Goal: Task Accomplishment & Management: Use online tool/utility

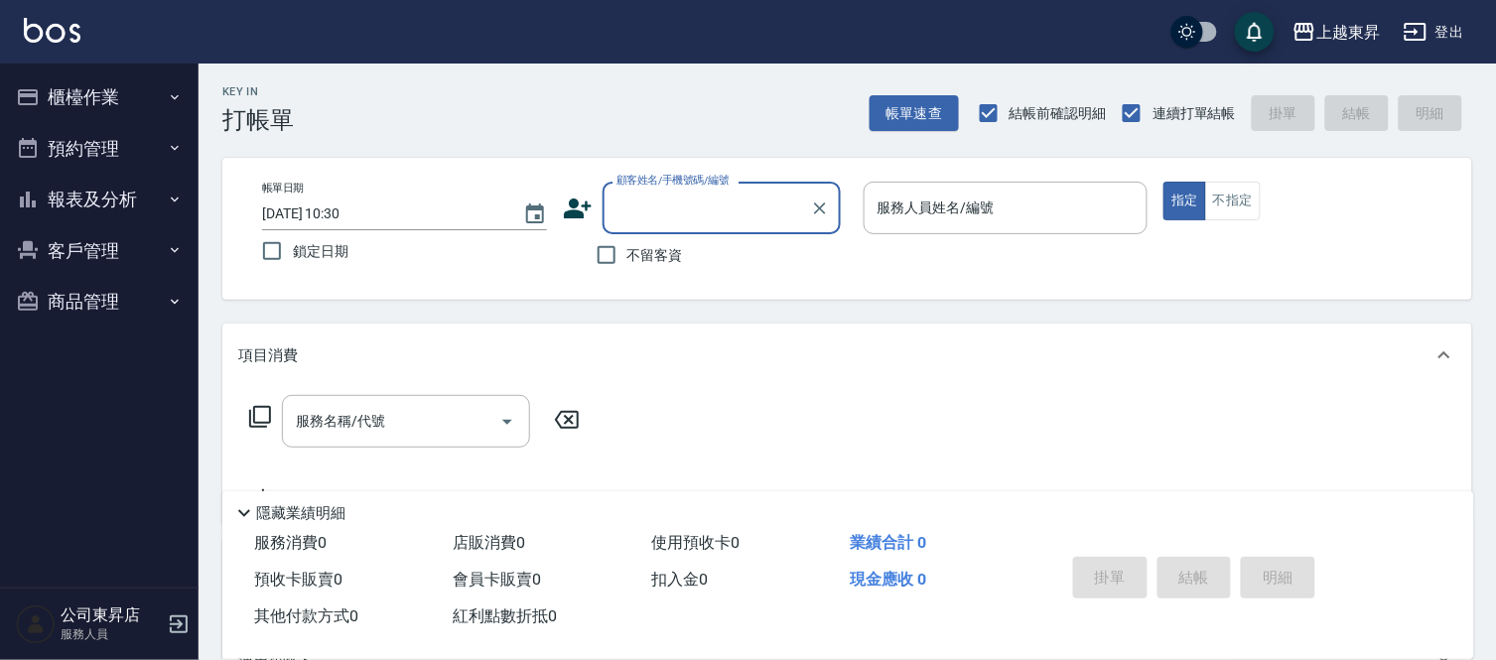
scroll to position [110, 0]
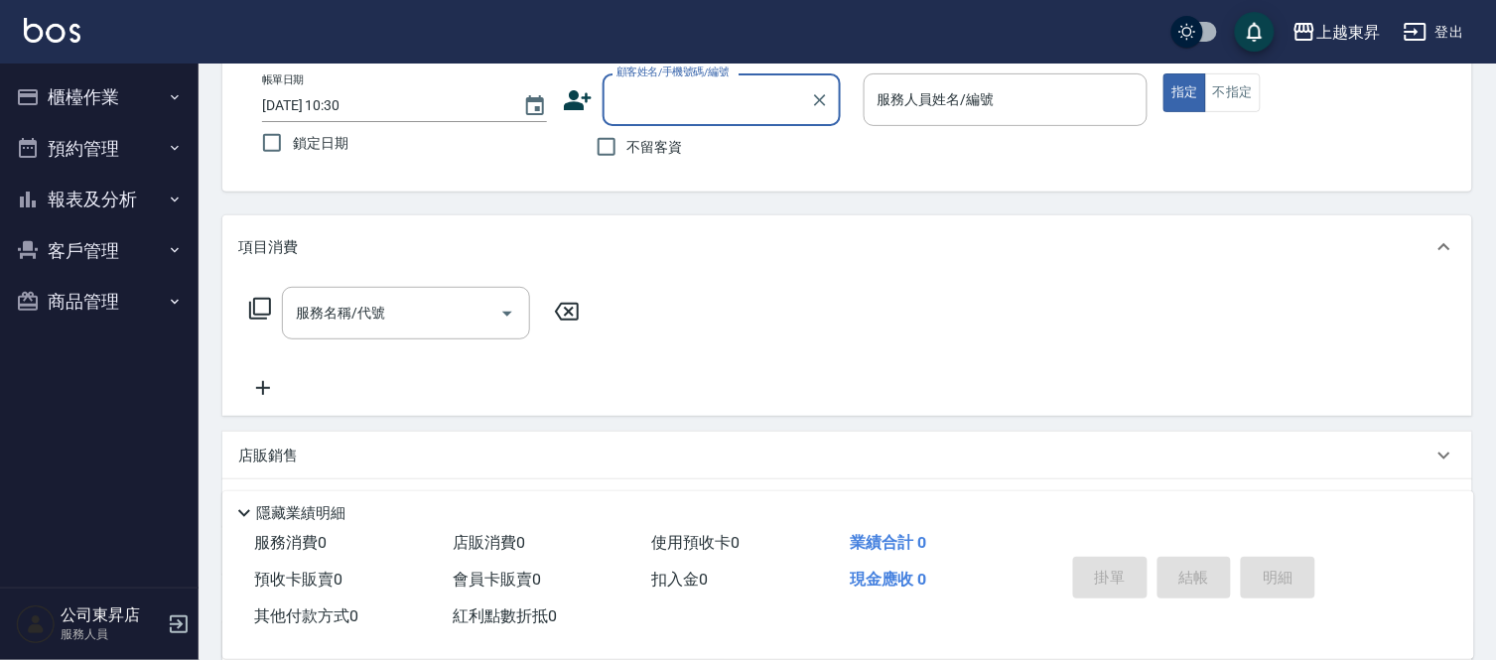
drag, startPoint x: 900, startPoint y: 512, endPoint x: 894, endPoint y: 448, distance: 64.8
click at [892, 478] on div "Key In 打帳單 帳單速查 結帳前確認明細 連續打單結帳 掛單 結帳 明細 帳單日期 [DATE] 10:30 鎖定日期 顧客姓名/手機號碼/編號 顧客姓…" at bounding box center [848, 406] width 1298 height 906
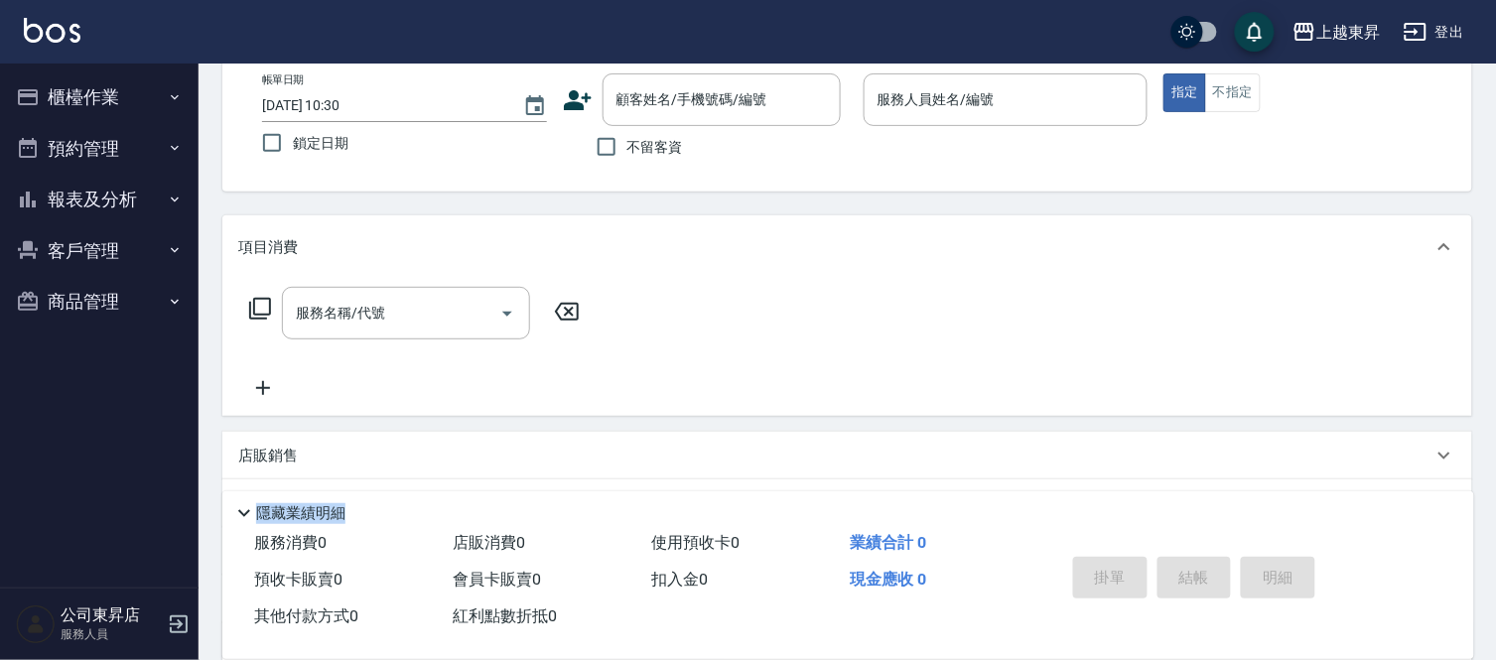
drag, startPoint x: 894, startPoint y: 448, endPoint x: 894, endPoint y: 423, distance: 24.8
click at [894, 440] on div "店販銷售" at bounding box center [847, 456] width 1250 height 48
click at [894, 423] on div "項目消費 服務名稱/代號 服務名稱/代號 店販銷售 服務人員姓名/編號 服務人員姓名/編號 商品代號/名稱 商品代號/名稱 預收卡販賣 卡券名稱/代號 卡券名…" at bounding box center [847, 527] width 1250 height 624
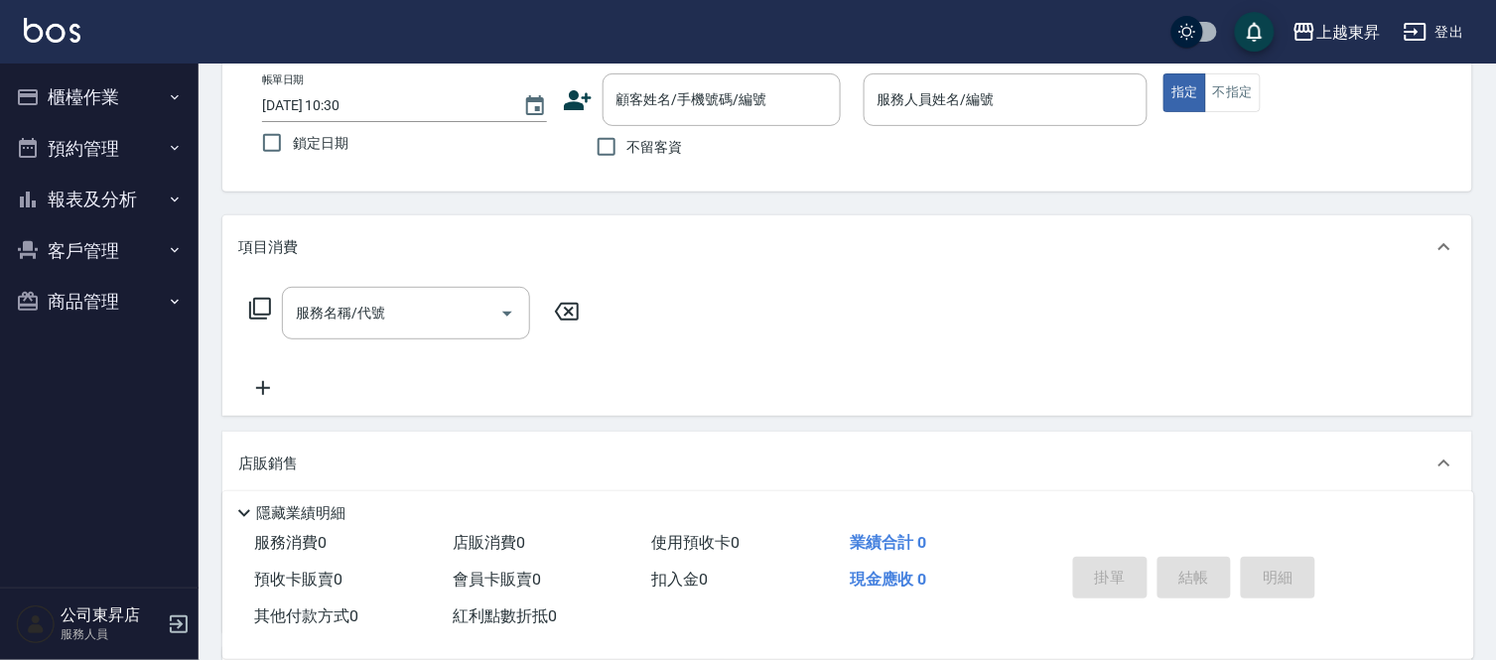
click at [896, 422] on div "項目消費 服務名稱/代號 服務名稱/代號 店販銷售 服務人員姓名/編號 服務人員姓名/編號 商品代號/名稱 商品代號/名稱 預收卡販賣 卡券名稱/代號 卡券名…" at bounding box center [847, 527] width 1250 height 624
click at [898, 447] on div "店販銷售" at bounding box center [847, 464] width 1250 height 64
click at [923, 94] on div "服務人員姓名/編號 服務人員姓名/編號" at bounding box center [1006, 99] width 285 height 53
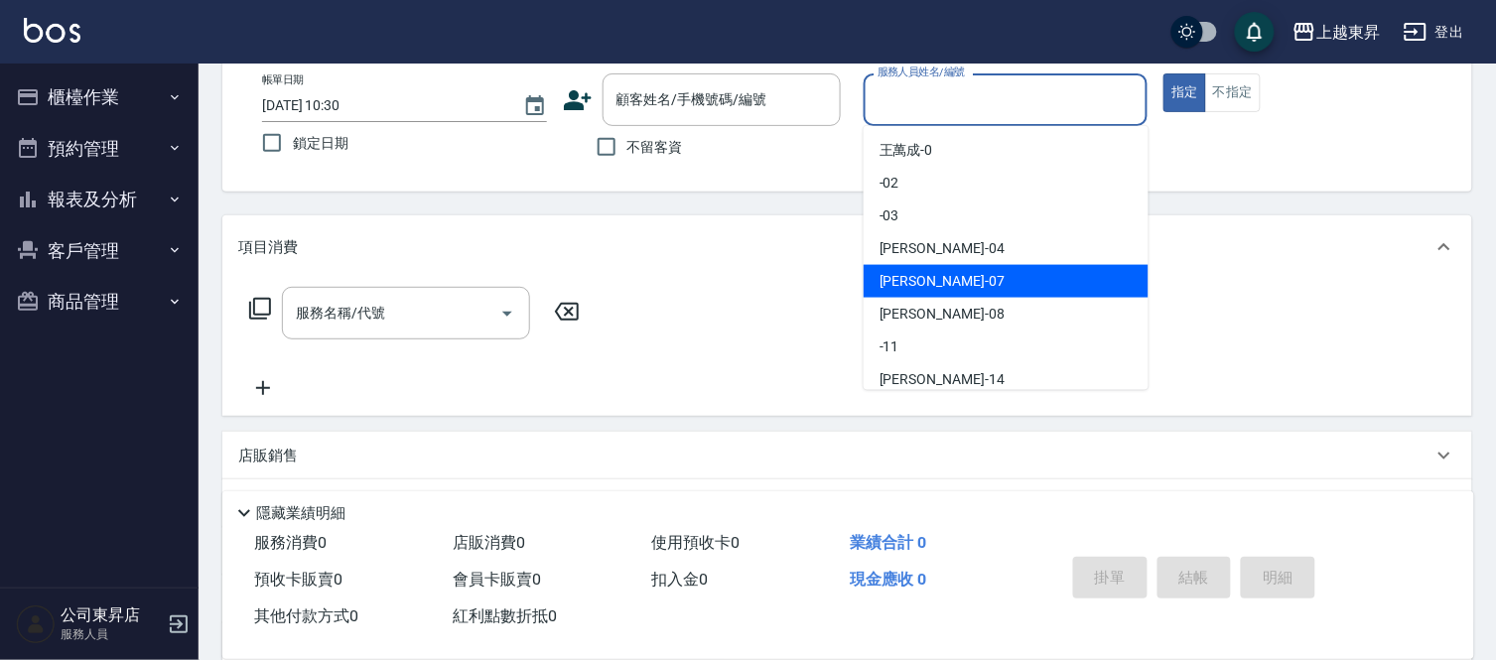
click at [909, 281] on span "榮松 -07" at bounding box center [942, 281] width 125 height 21
type input "榮松-07"
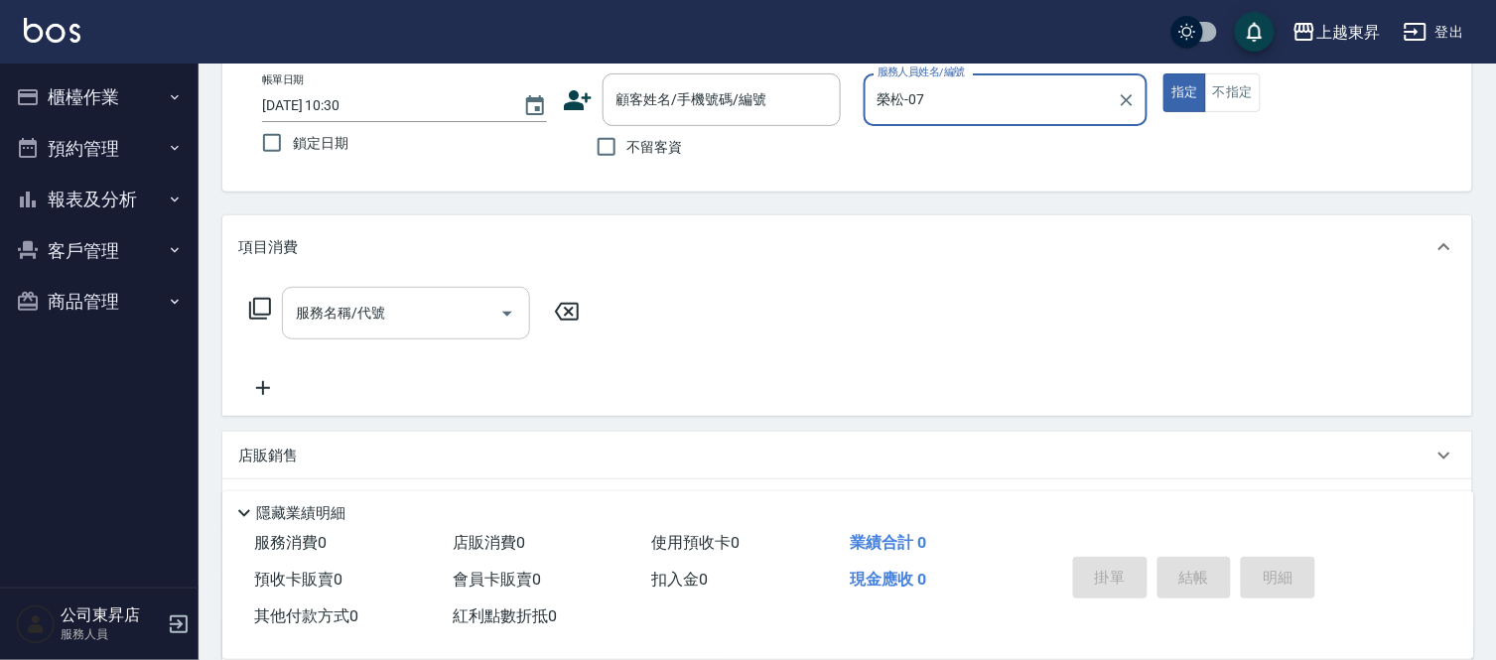
click at [393, 305] on input "服務名稱/代號" at bounding box center [391, 313] width 201 height 35
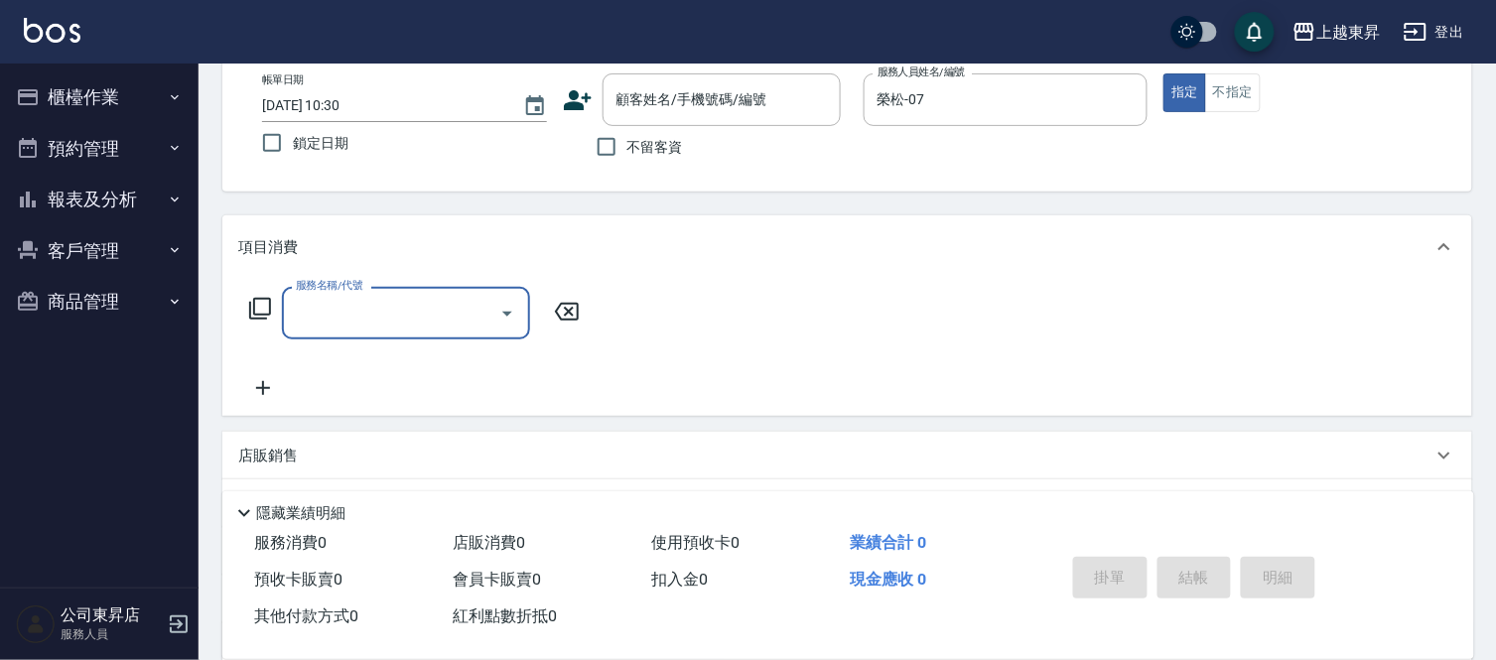
click at [393, 305] on input "服務名稱/代號" at bounding box center [391, 313] width 201 height 35
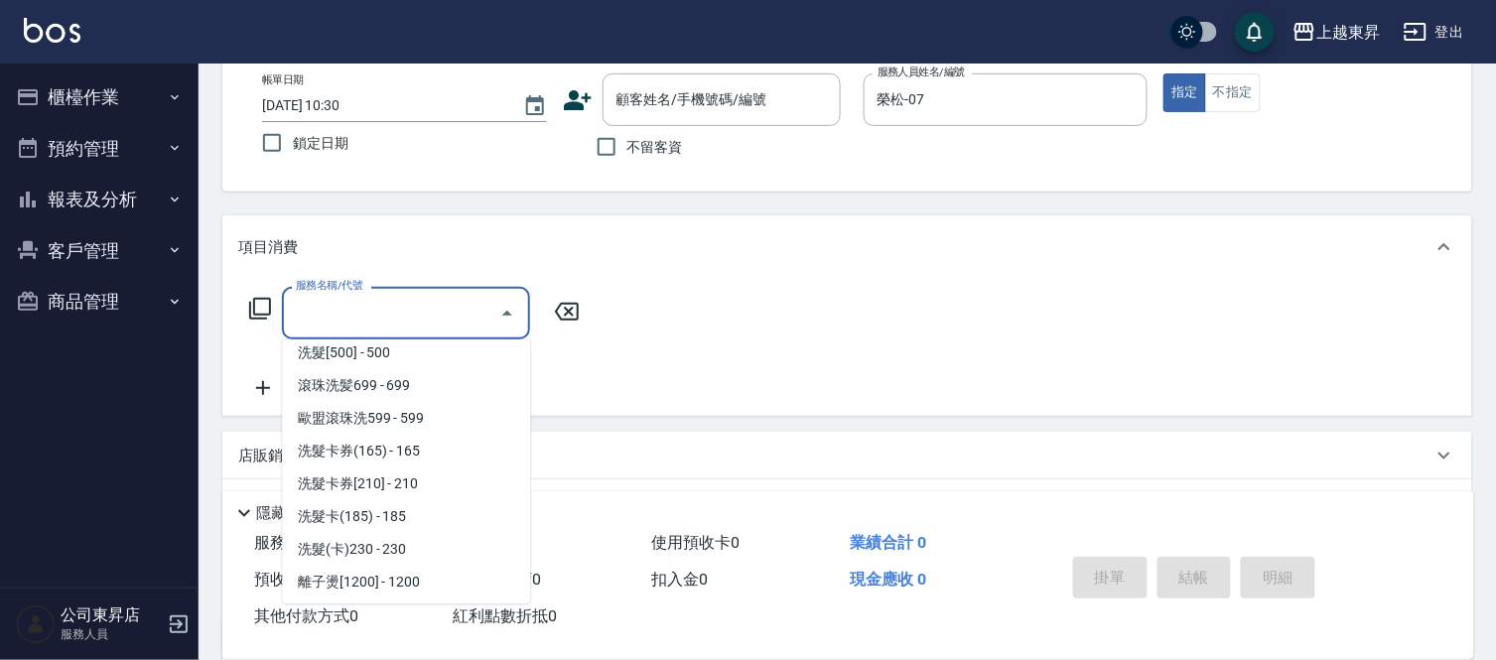
scroll to position [441, 0]
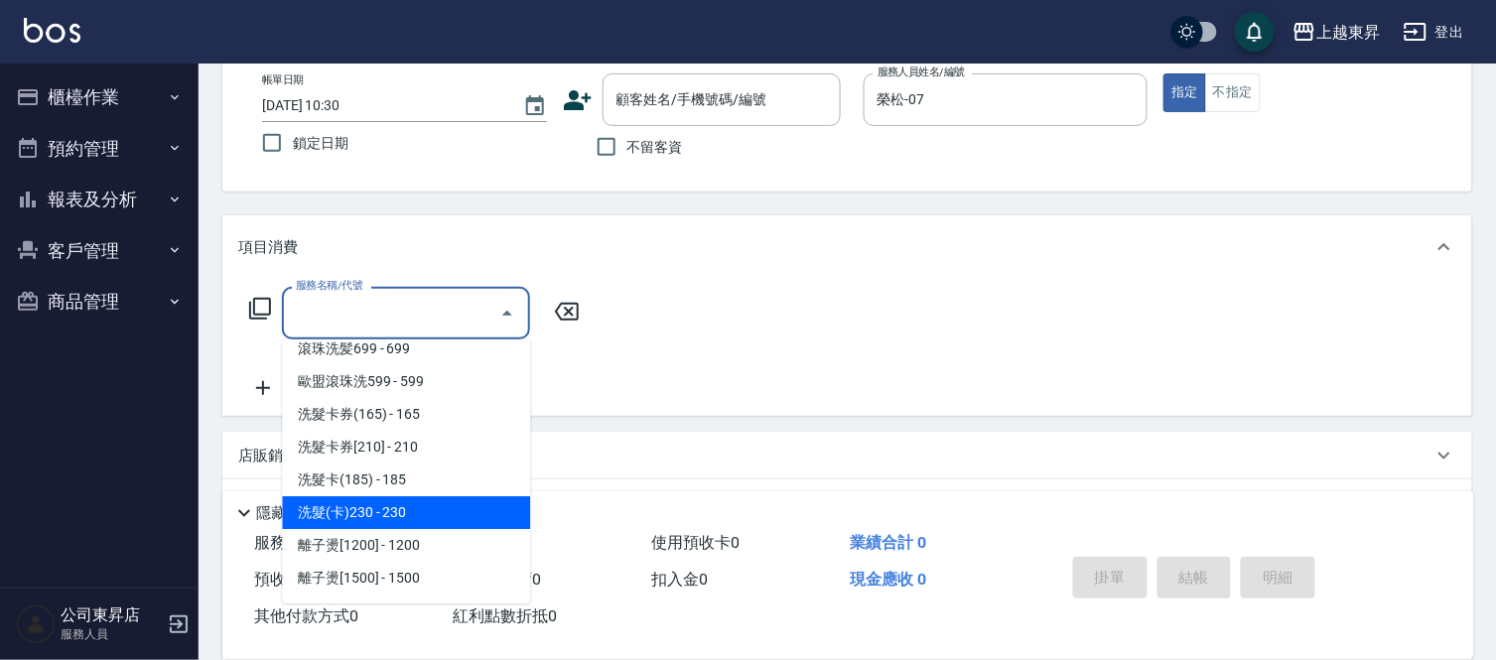
click at [414, 507] on span "洗髮(卡)230 - 230" at bounding box center [406, 512] width 248 height 33
type input "洗髮(卡)230(224)"
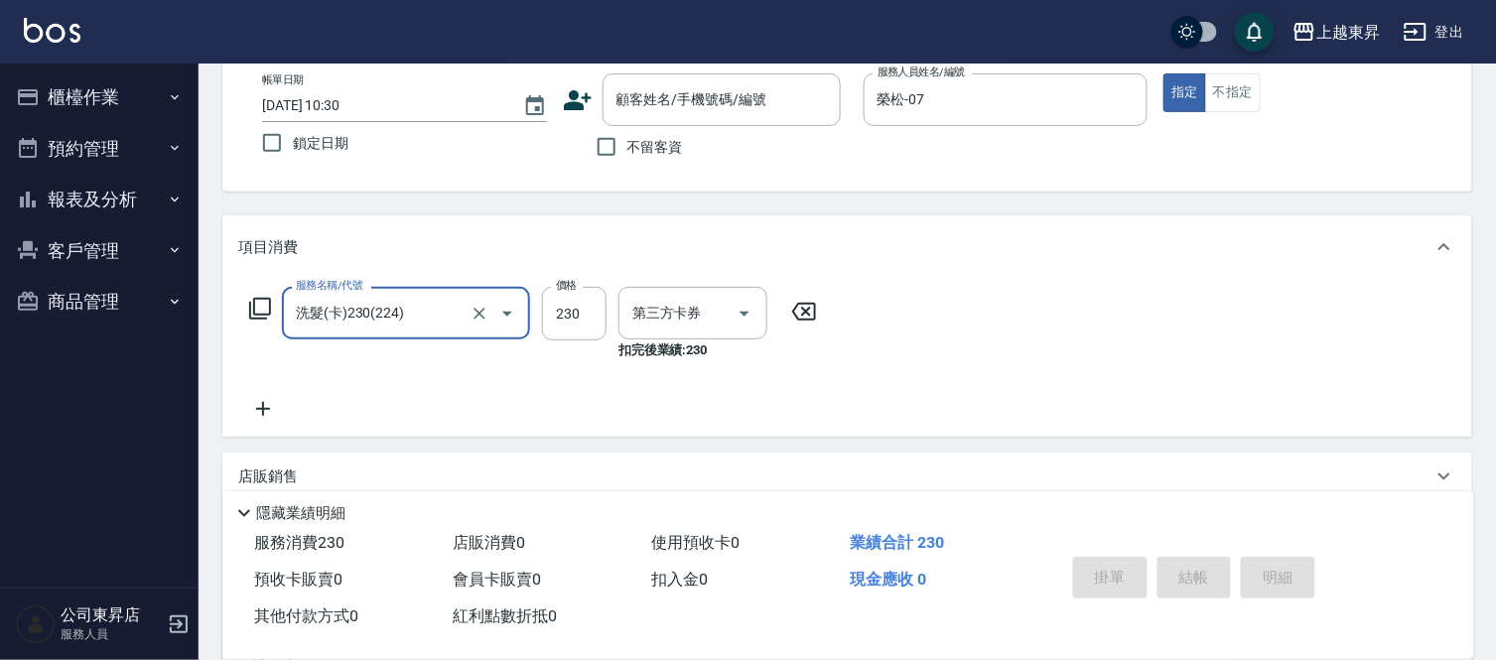
type input "舊有卡券"
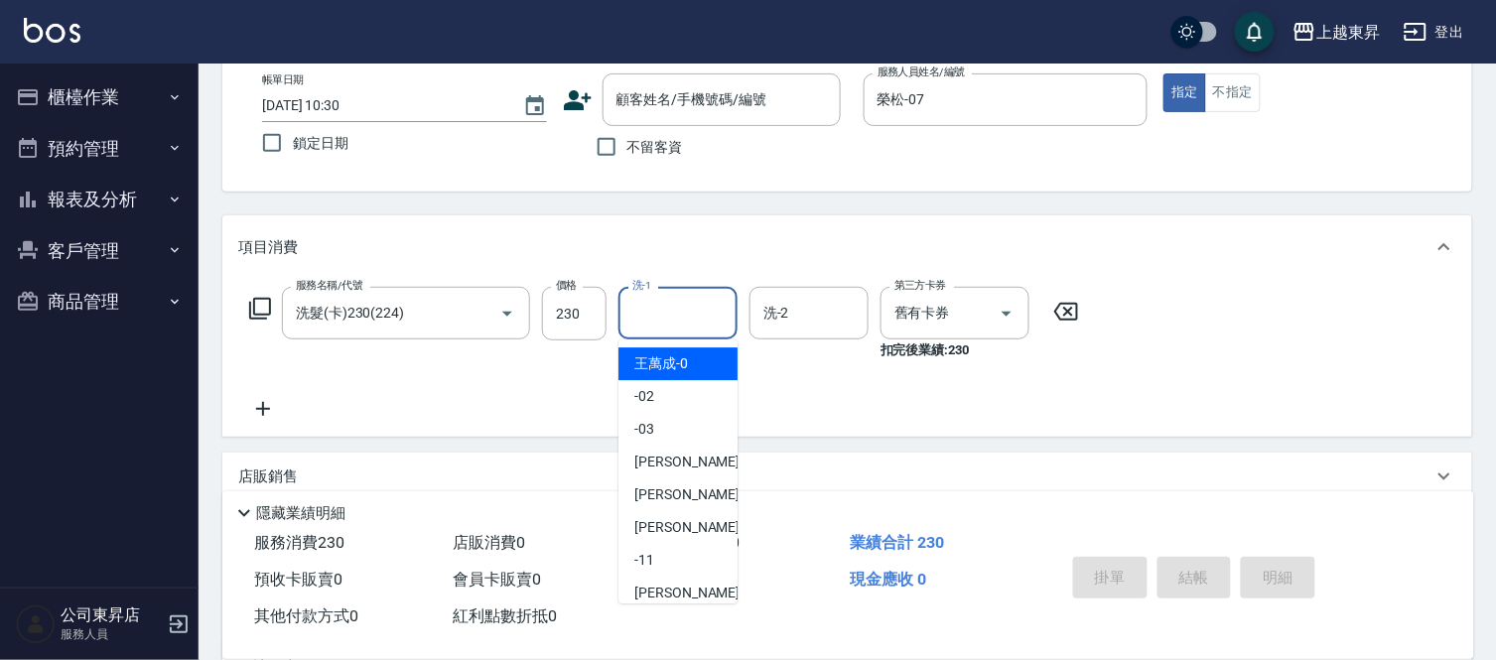
click at [666, 314] on input "洗-1" at bounding box center [678, 313] width 101 height 35
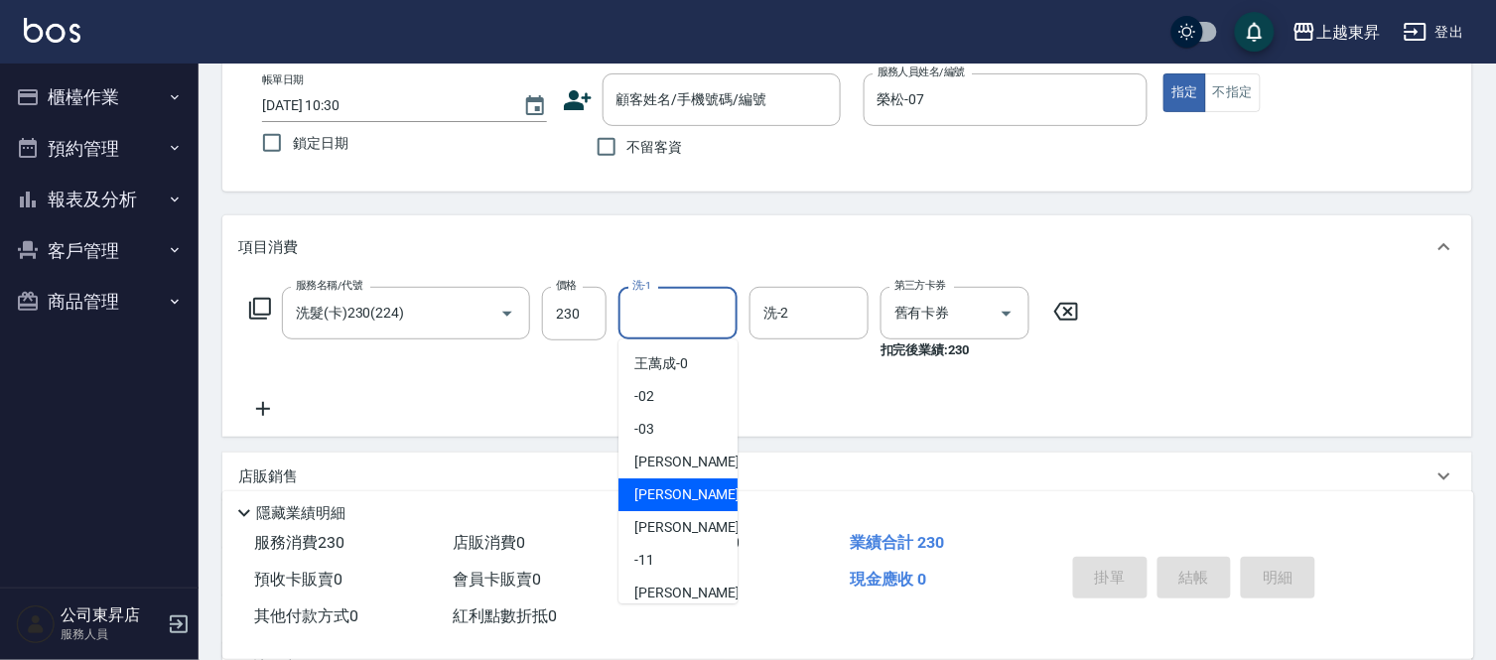
click at [667, 493] on span "榮松 -07" at bounding box center [697, 495] width 125 height 21
type input "榮松-07"
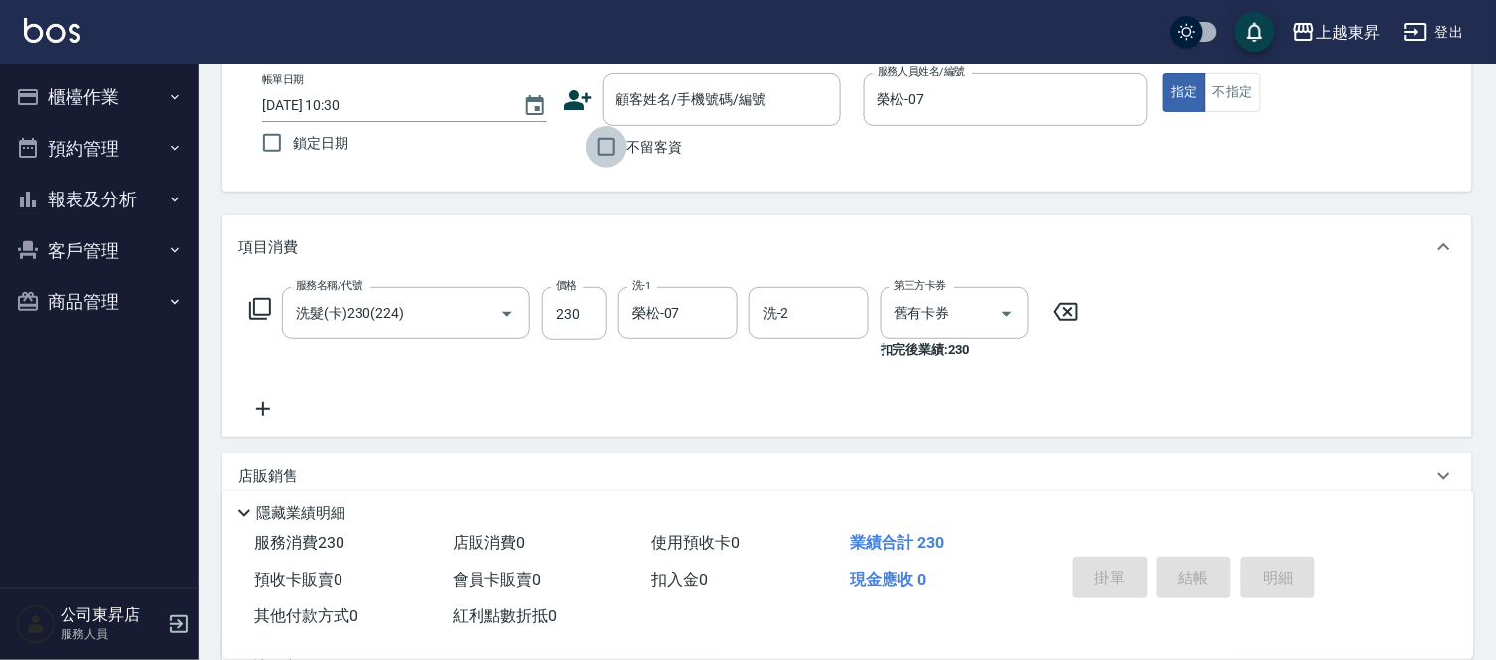
click at [607, 150] on input "不留客資" at bounding box center [607, 147] width 42 height 42
checkbox input "true"
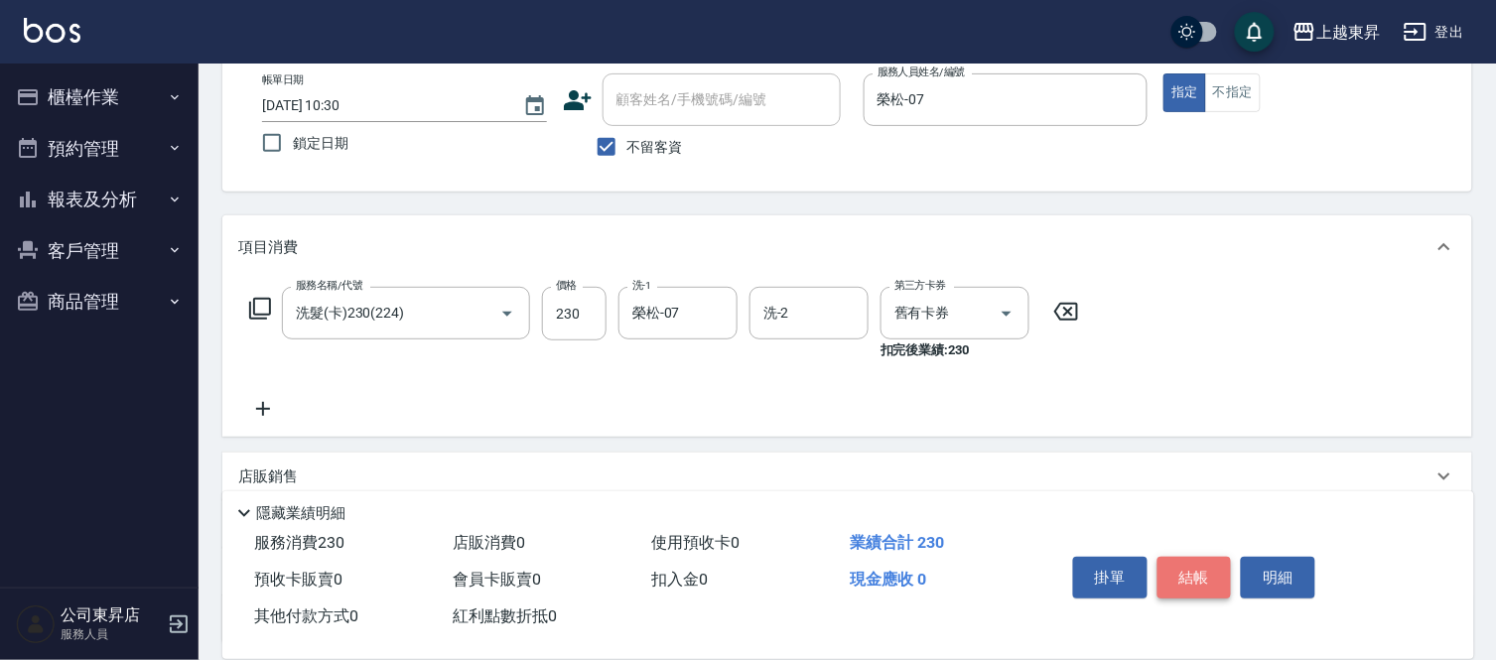
click at [1195, 573] on button "結帳" at bounding box center [1195, 578] width 74 height 42
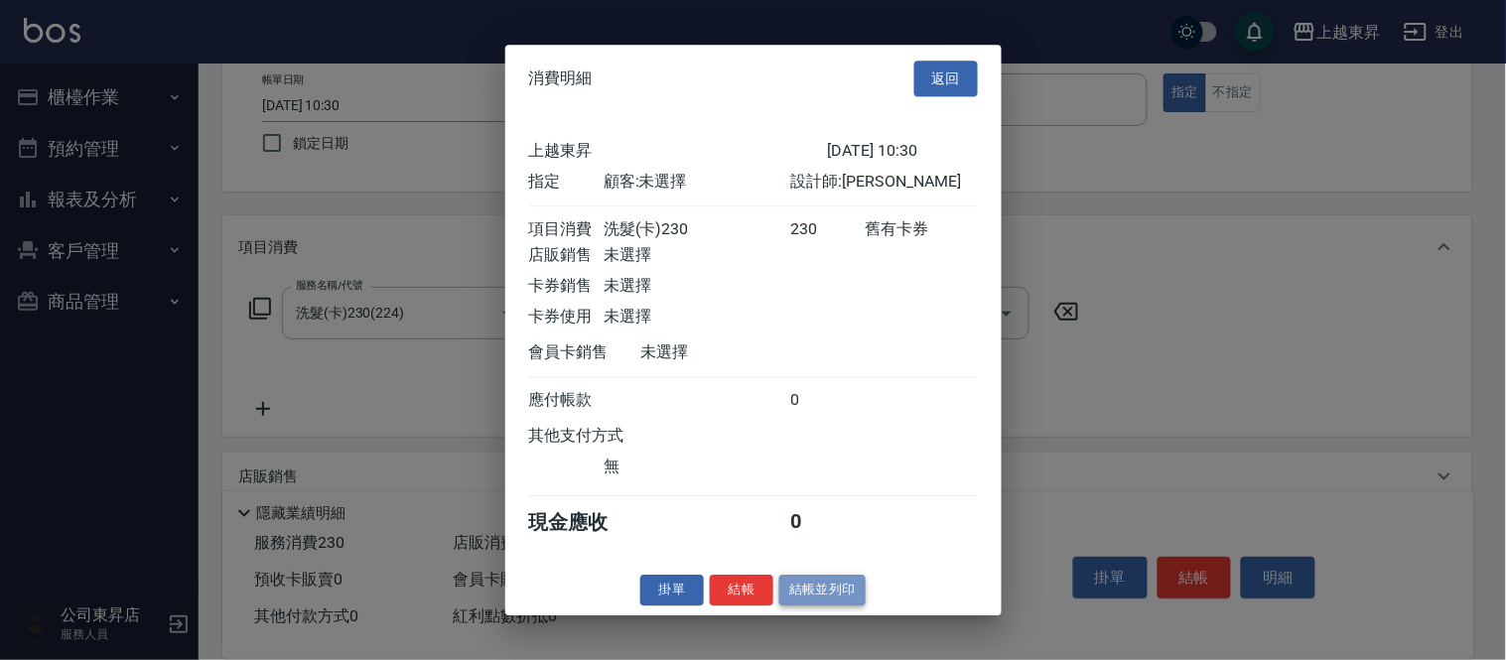
click at [817, 606] on button "結帳並列印" at bounding box center [823, 590] width 86 height 31
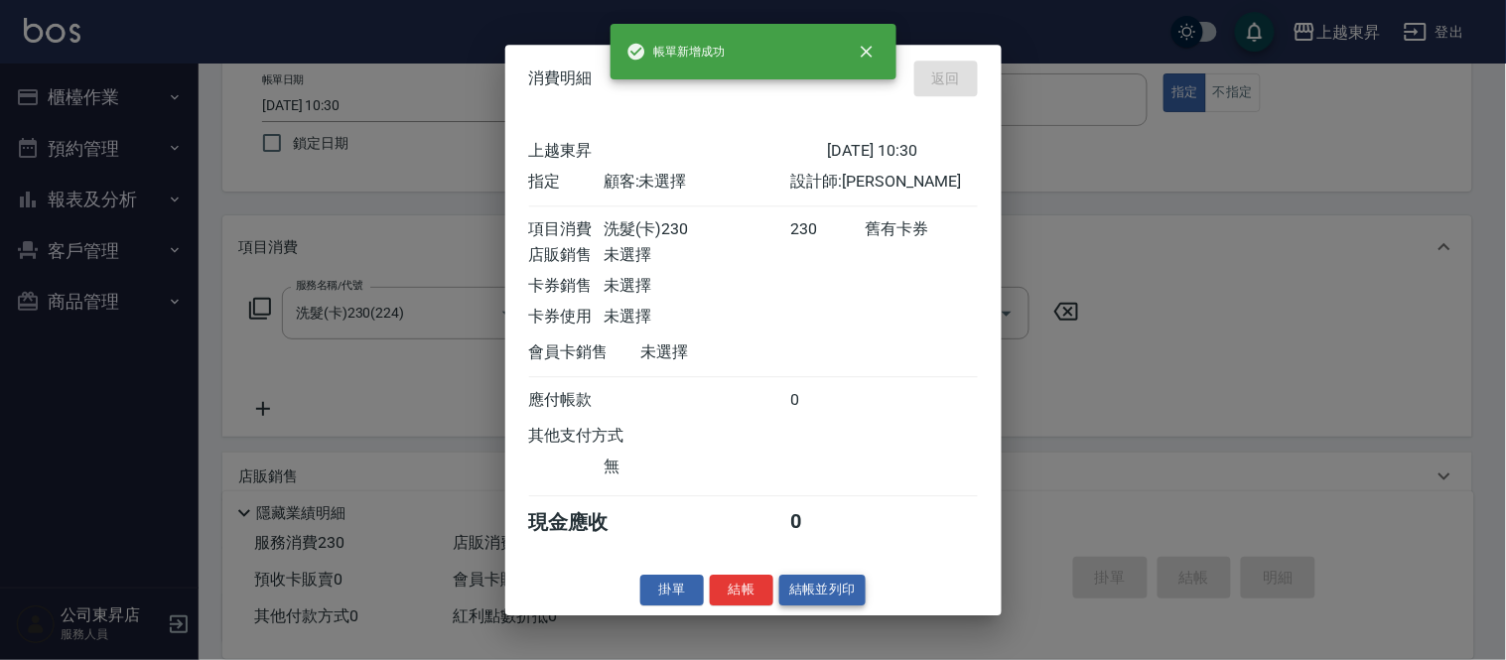
type input "[DATE] 11:39"
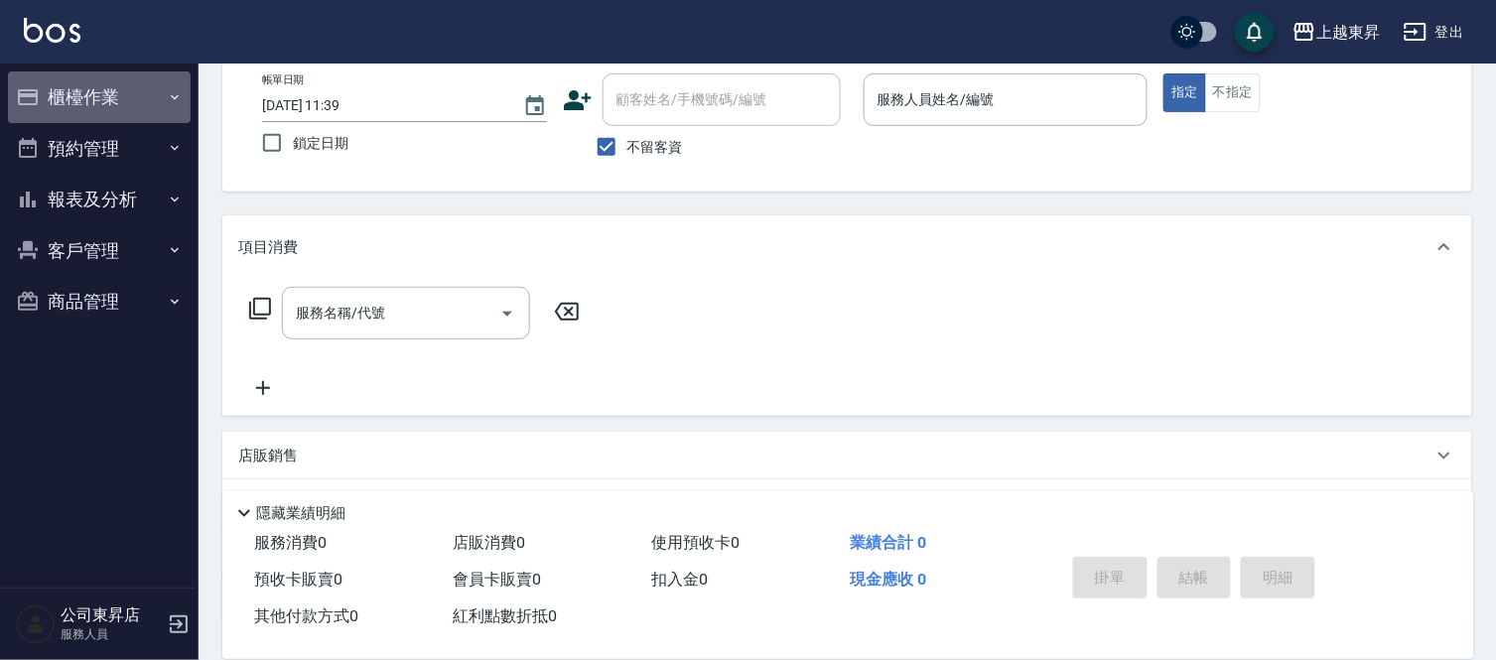
click at [173, 92] on icon "button" at bounding box center [175, 97] width 16 height 16
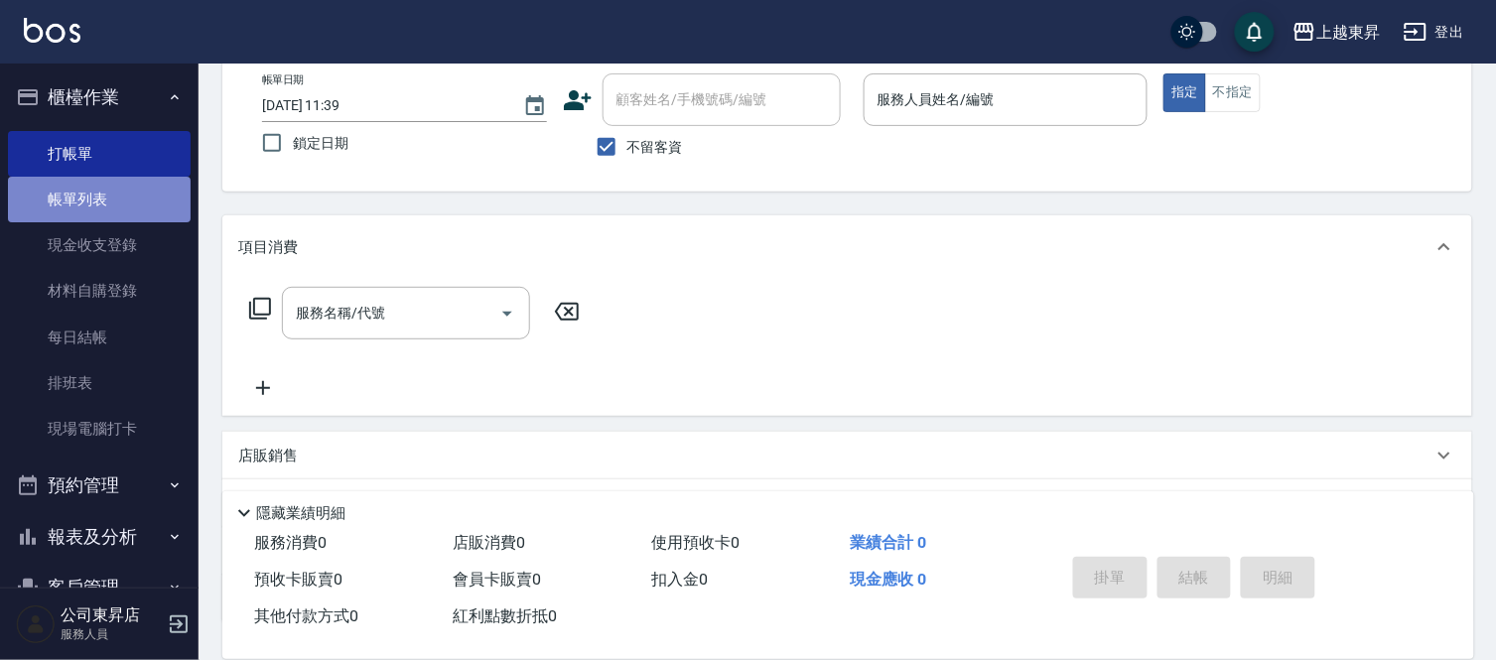
click at [141, 199] on link "帳單列表" at bounding box center [99, 200] width 183 height 46
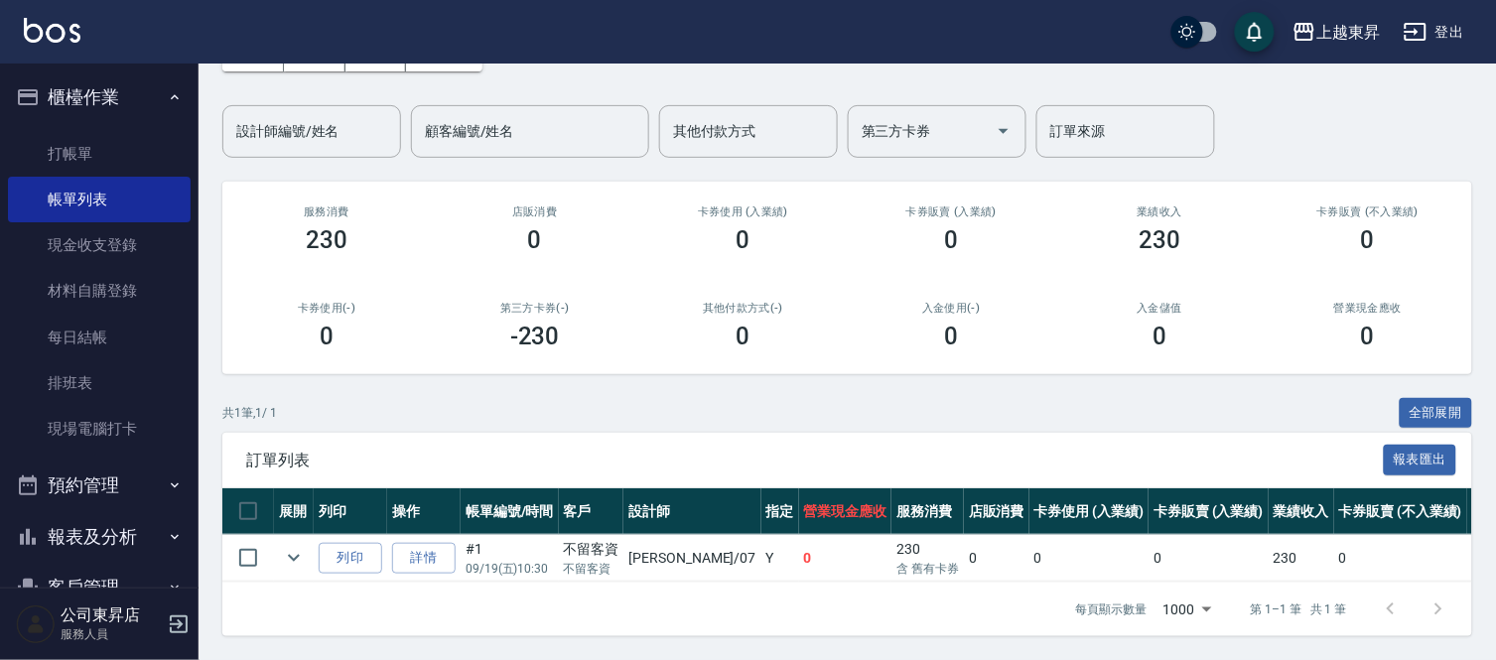
scroll to position [141, 0]
click at [146, 144] on link "打帳單" at bounding box center [99, 154] width 183 height 46
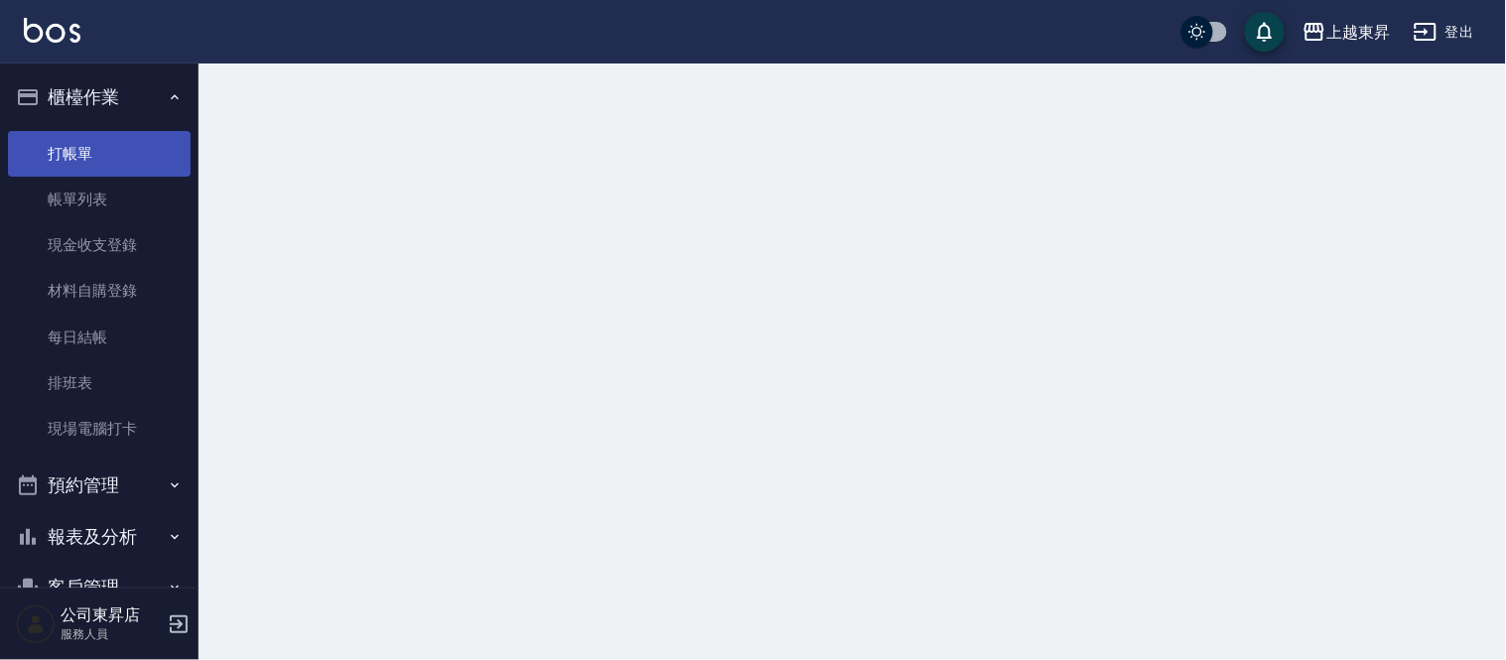
click at [146, 144] on link "打帳單" at bounding box center [99, 154] width 183 height 46
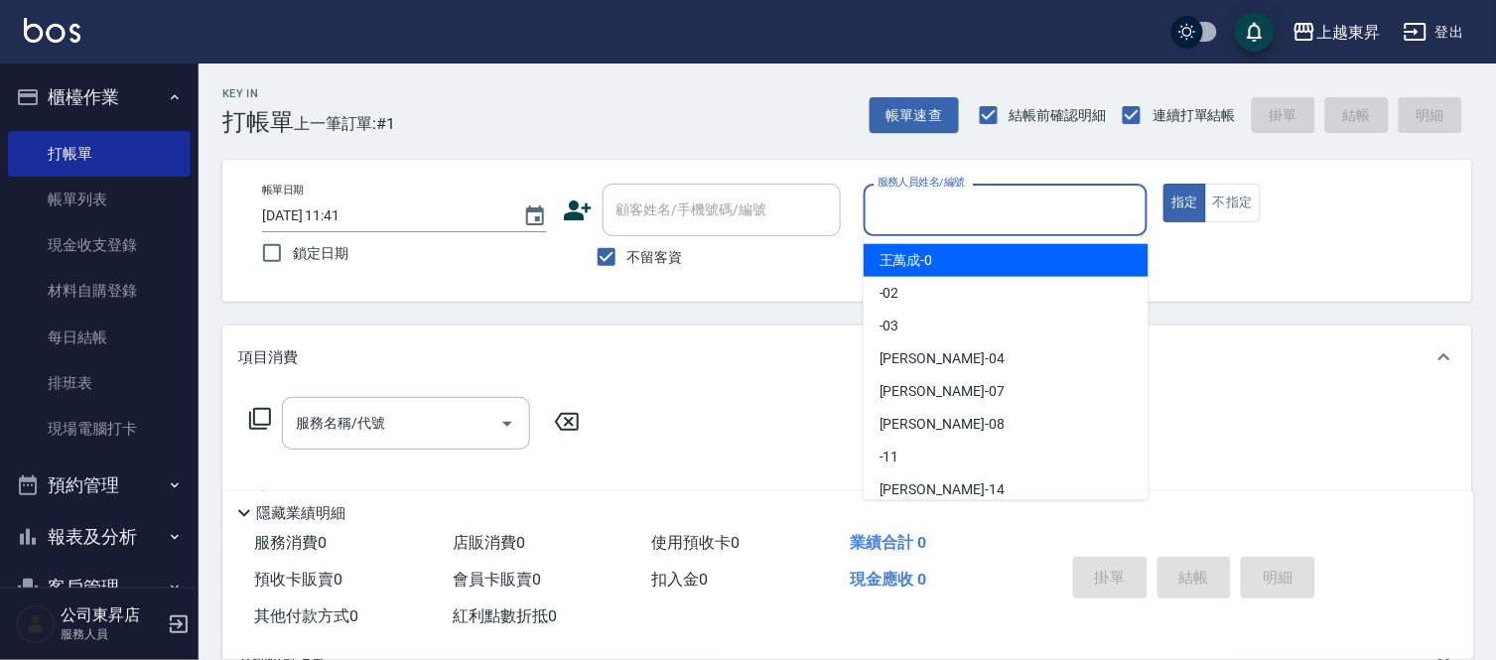
click at [899, 210] on input "服務人員姓名/編號" at bounding box center [1006, 210] width 267 height 35
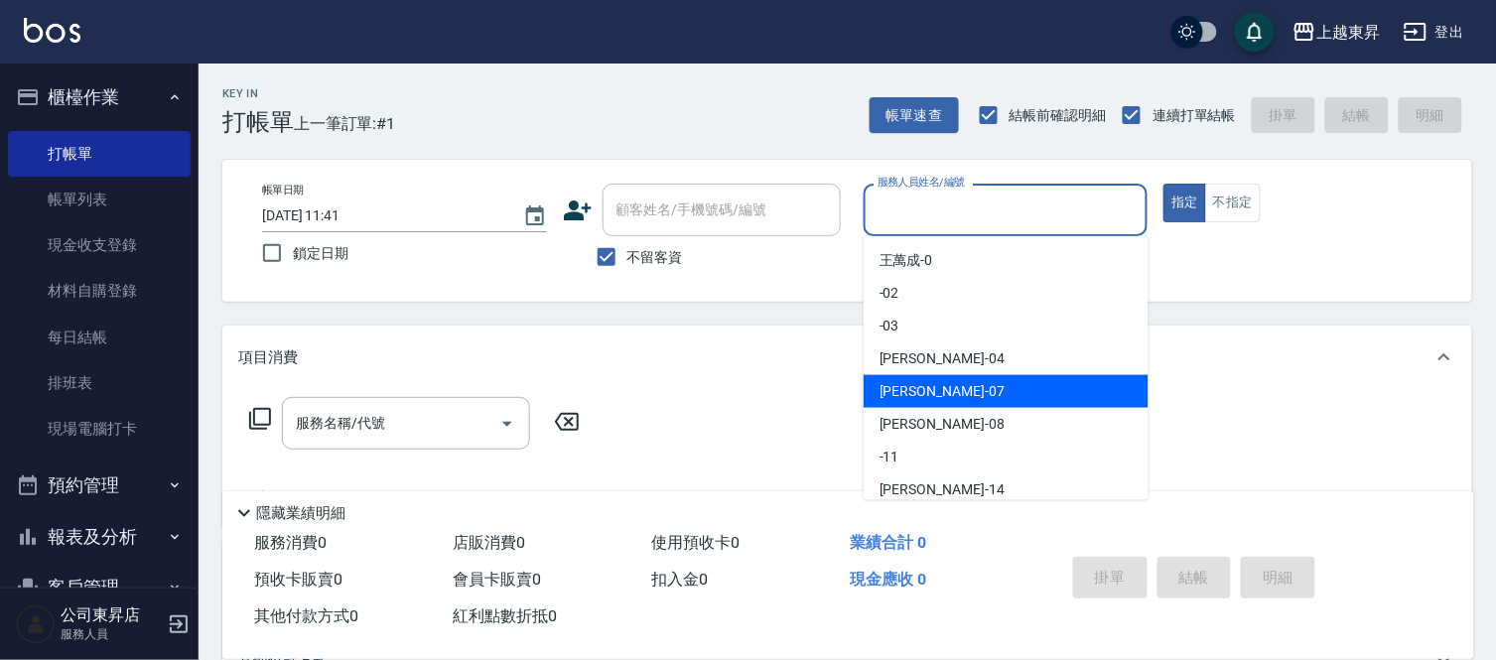
click at [900, 390] on span "榮松 -07" at bounding box center [942, 391] width 125 height 21
type input "榮松-07"
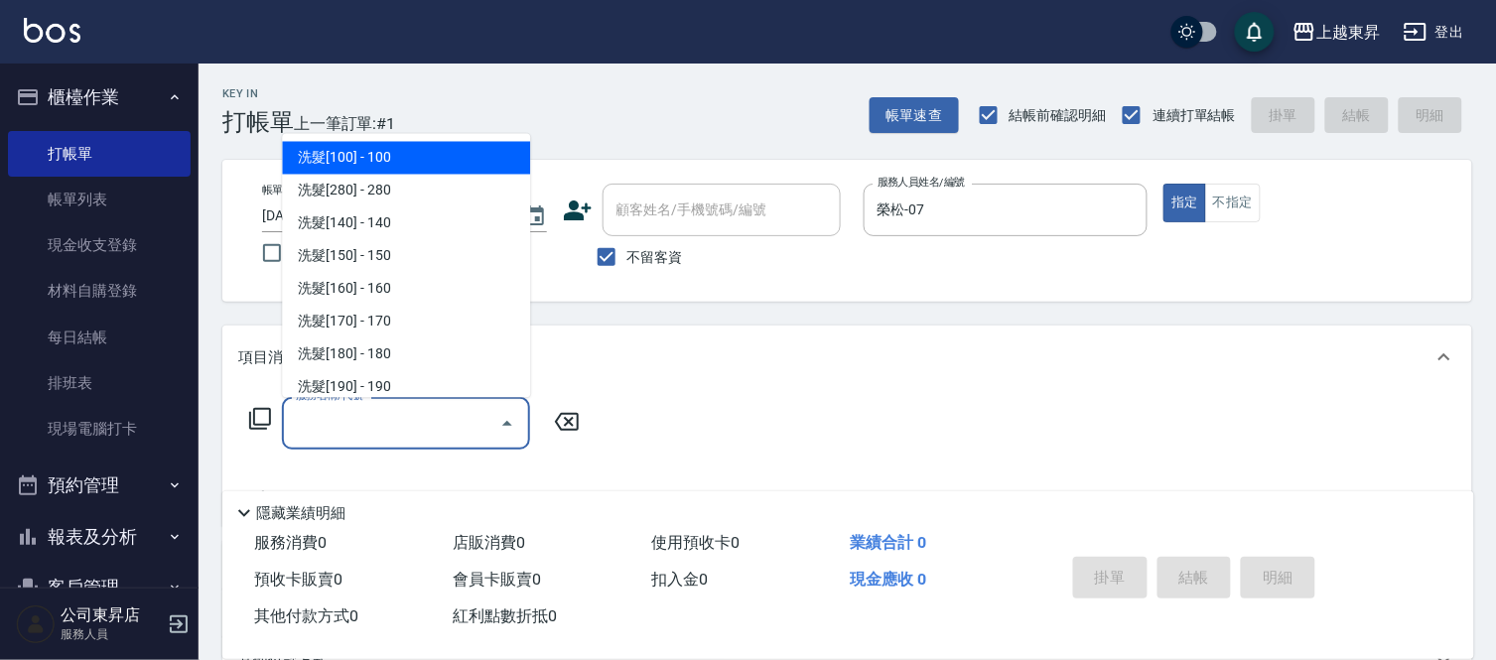
click at [362, 421] on input "服務名稱/代號" at bounding box center [391, 423] width 201 height 35
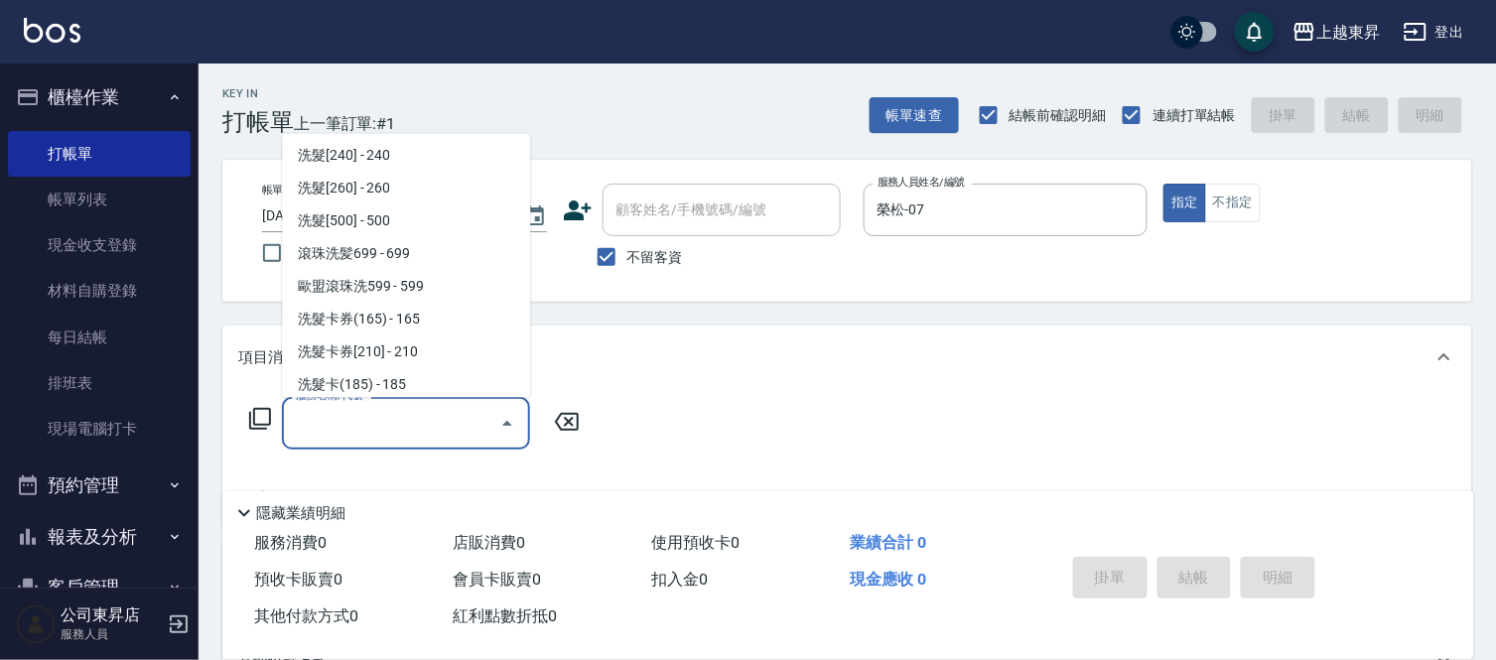
scroll to position [441, 0]
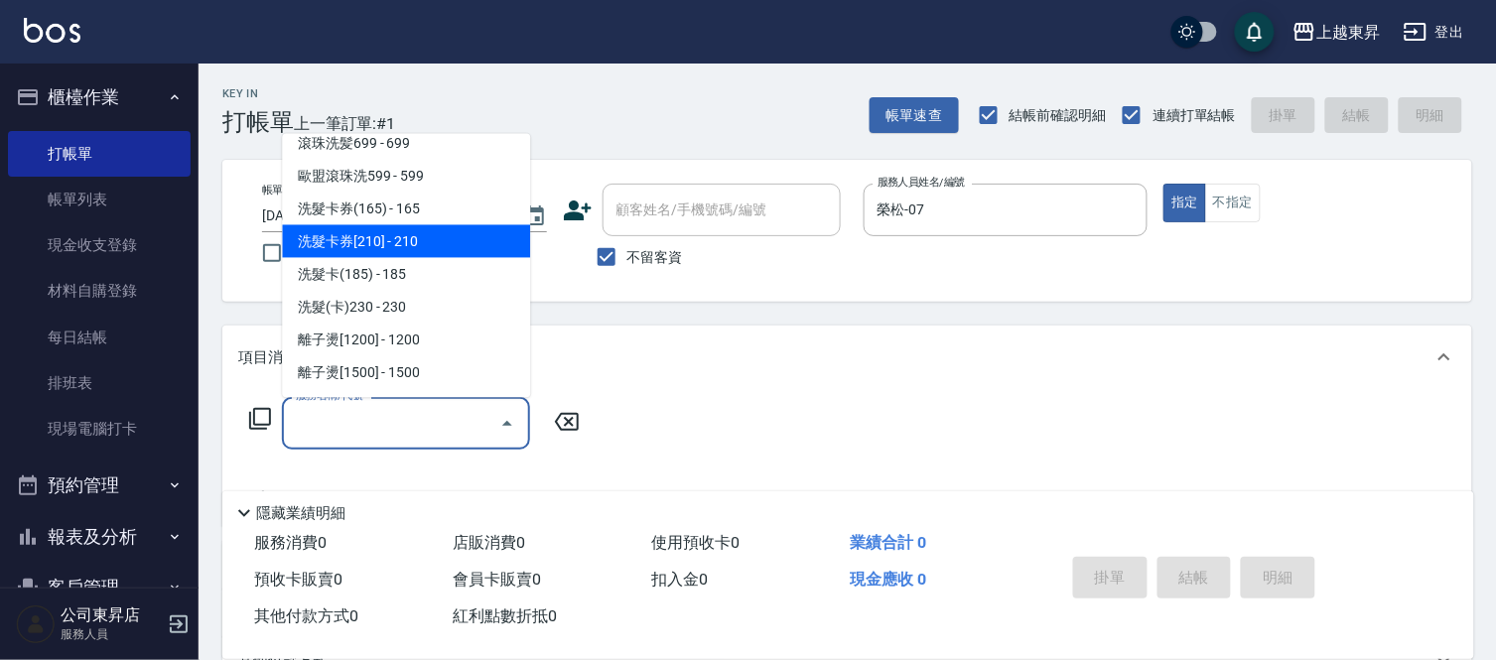
click at [414, 231] on span "洗髮卡券[210] - 210" at bounding box center [406, 241] width 248 height 33
type input "洗髮卡券[210](222)"
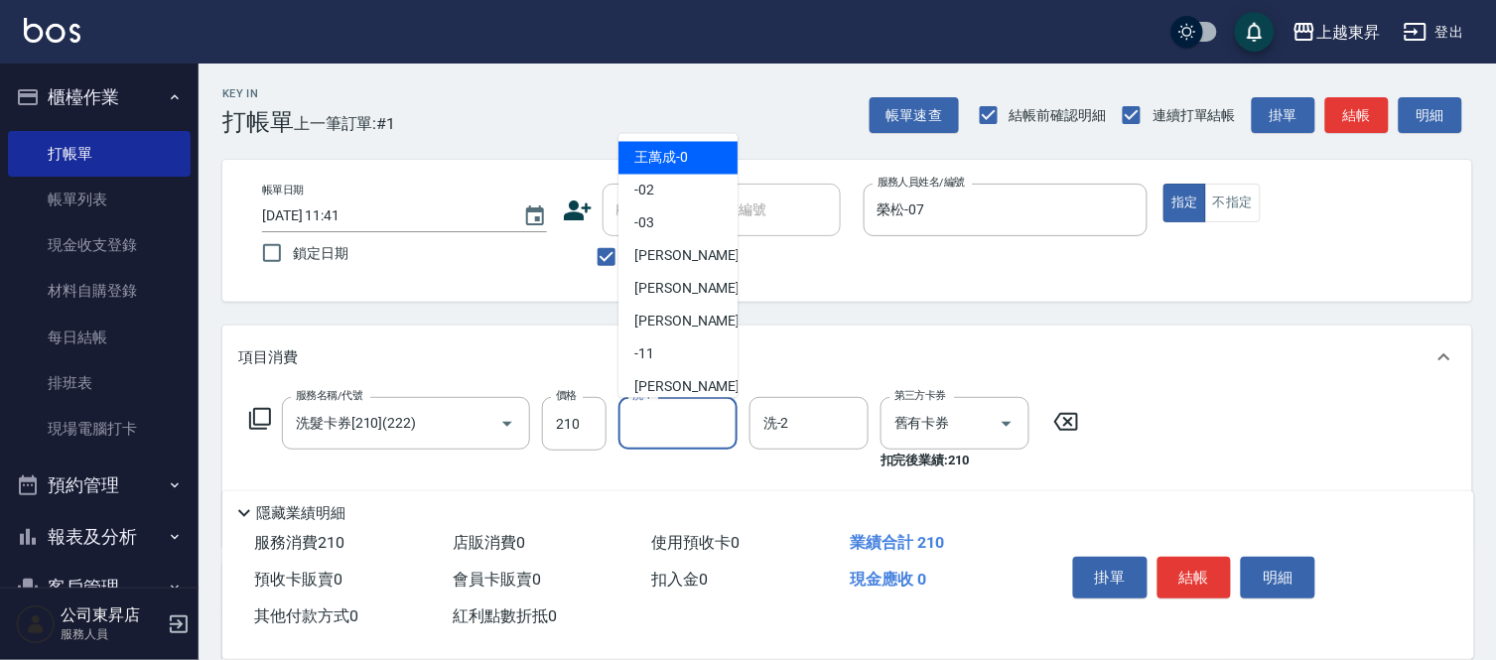
click at [670, 423] on input "洗-1" at bounding box center [678, 423] width 101 height 35
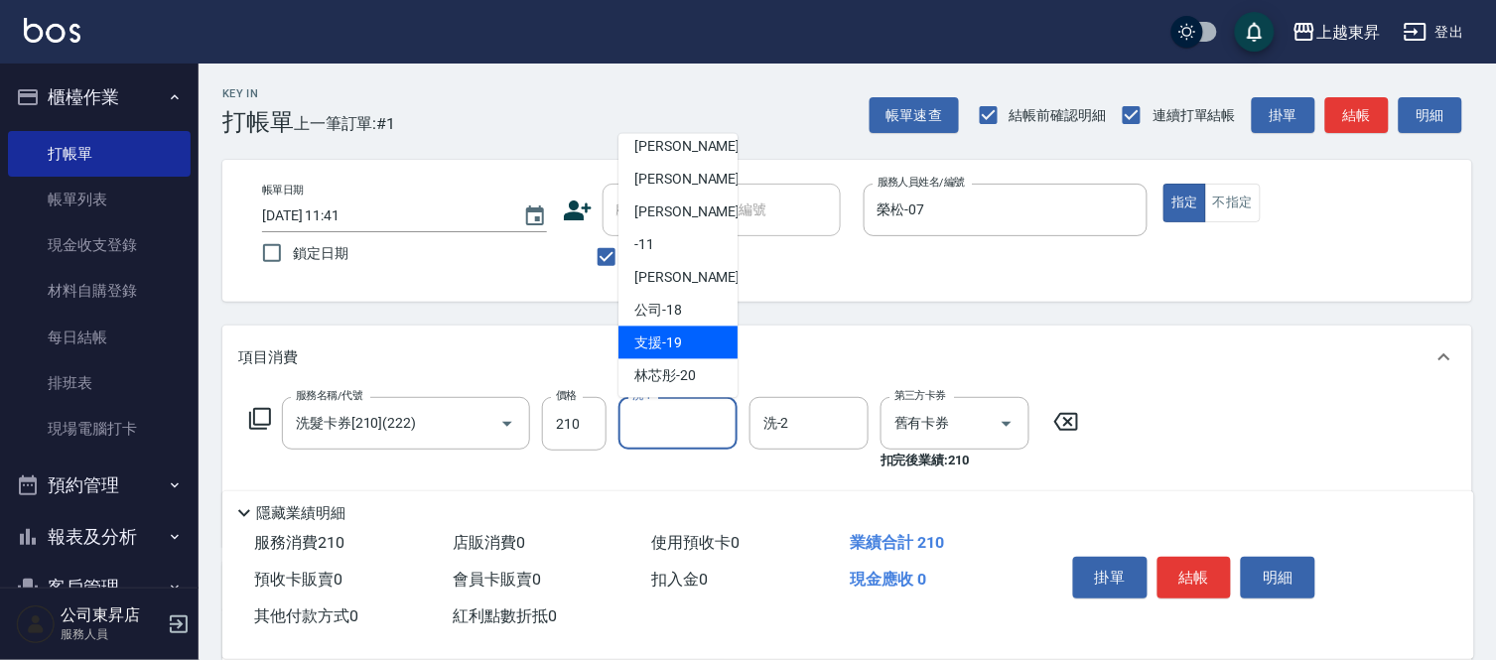
scroll to position [220, 0]
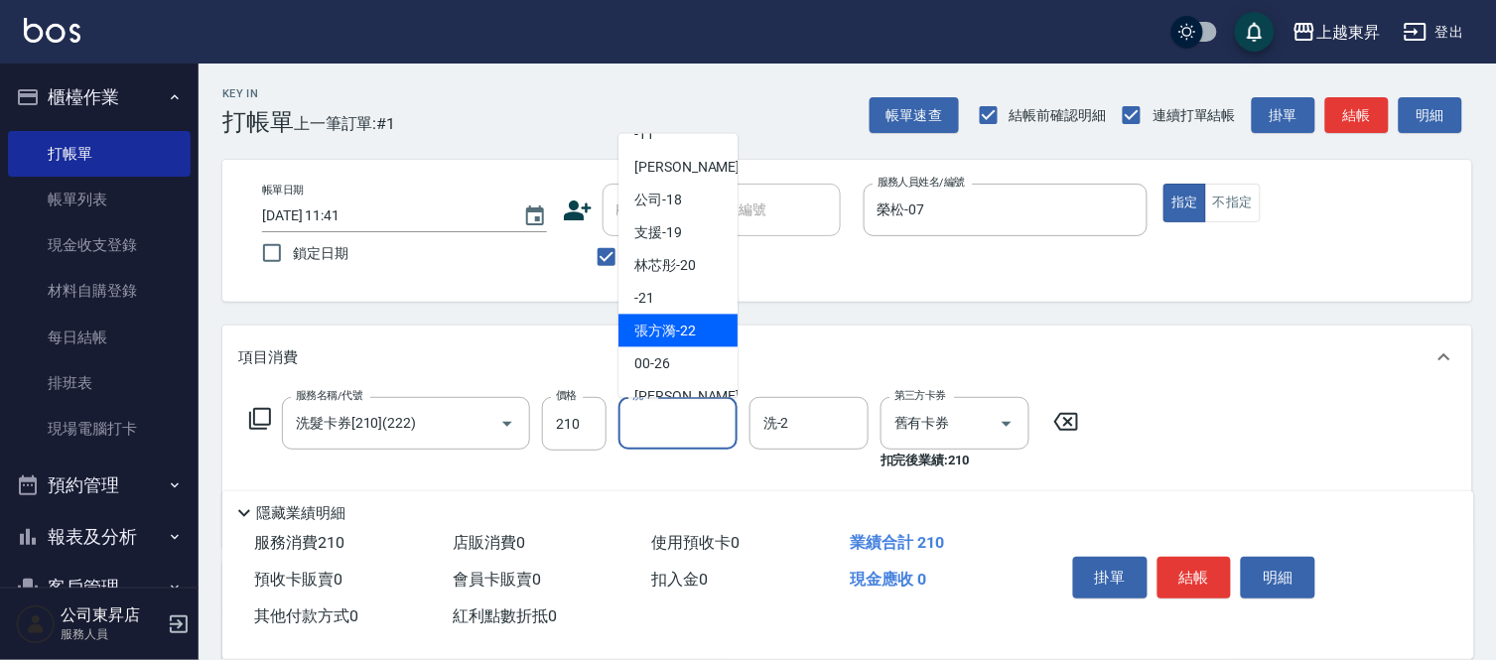
drag, startPoint x: 707, startPoint y: 325, endPoint x: 712, endPoint y: 349, distance: 24.3
click at [707, 323] on div "[PERSON_NAME]-22" at bounding box center [678, 331] width 119 height 33
type input "[PERSON_NAME]-22"
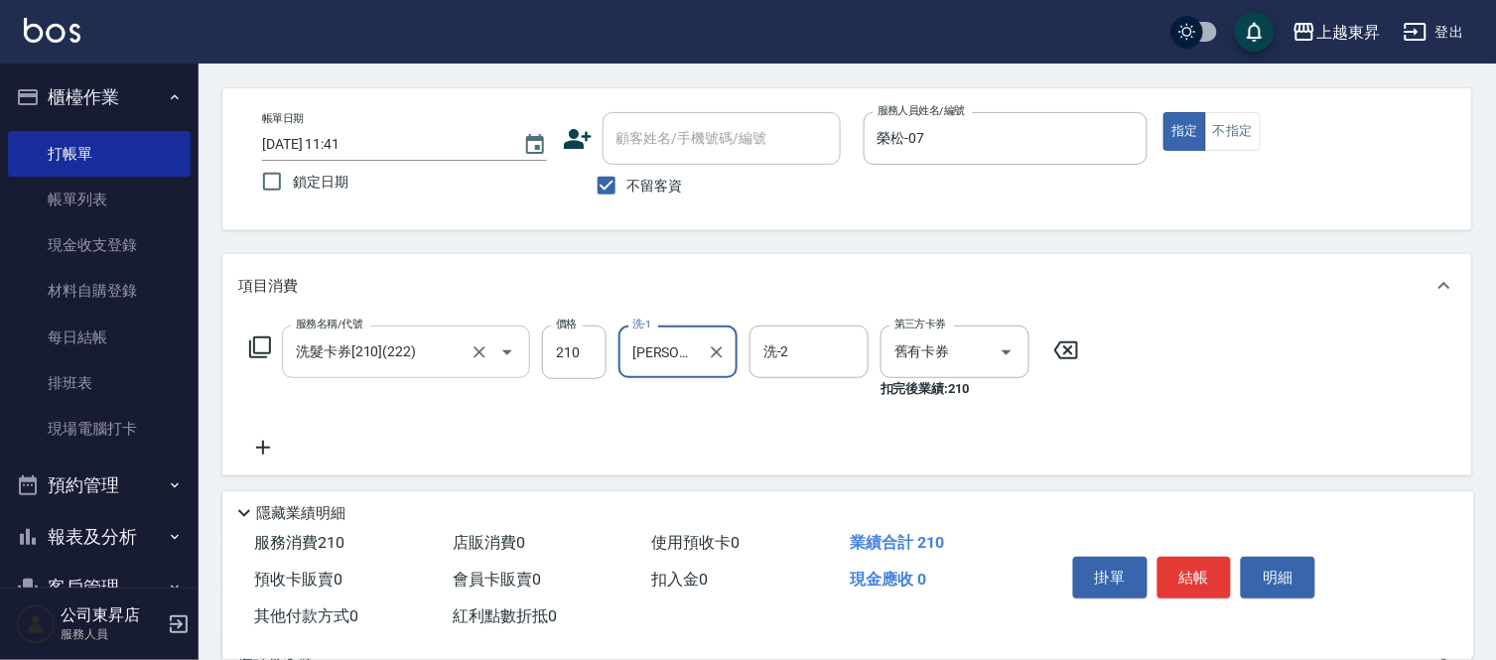
scroll to position [110, 0]
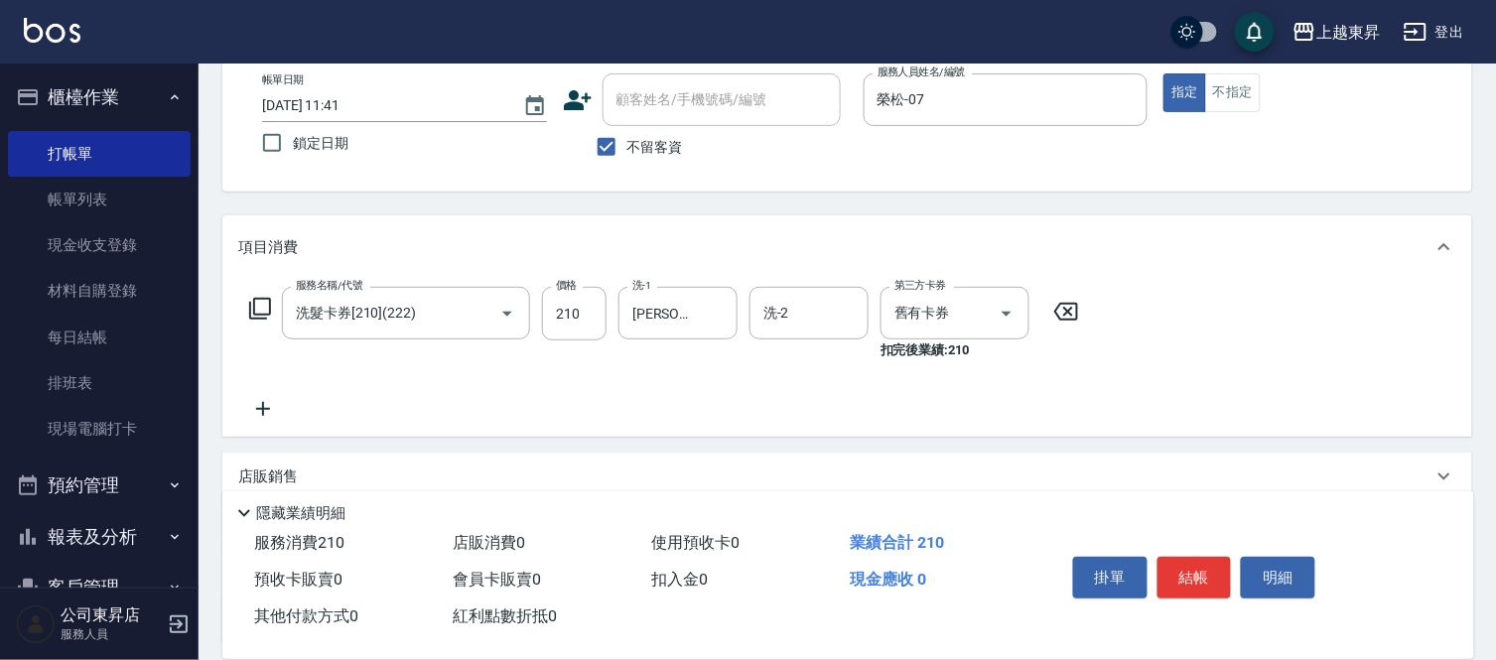
click at [263, 407] on icon at bounding box center [263, 409] width 14 height 14
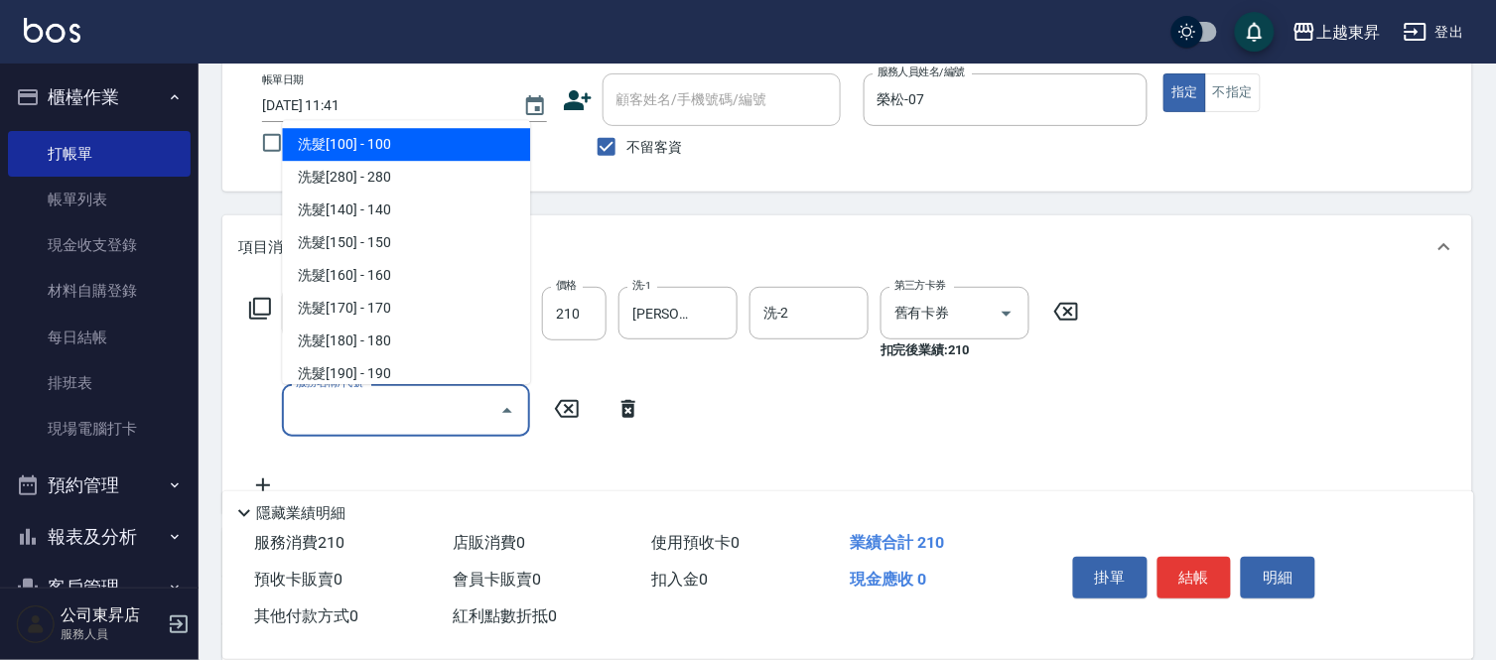
click at [315, 403] on input "服務名稱/代號" at bounding box center [391, 410] width 201 height 35
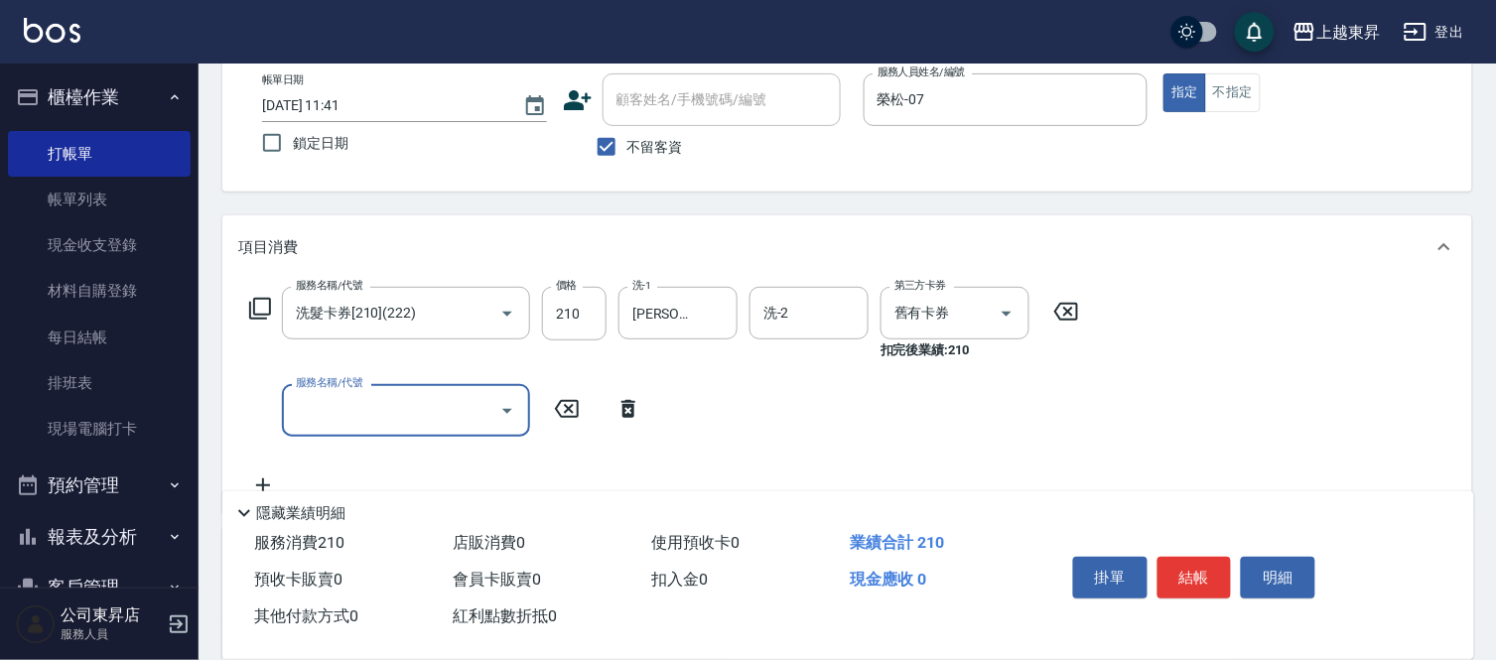
click at [315, 403] on input "服務名稱/代號" at bounding box center [391, 410] width 201 height 35
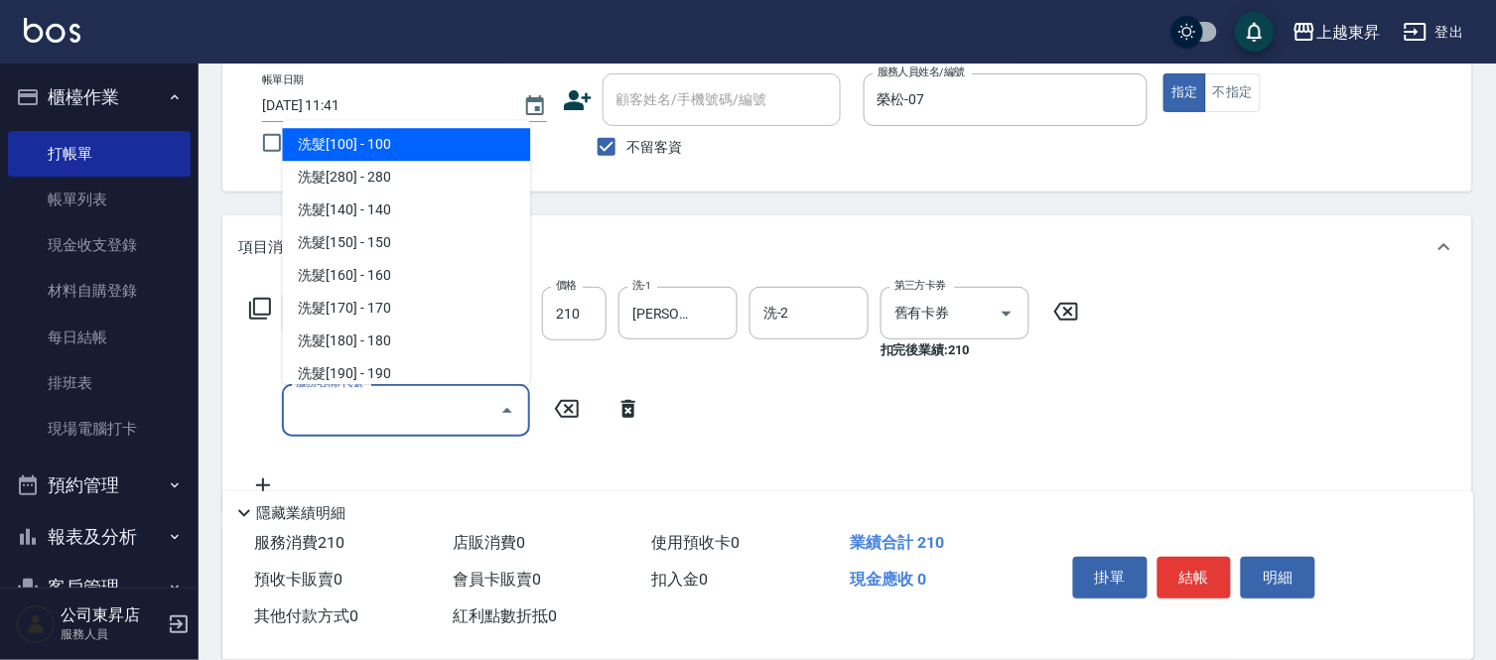
click at [315, 403] on input "服務名稱/代號" at bounding box center [391, 410] width 201 height 35
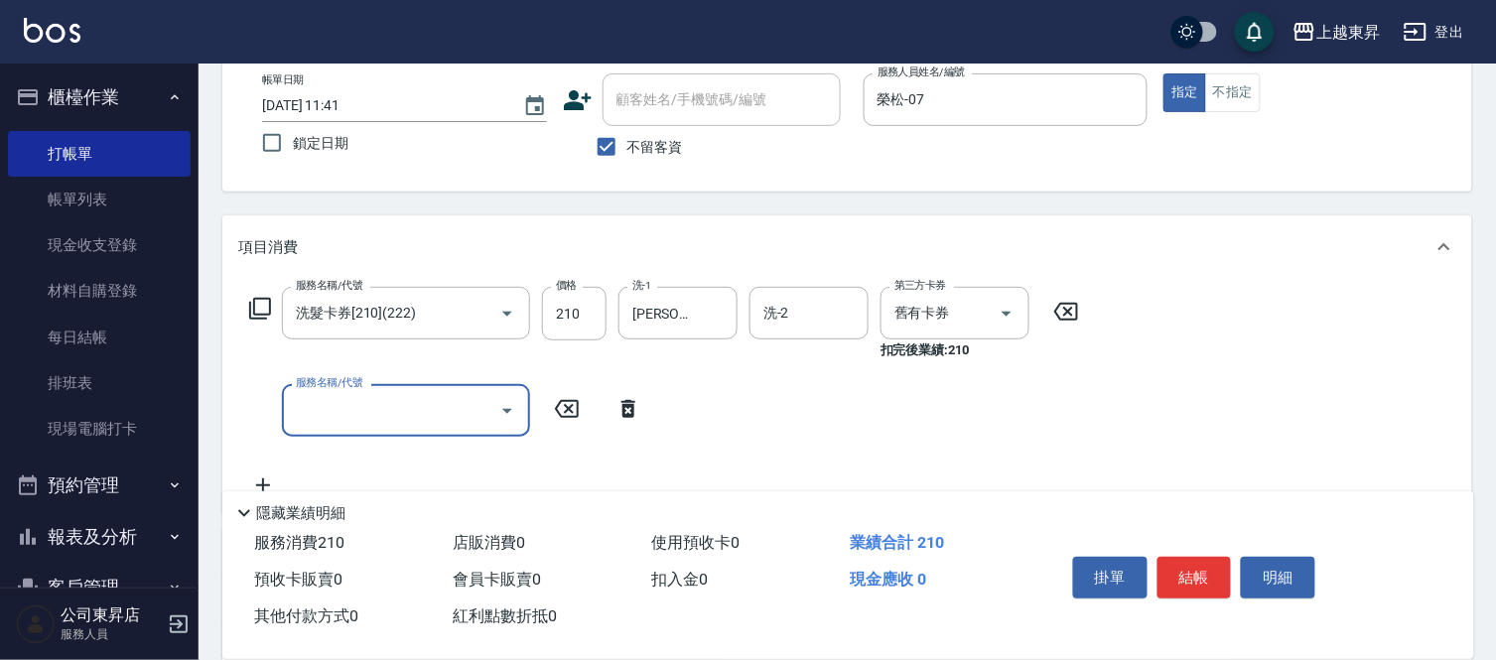
click at [315, 403] on input "服務名稱/代號" at bounding box center [391, 410] width 201 height 35
click at [492, 455] on span "潤絲 - 20" at bounding box center [406, 461] width 248 height 33
type input "潤絲(801)"
click at [562, 405] on input "20" at bounding box center [574, 411] width 65 height 54
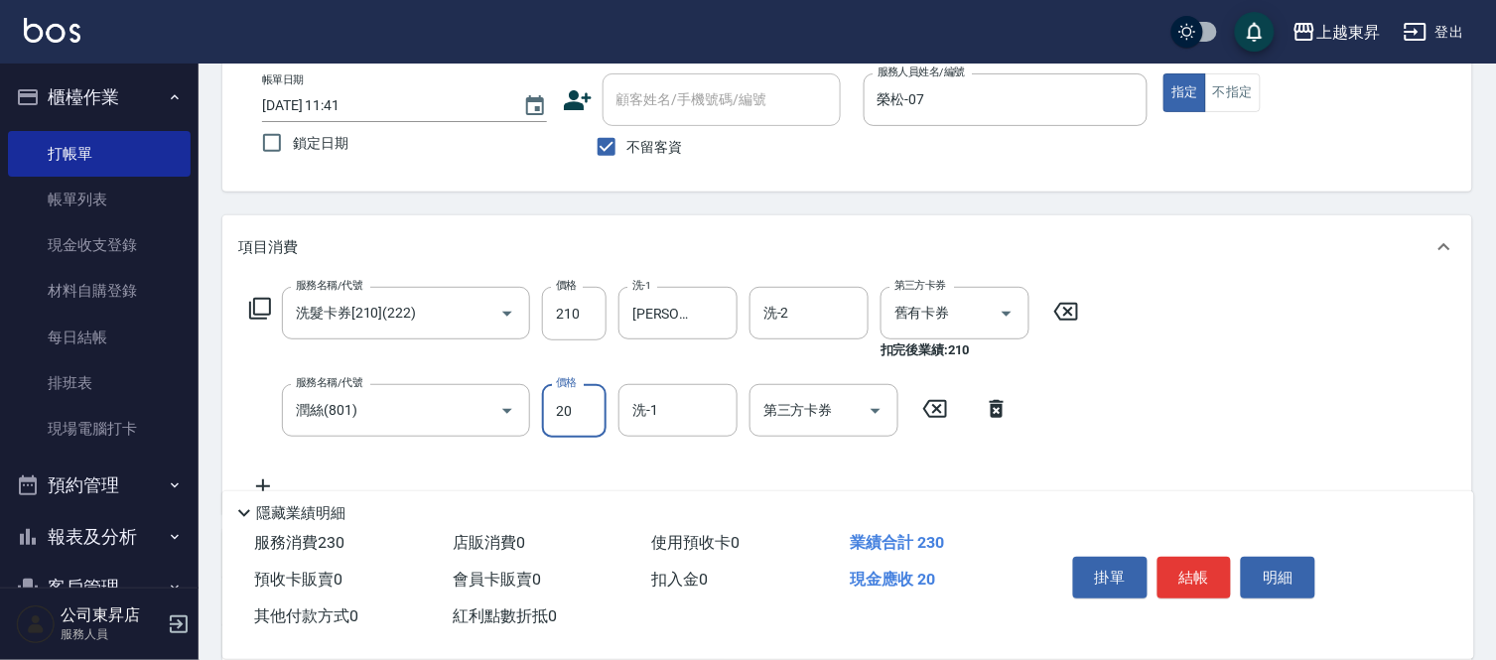
click at [562, 405] on input "20" at bounding box center [574, 411] width 65 height 54
type input "30"
click at [667, 409] on input "洗-1" at bounding box center [678, 410] width 101 height 35
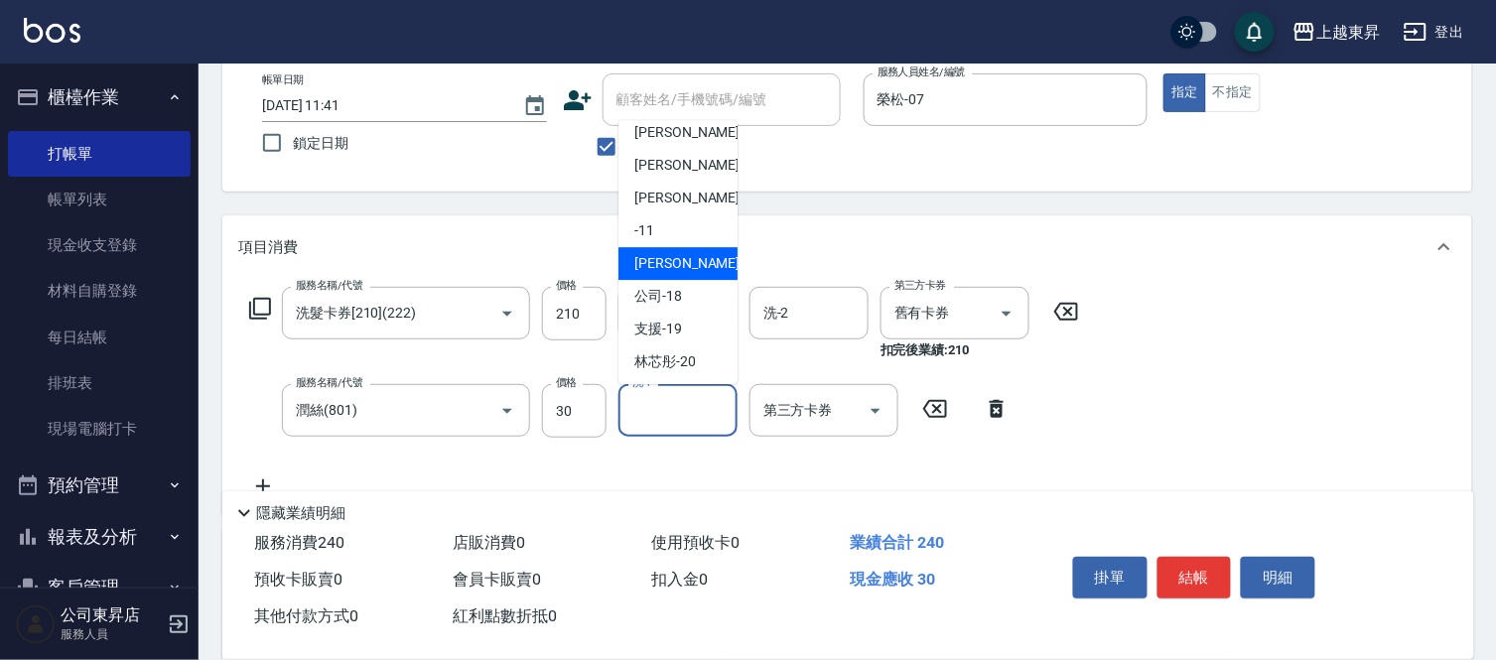
scroll to position [220, 0]
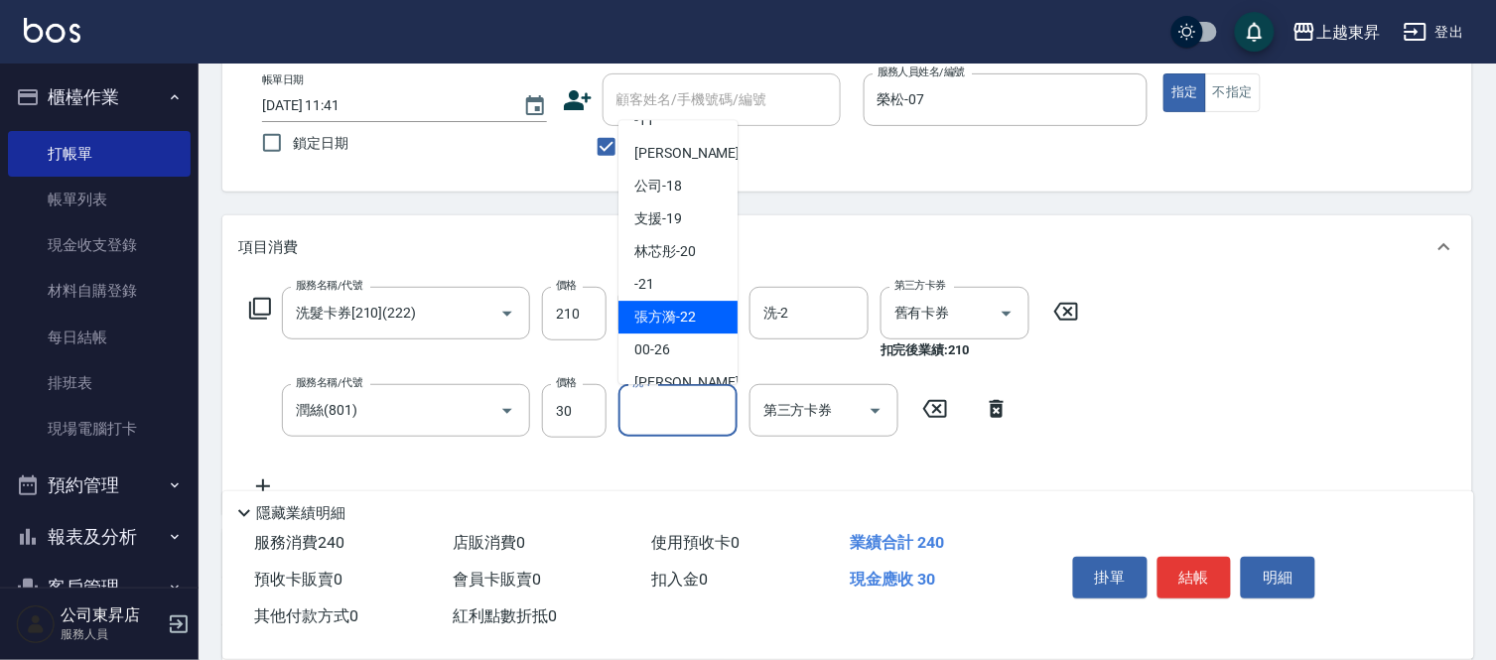
click at [676, 315] on span "[PERSON_NAME]-22" at bounding box center [666, 317] width 62 height 21
type input "[PERSON_NAME]-22"
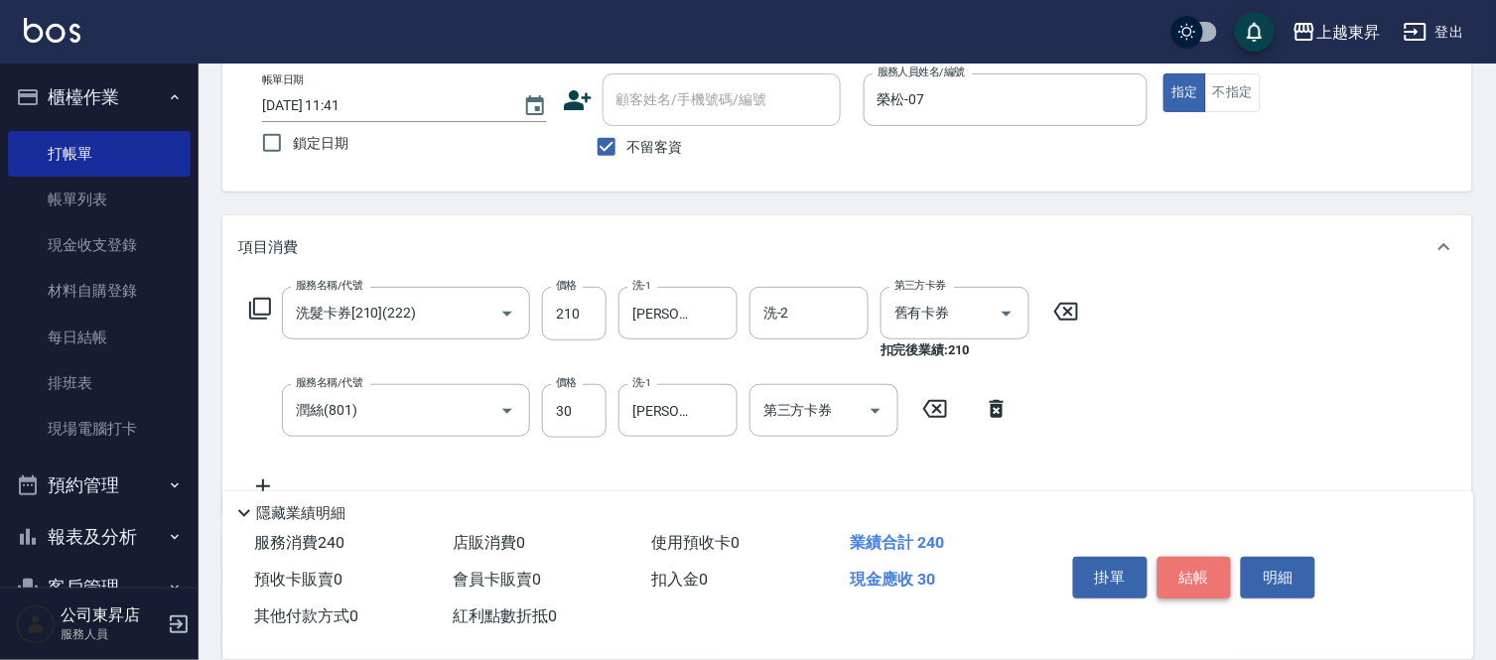
click at [1200, 577] on button "結帳" at bounding box center [1195, 578] width 74 height 42
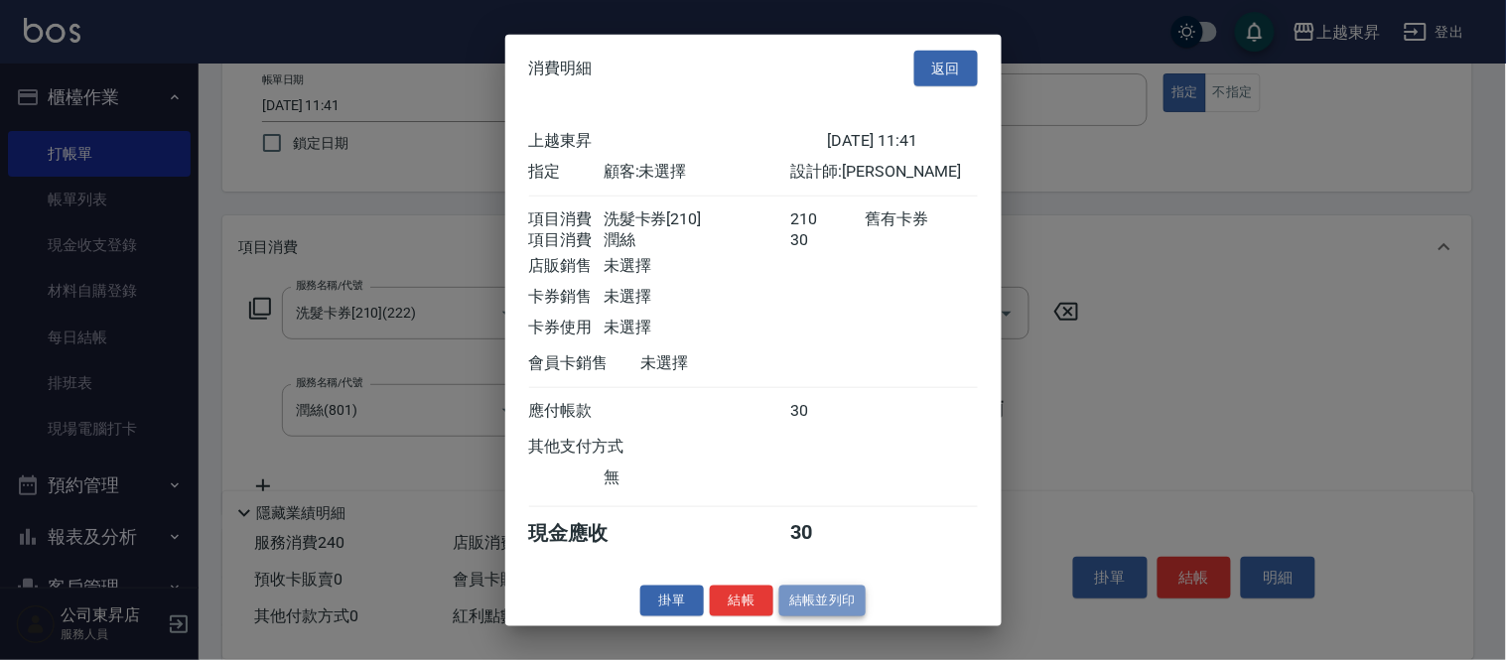
click at [830, 616] on button "結帳並列印" at bounding box center [823, 601] width 86 height 31
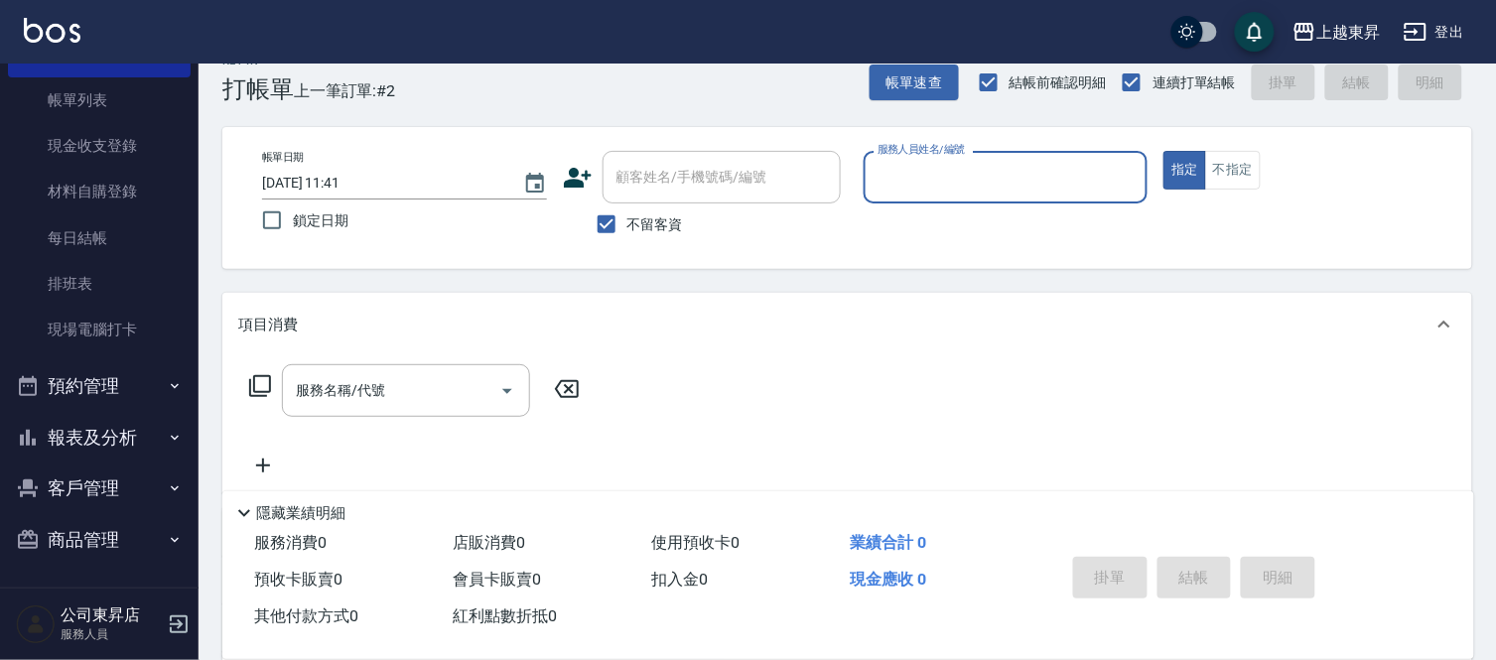
scroll to position [0, 0]
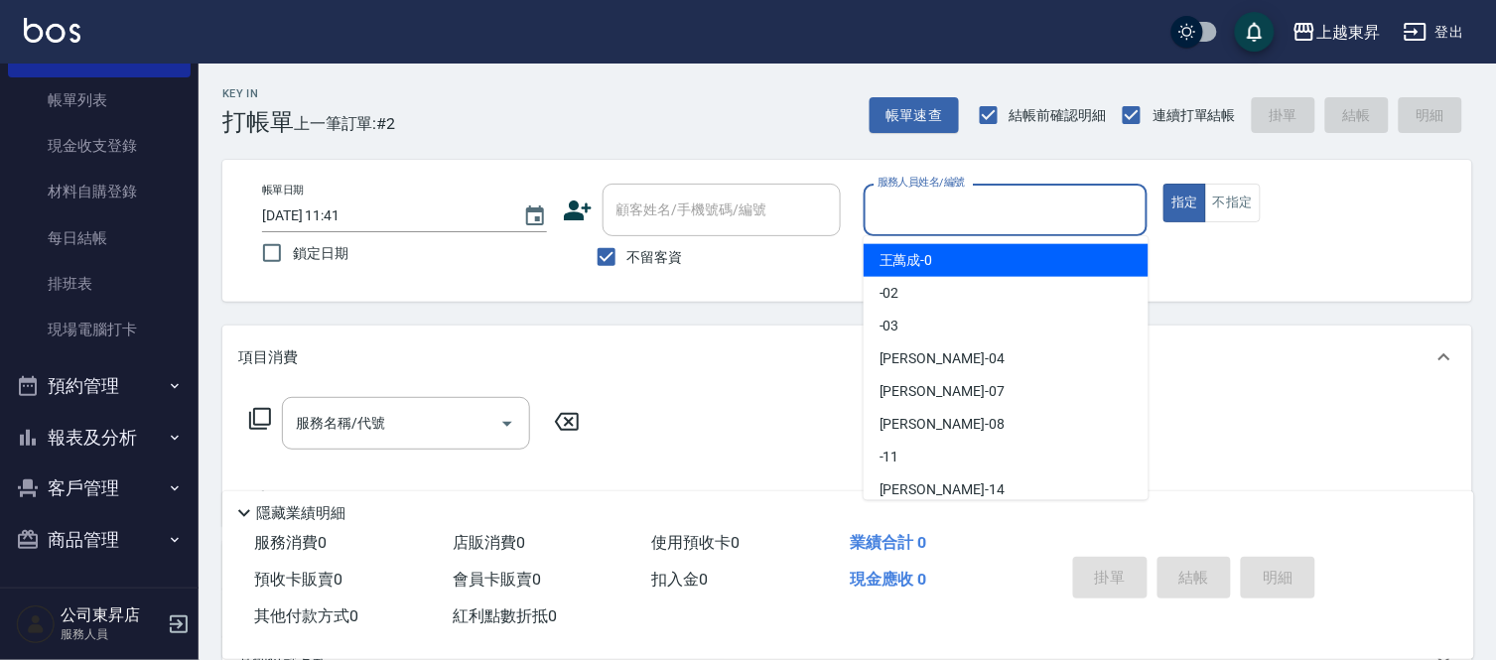
click at [912, 202] on input "服務人員姓名/編號" at bounding box center [1006, 210] width 267 height 35
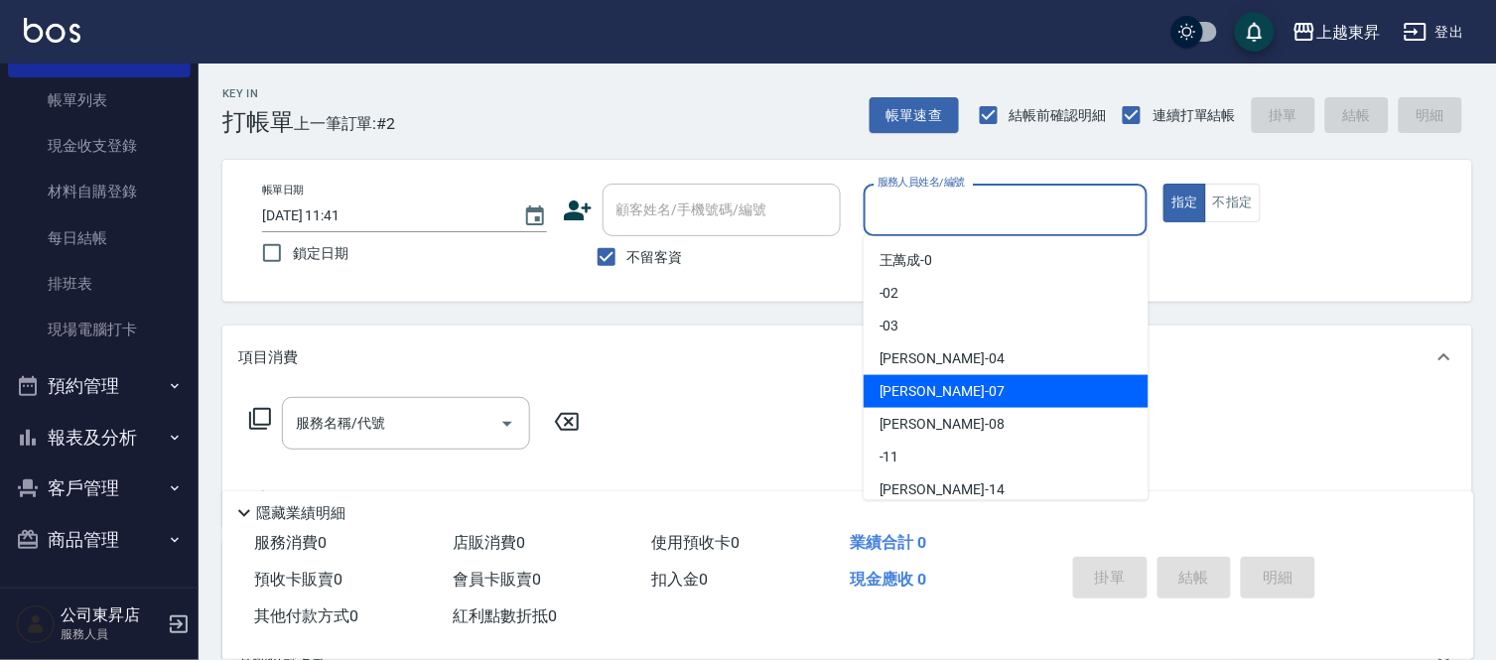
click at [933, 382] on div "榮松 -07" at bounding box center [1006, 391] width 285 height 33
type input "榮松-07"
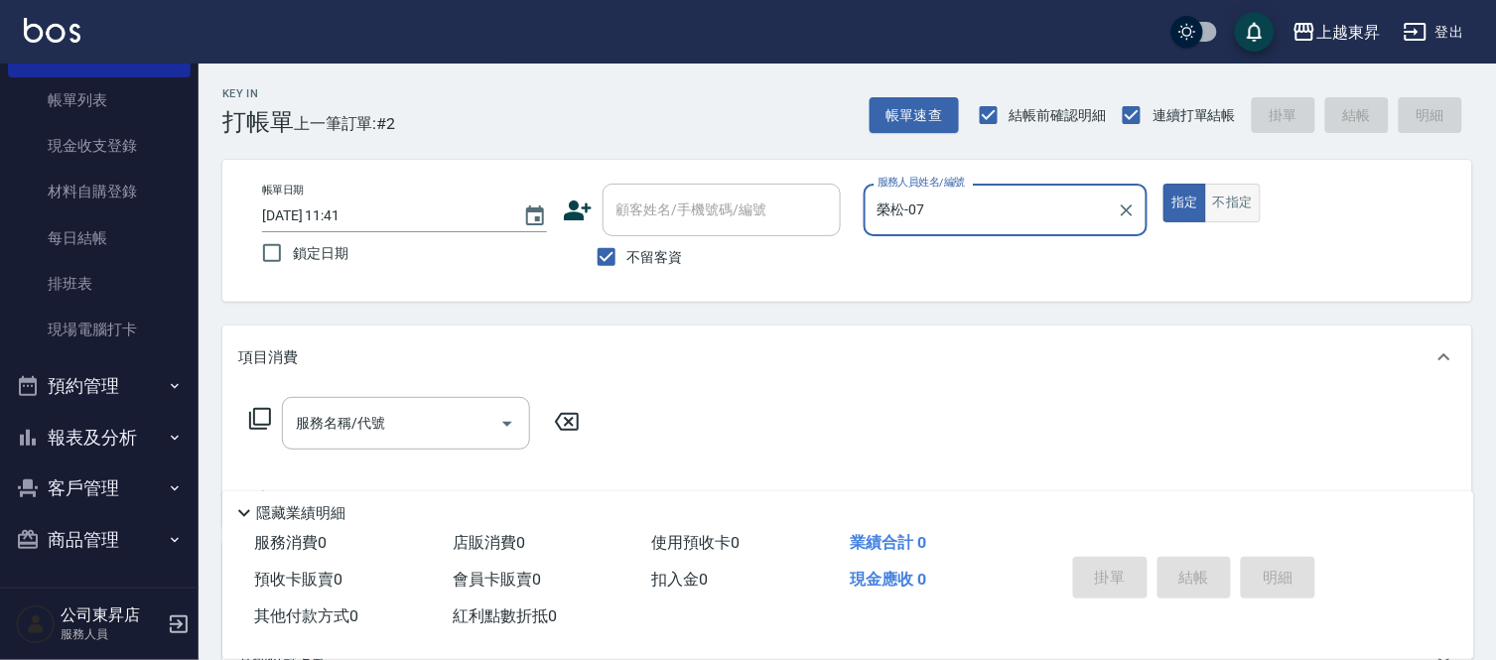
click at [1243, 210] on button "不指定" at bounding box center [1233, 203] width 56 height 39
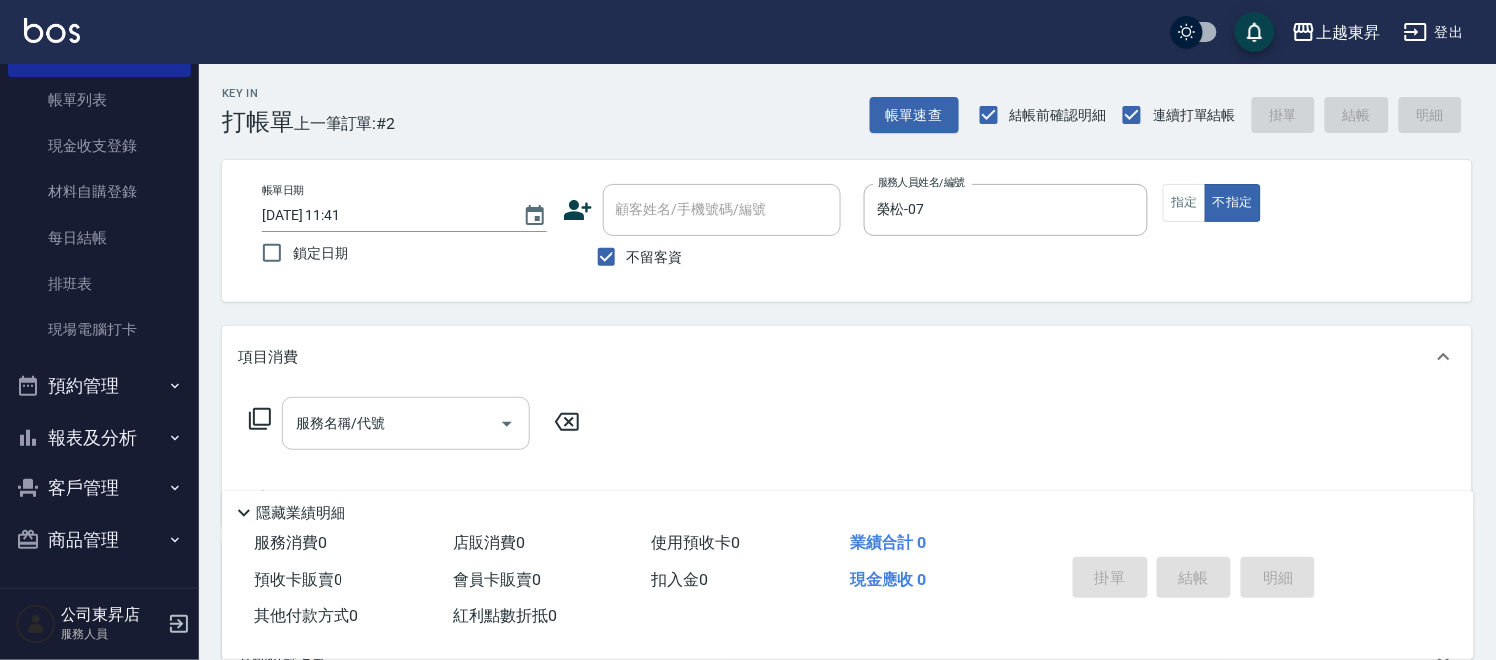
click at [346, 422] on input "服務名稱/代號" at bounding box center [391, 423] width 201 height 35
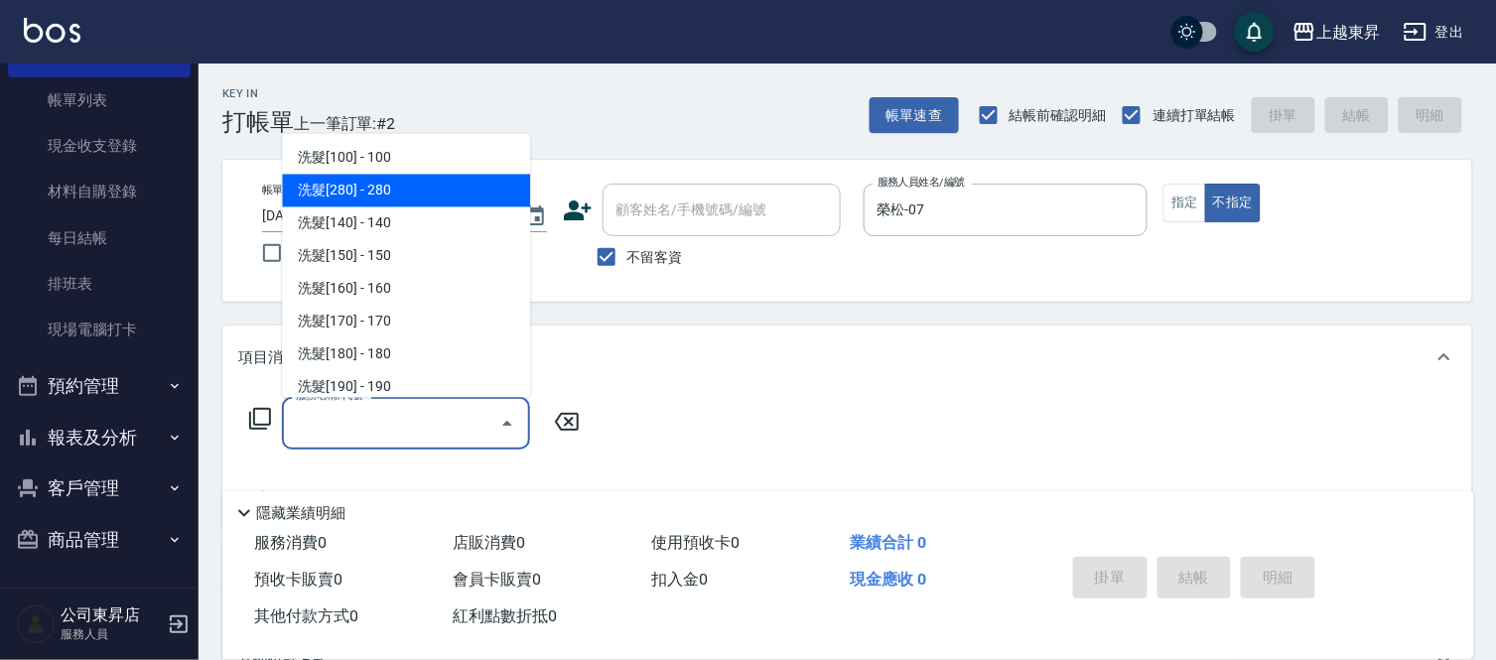
click at [381, 189] on span "洗髮[280] - 280" at bounding box center [406, 191] width 248 height 33
type input "洗髮[280](202)"
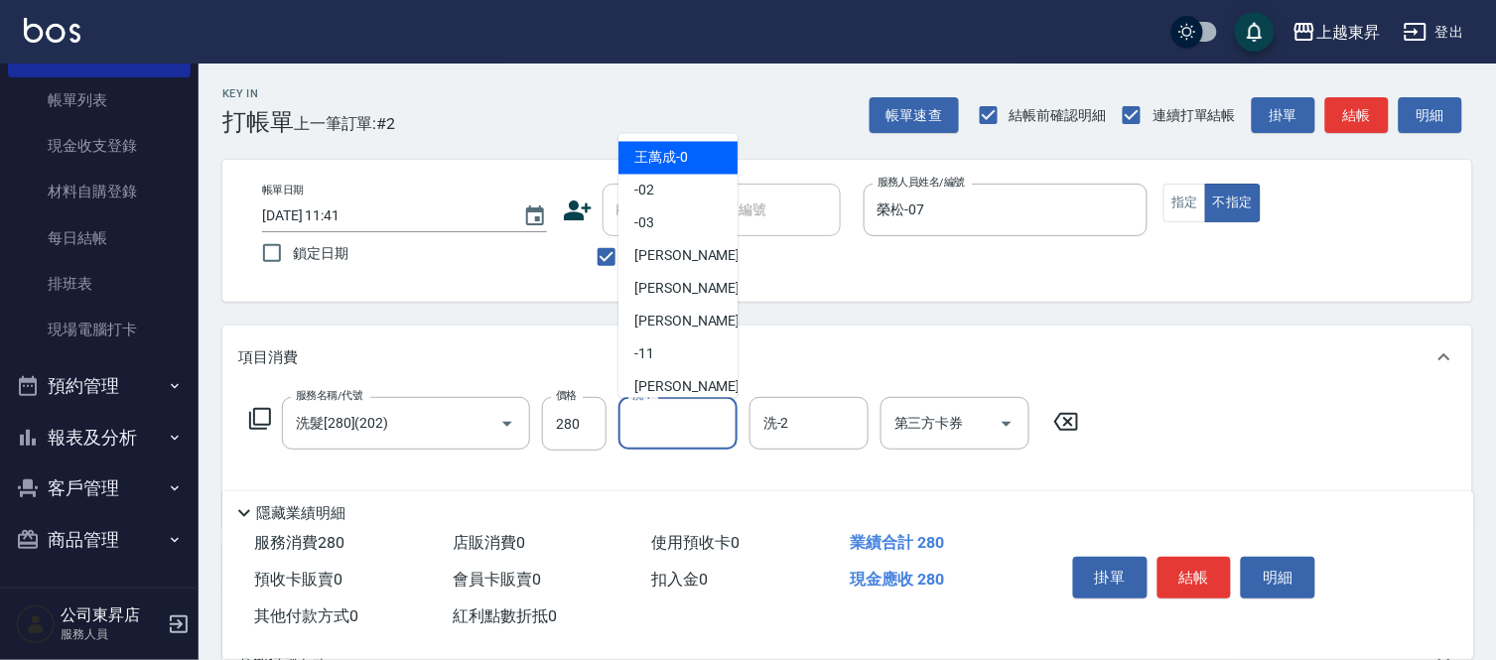
click at [655, 418] on input "洗-1" at bounding box center [678, 423] width 101 height 35
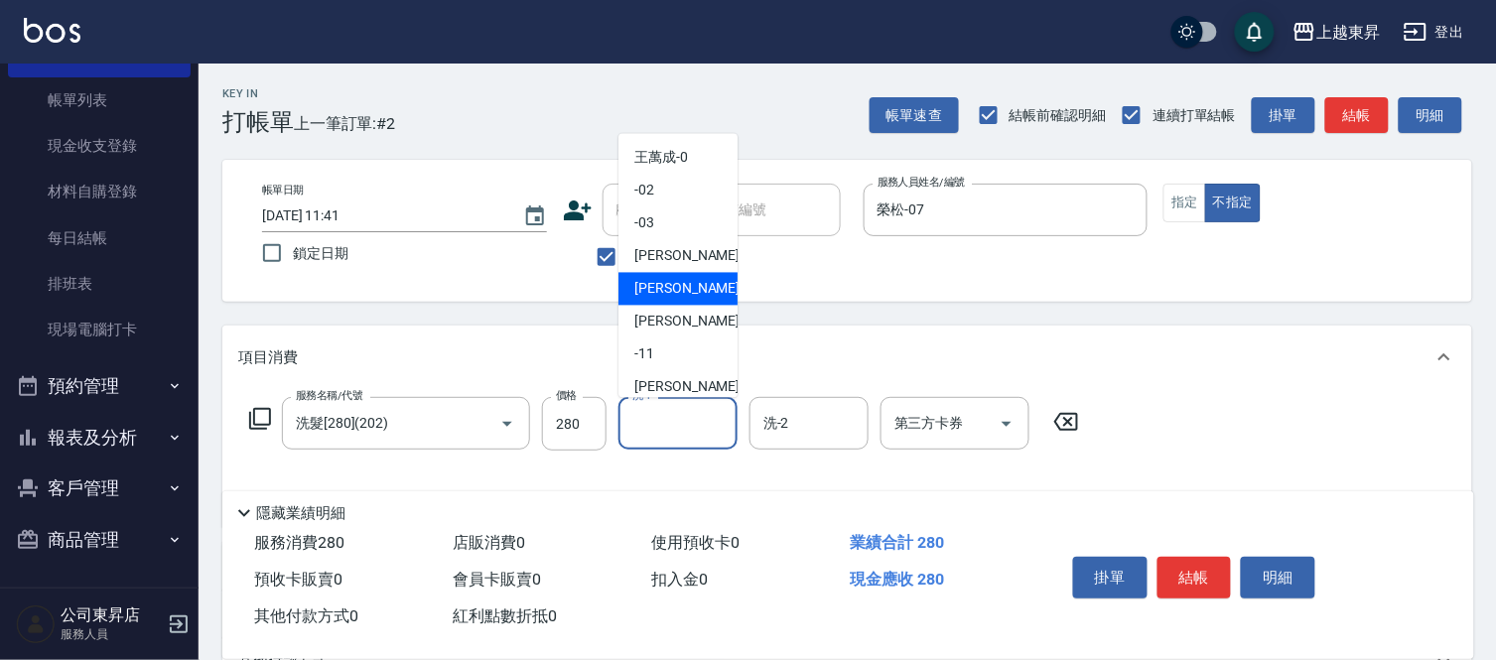
click at [645, 284] on span "榮松 -07" at bounding box center [697, 289] width 125 height 21
type input "榮松-07"
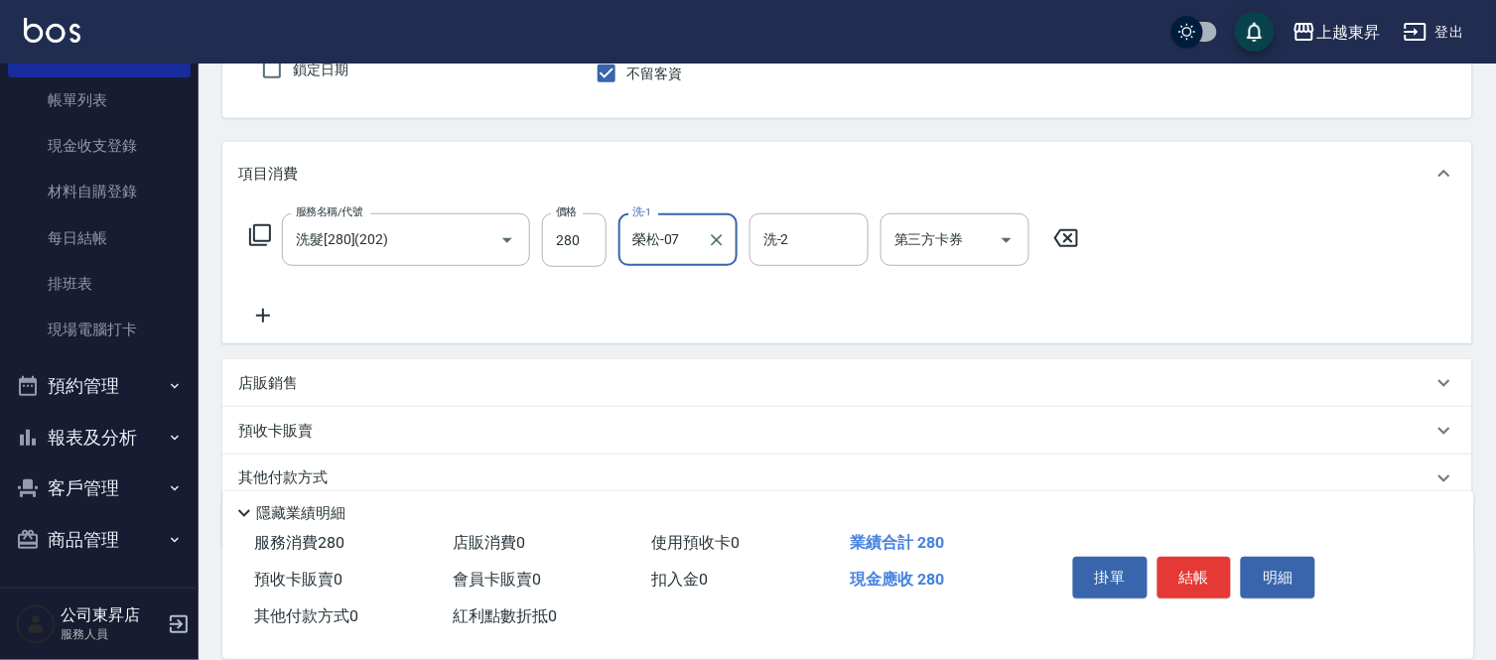
scroll to position [220, 0]
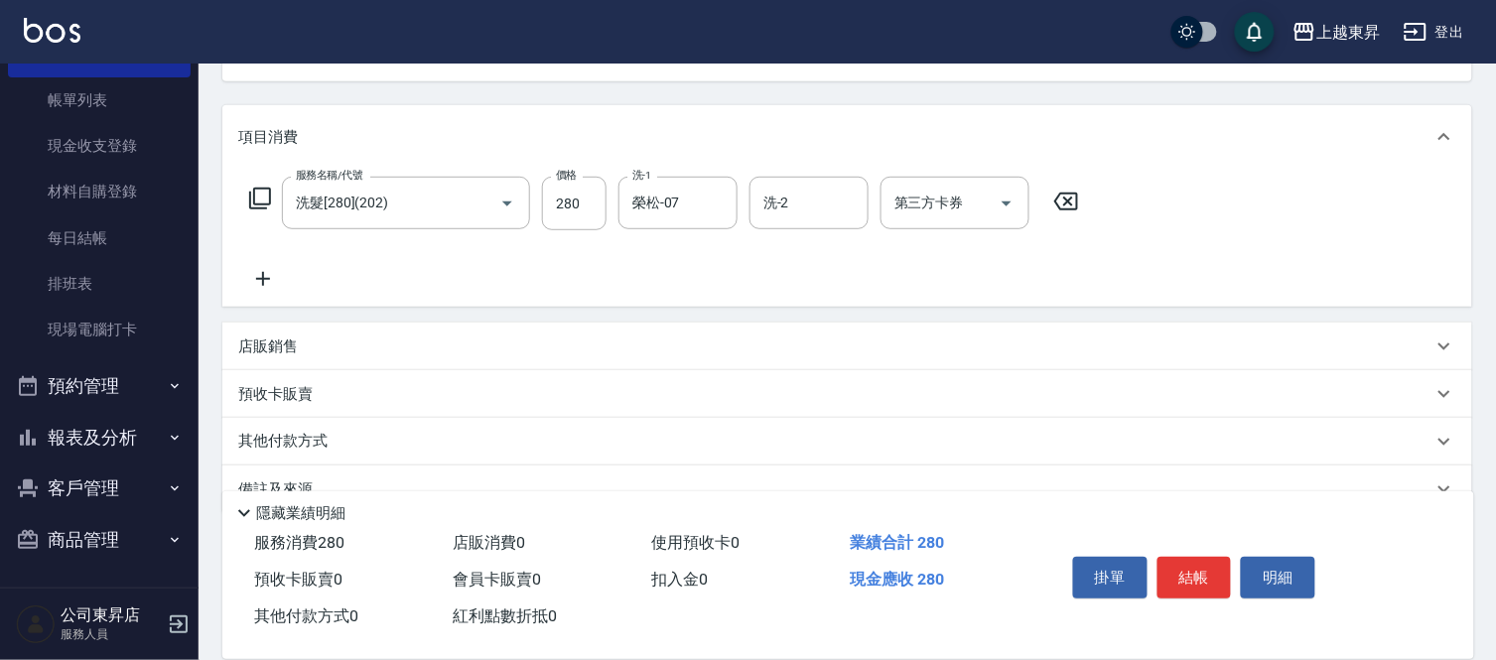
click at [262, 271] on icon at bounding box center [263, 279] width 50 height 24
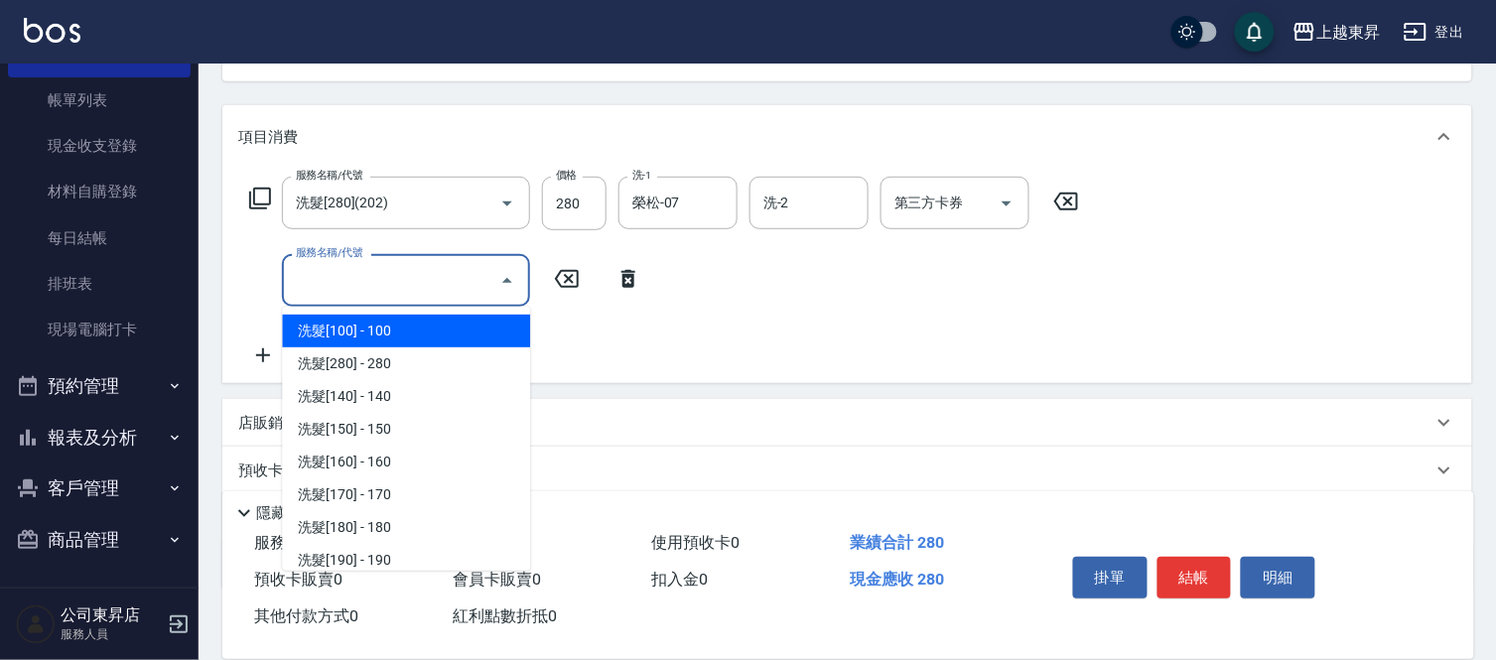
click at [411, 272] on input "服務名稱/代號" at bounding box center [391, 280] width 201 height 35
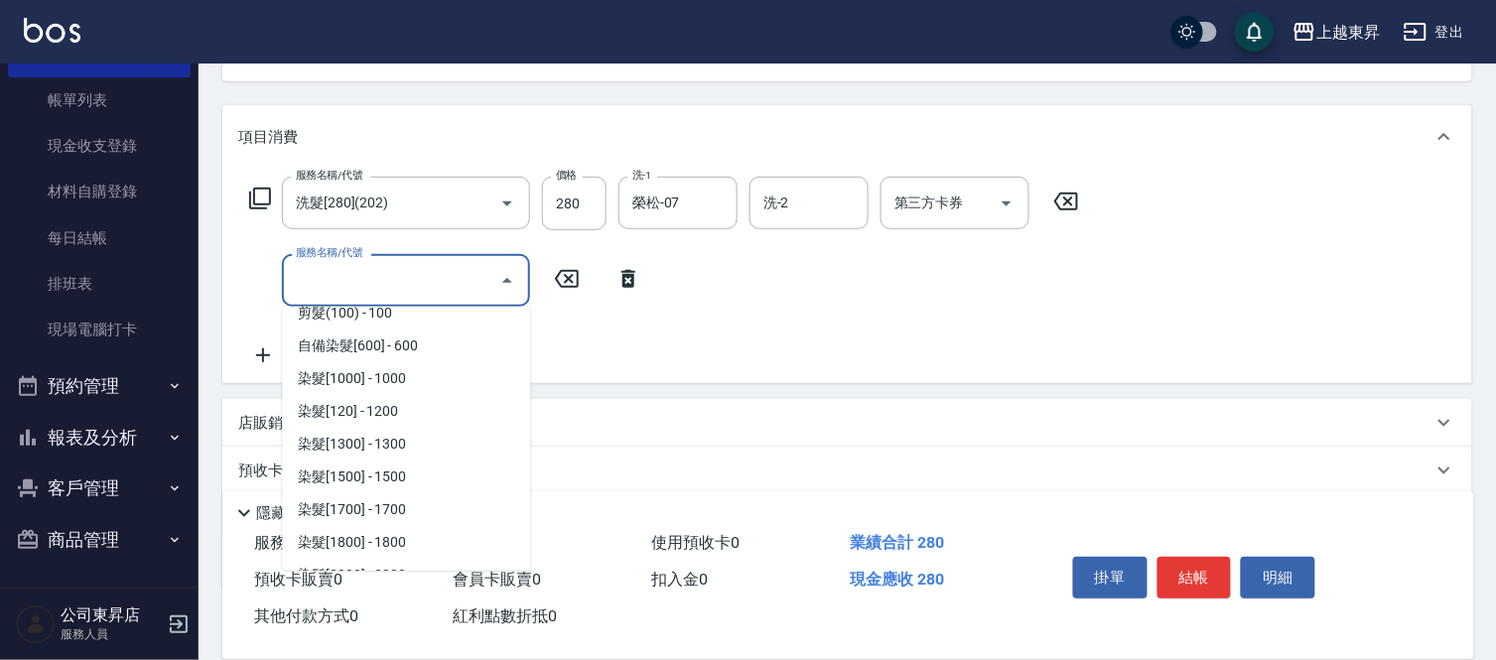
scroll to position [1765, 0]
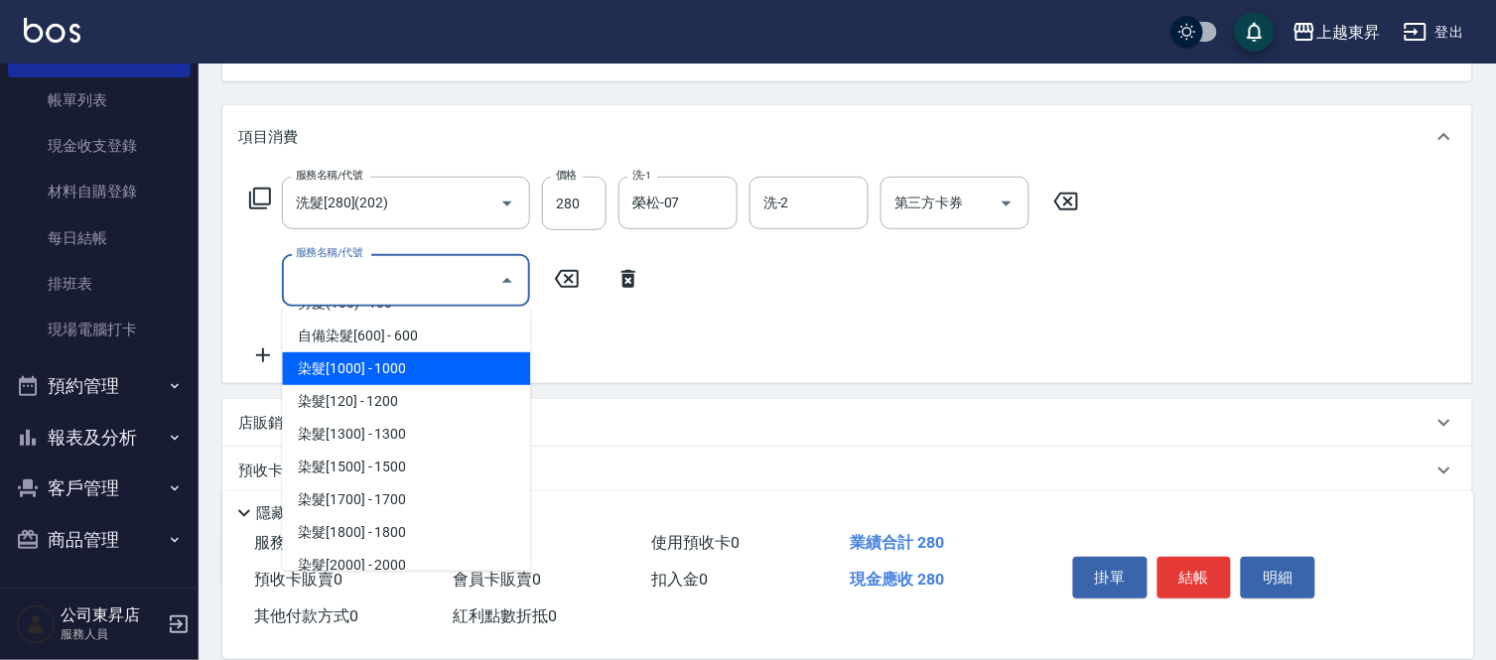
click at [387, 365] on span "染髮[1000] - 1000" at bounding box center [406, 369] width 248 height 33
type input "染髮[1000](502)"
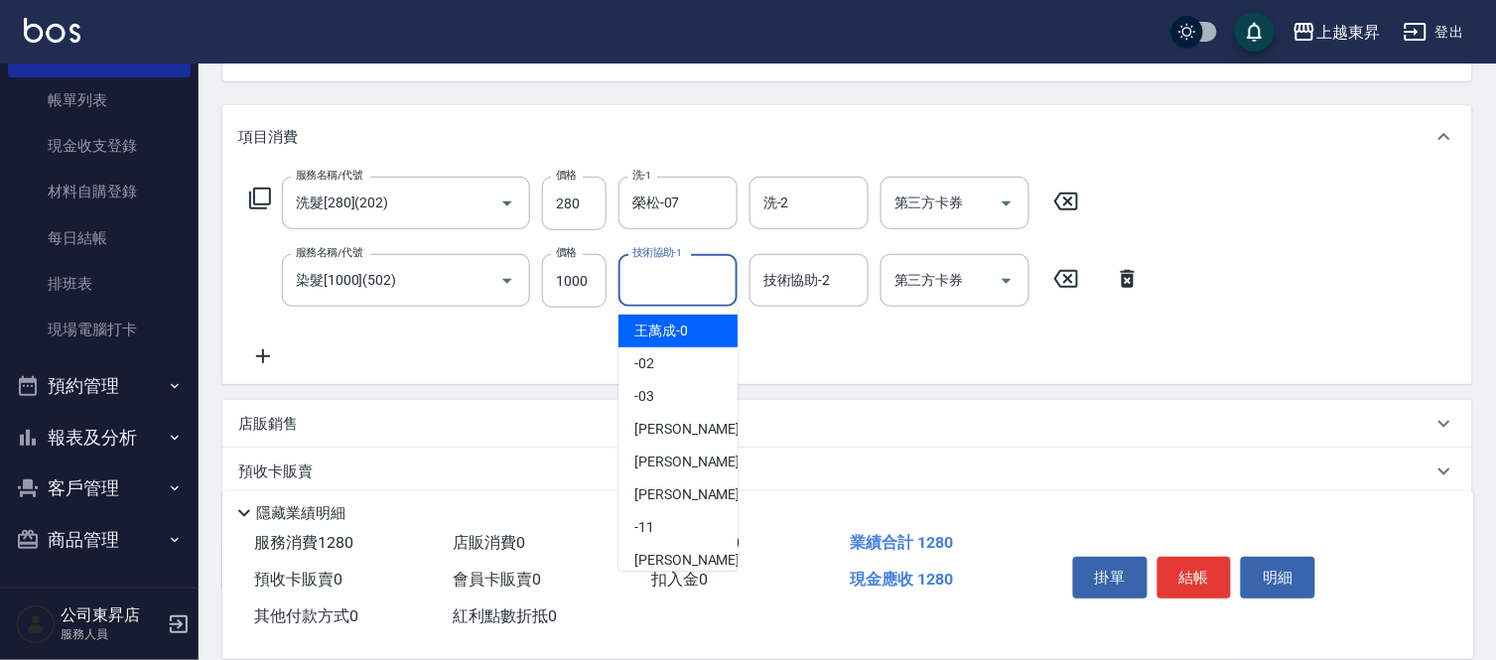
click at [671, 270] on input "技術協助-1" at bounding box center [678, 280] width 101 height 35
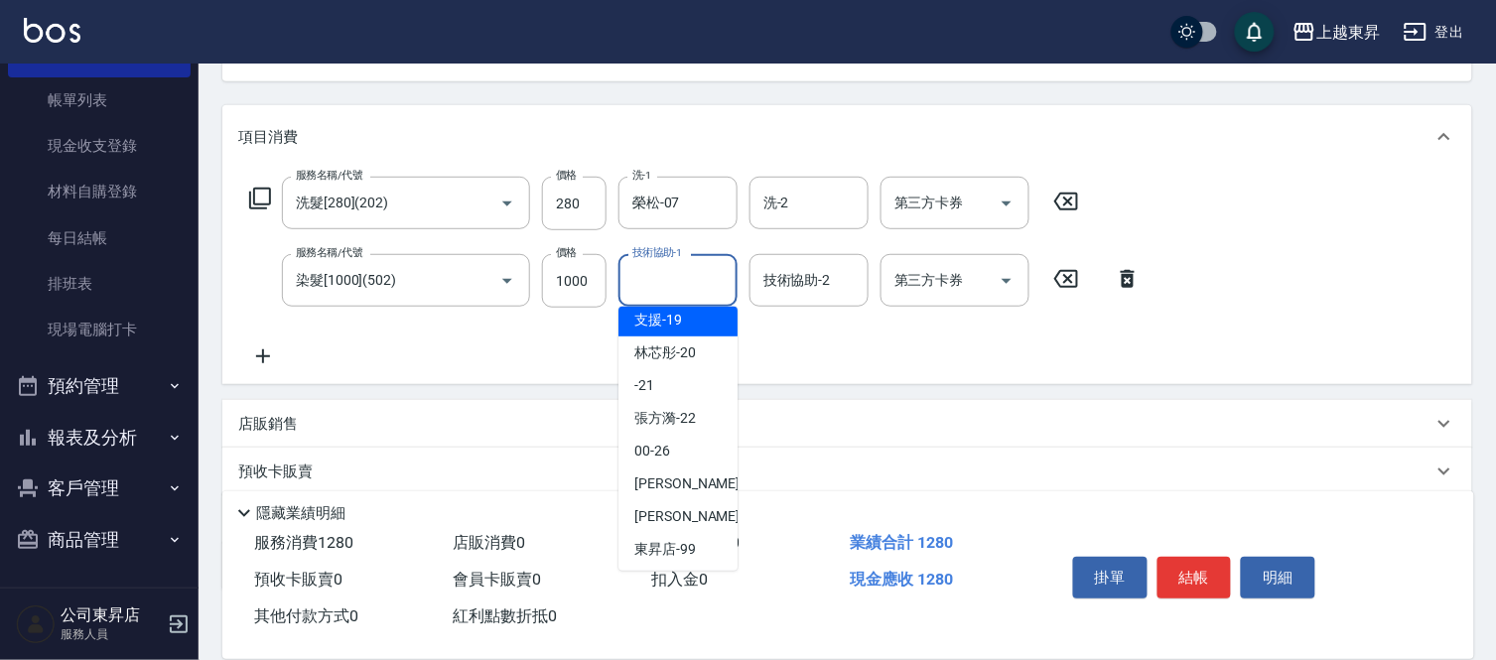
scroll to position [308, 0]
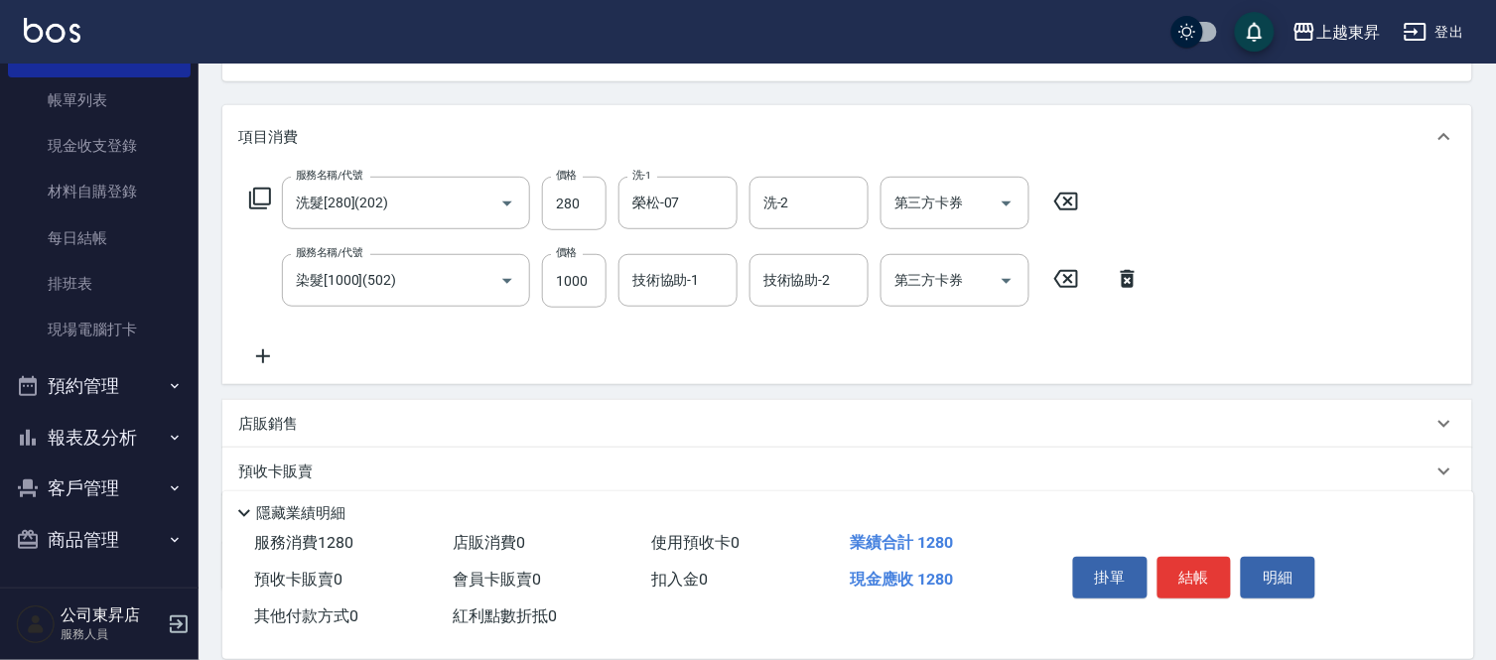
click at [676, 414] on div "店販銷售" at bounding box center [835, 424] width 1195 height 21
click at [676, 270] on input "技術協助-1" at bounding box center [678, 280] width 101 height 35
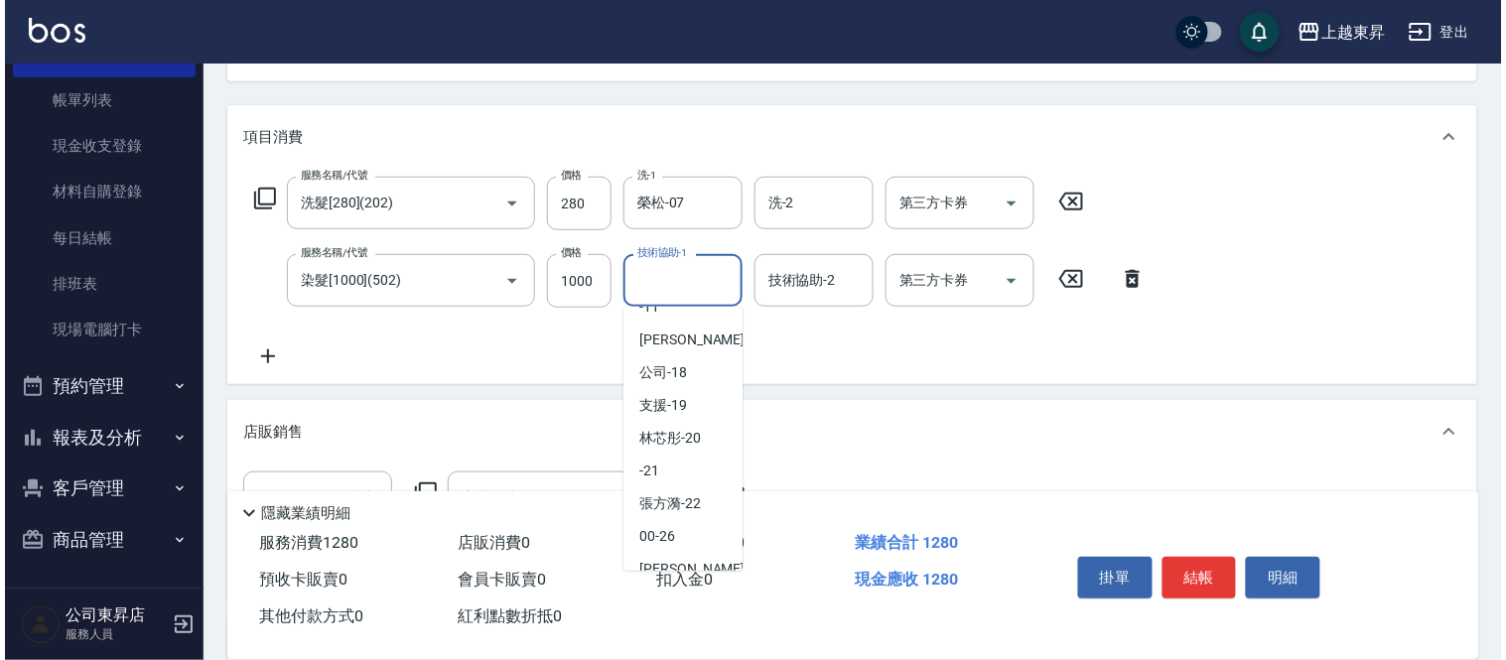
scroll to position [308, 0]
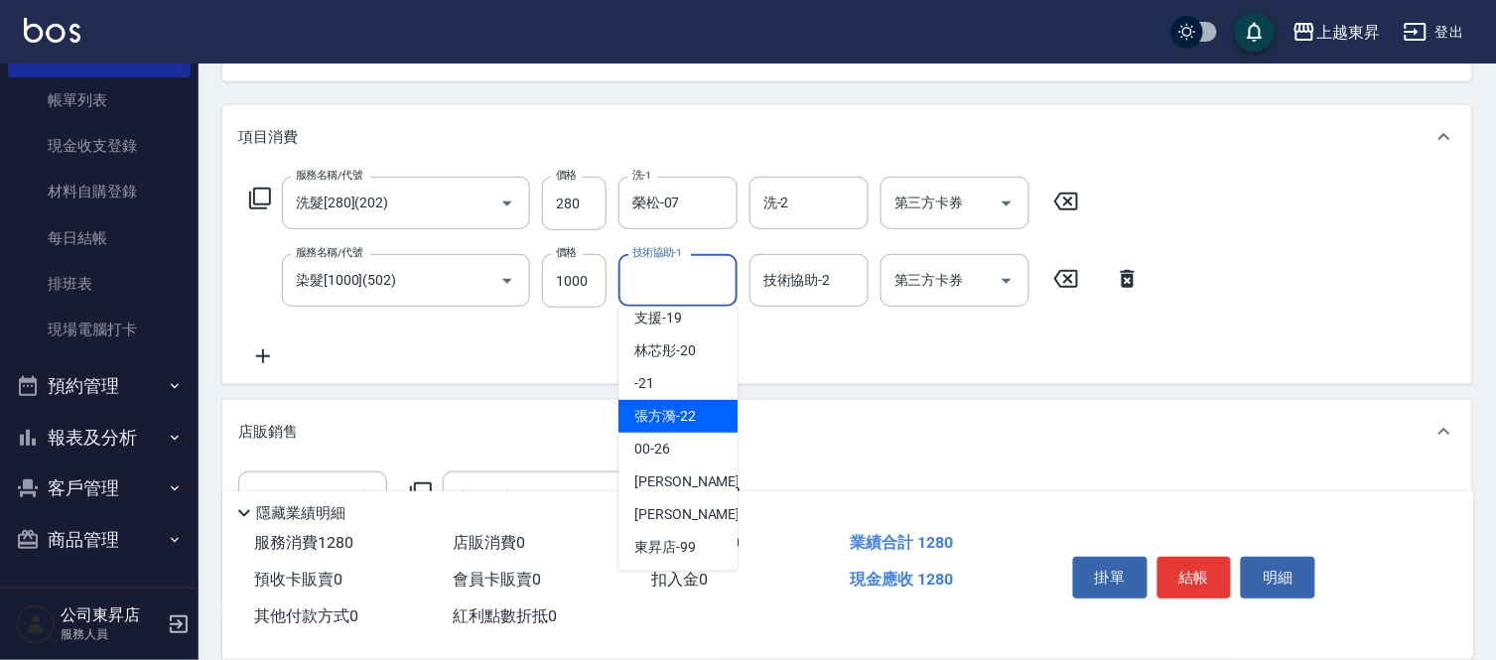
click at [673, 411] on span "[PERSON_NAME]-22" at bounding box center [666, 416] width 62 height 21
type input "[PERSON_NAME]-22"
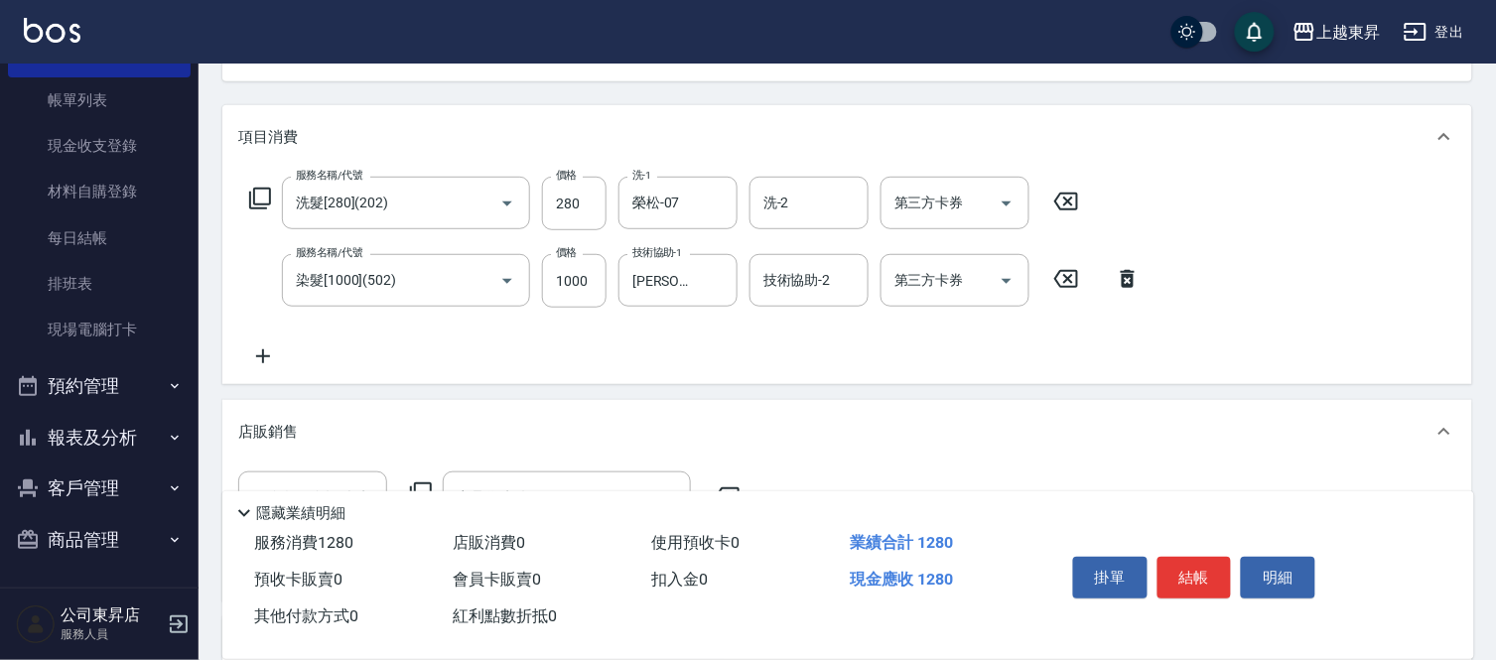
drag, startPoint x: 261, startPoint y: 354, endPoint x: 335, endPoint y: 400, distance: 87.1
click at [262, 355] on icon at bounding box center [263, 357] width 50 height 24
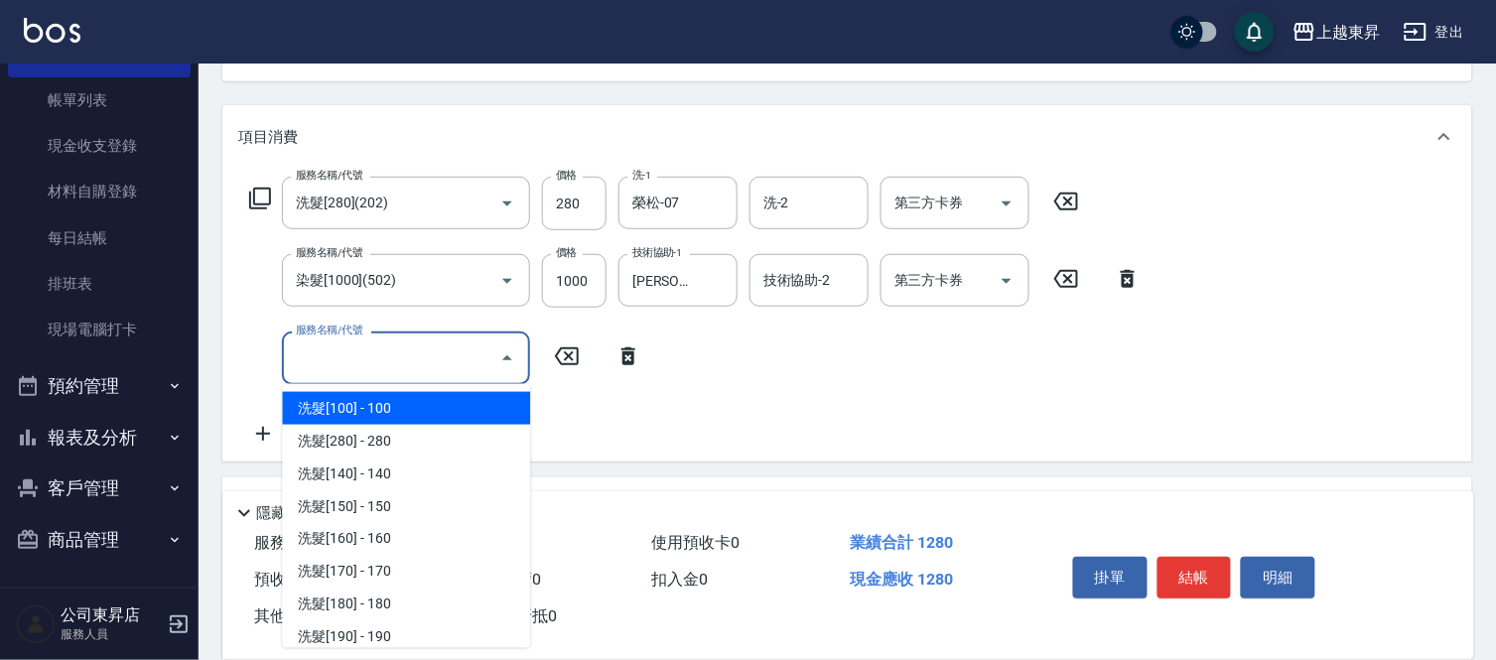
click at [313, 358] on input "服務名稱/代號" at bounding box center [391, 358] width 201 height 35
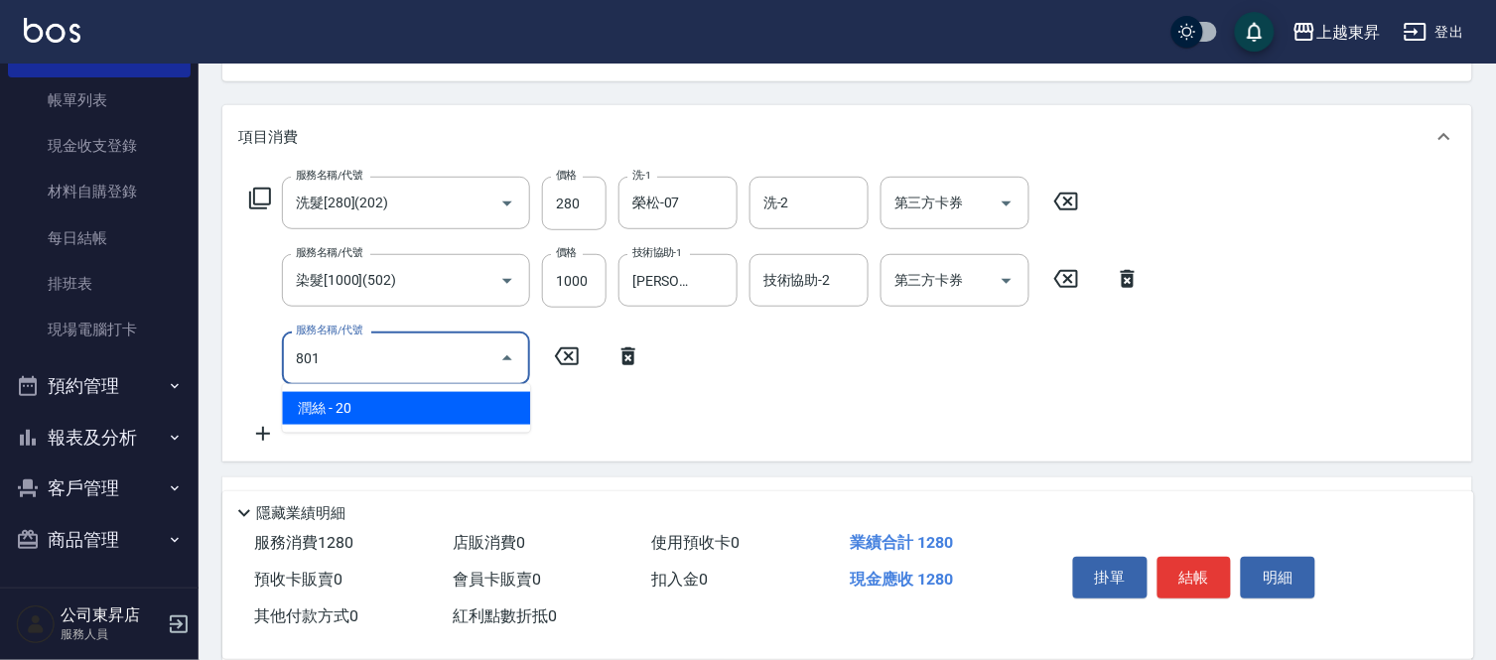
click at [453, 412] on span "潤絲 - 20" at bounding box center [406, 408] width 248 height 33
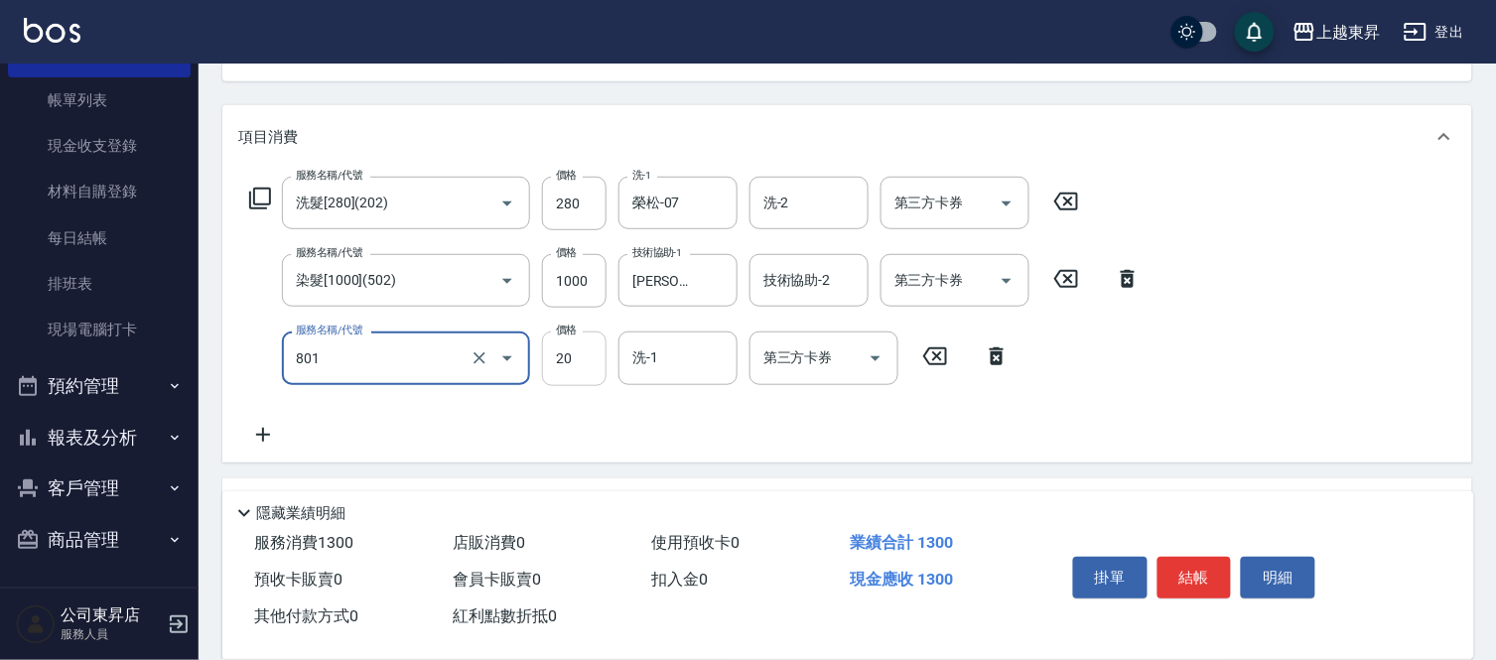
type input "潤絲(801)"
click at [566, 353] on input "20" at bounding box center [574, 359] width 65 height 54
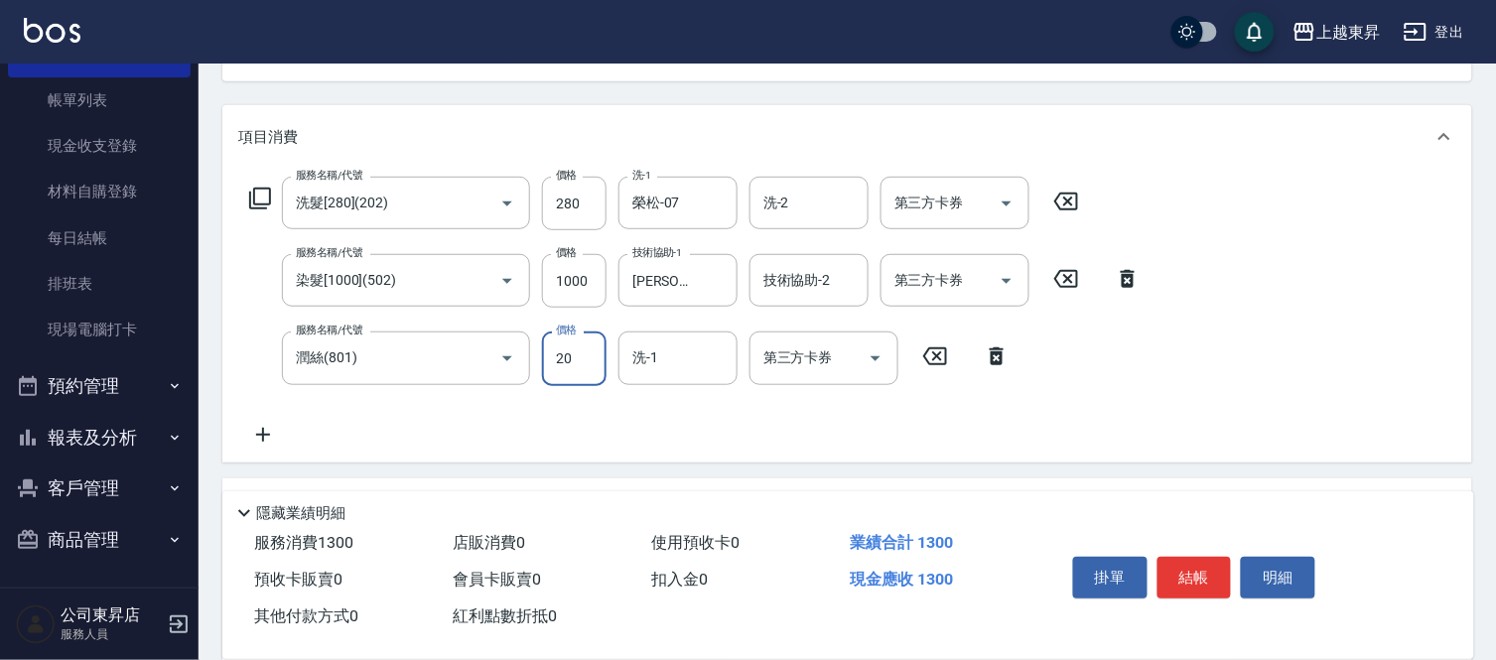
click at [566, 353] on input "20" at bounding box center [574, 359] width 65 height 54
type input "30"
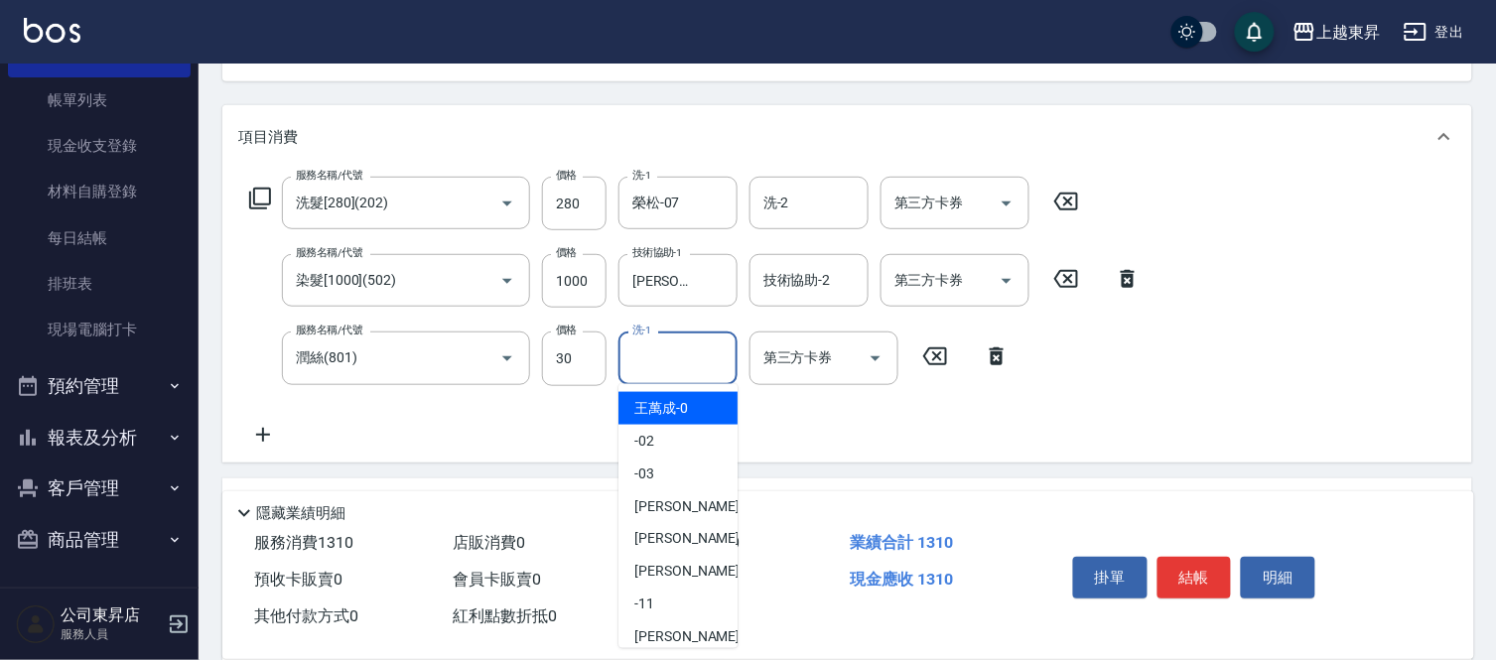
click at [657, 363] on input "洗-1" at bounding box center [678, 358] width 101 height 35
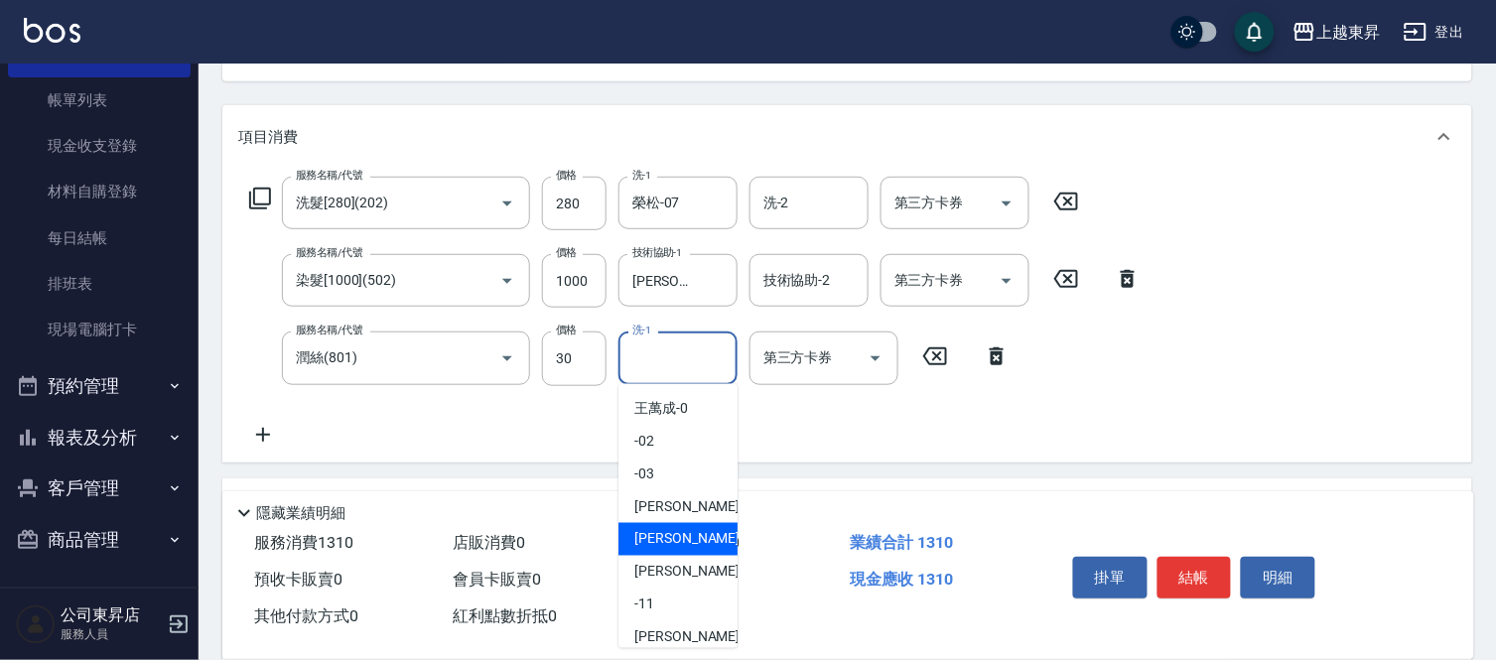
click at [658, 530] on span "榮松 -07" at bounding box center [697, 539] width 125 height 21
type input "榮松-07"
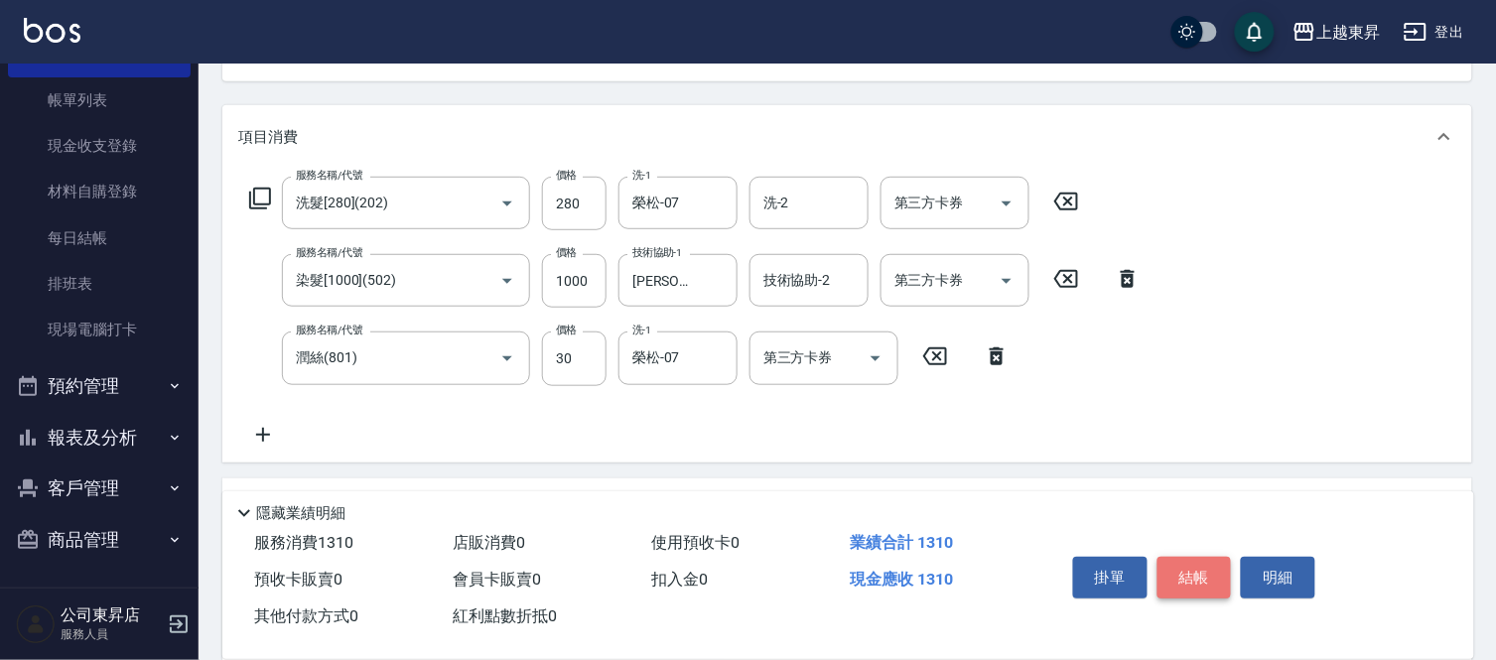
click at [1186, 568] on button "結帳" at bounding box center [1195, 578] width 74 height 42
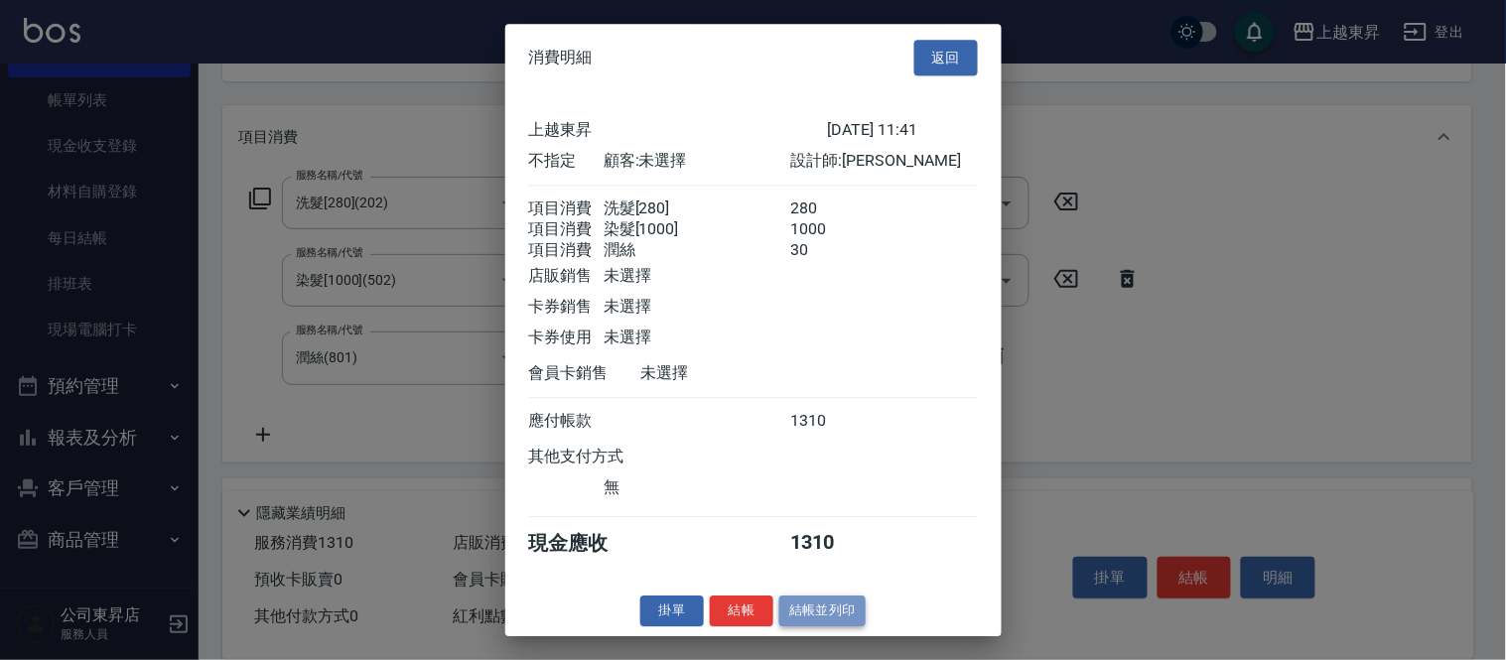
click at [807, 627] on button "結帳並列印" at bounding box center [823, 611] width 86 height 31
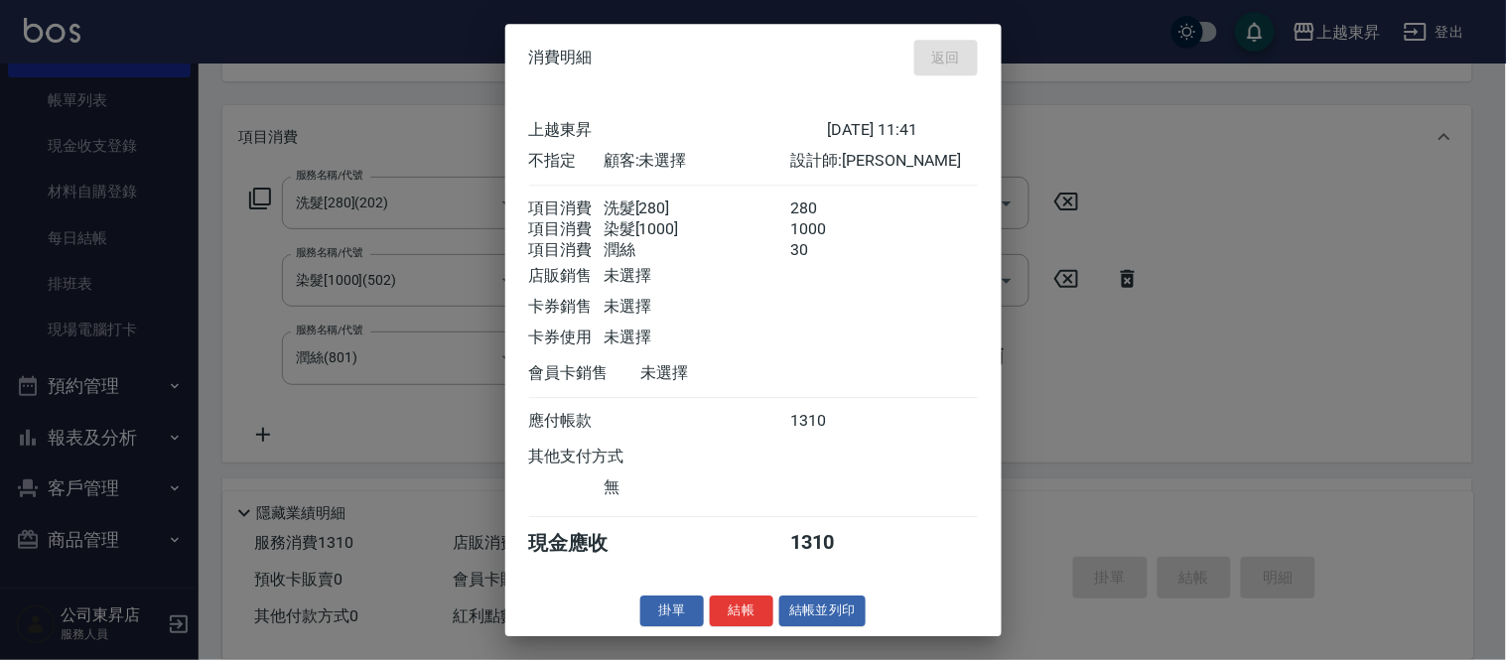
type input "[DATE] 12:16"
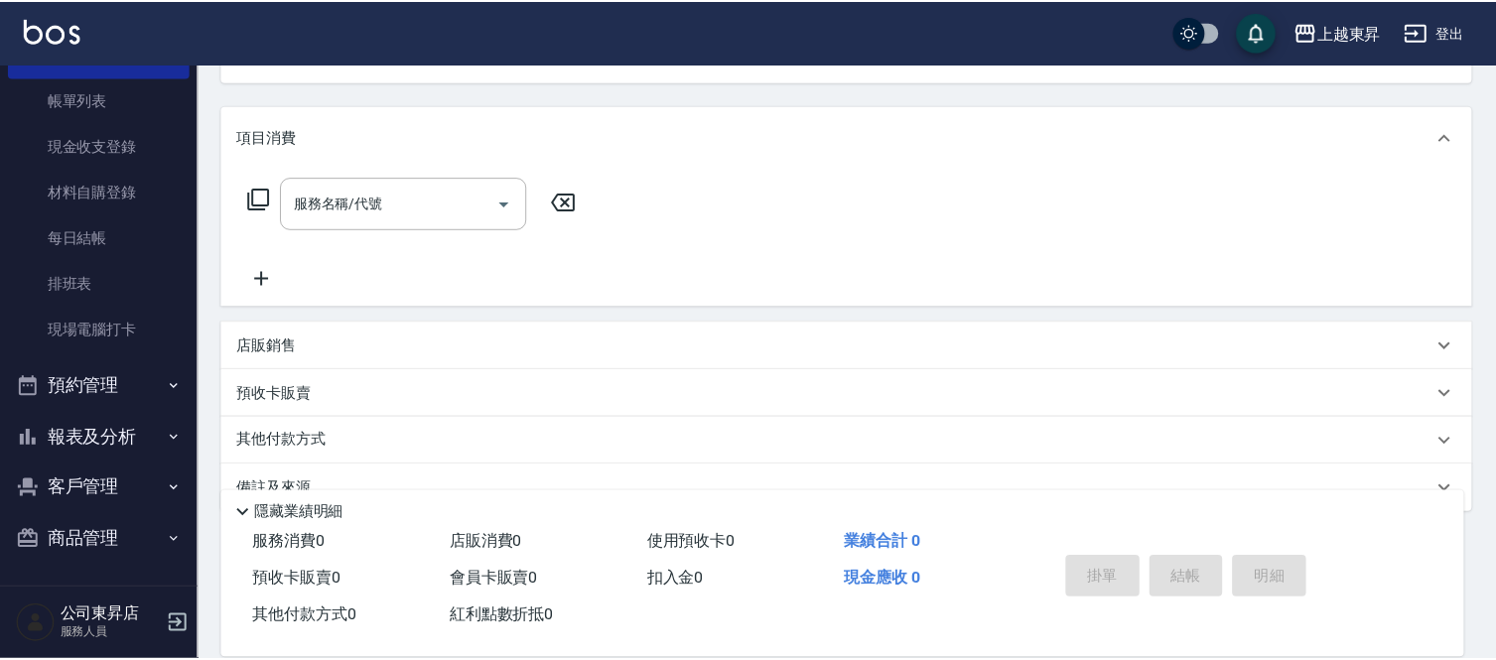
scroll to position [193, 0]
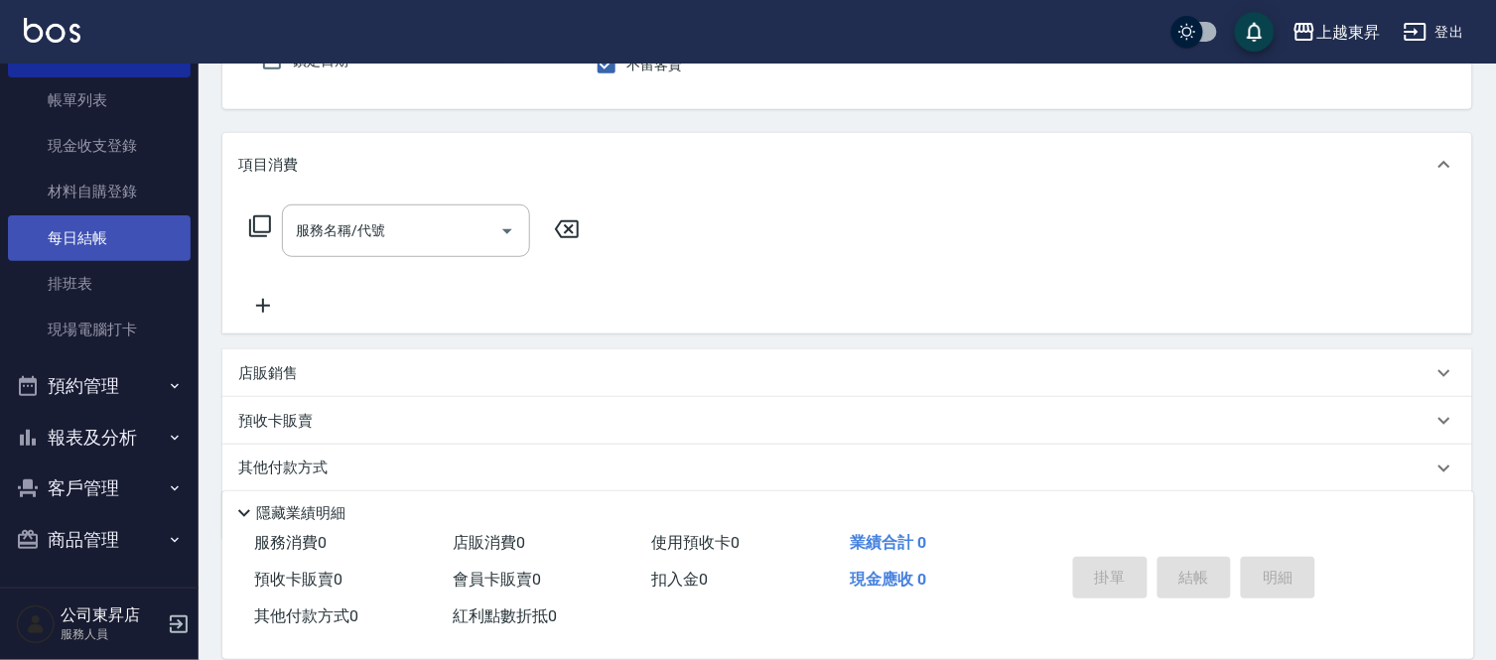
drag, startPoint x: 117, startPoint y: 91, endPoint x: 163, endPoint y: 248, distance: 163.4
click at [117, 91] on link "帳單列表" at bounding box center [99, 100] width 183 height 46
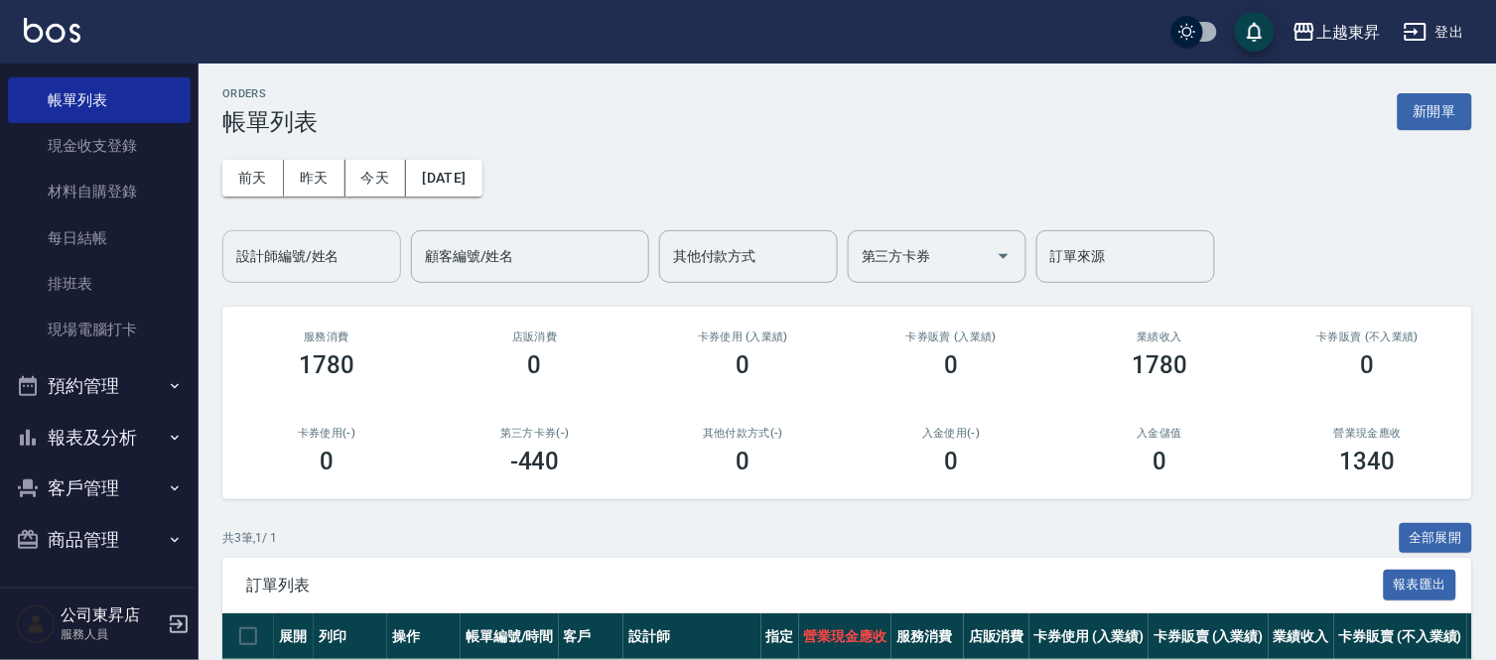
click at [265, 244] on input "設計師編號/姓名" at bounding box center [311, 256] width 161 height 35
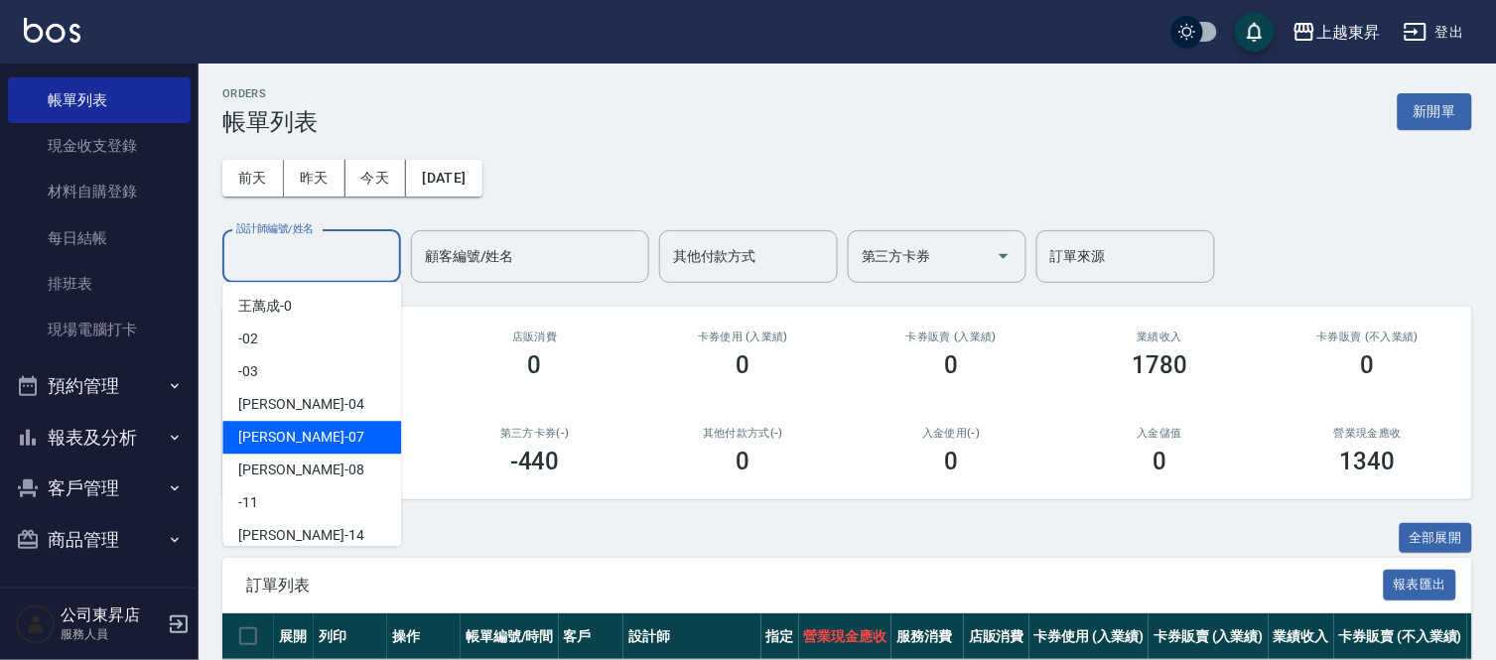
click at [306, 439] on div "榮松 -07" at bounding box center [311, 437] width 179 height 33
type input "榮松-07"
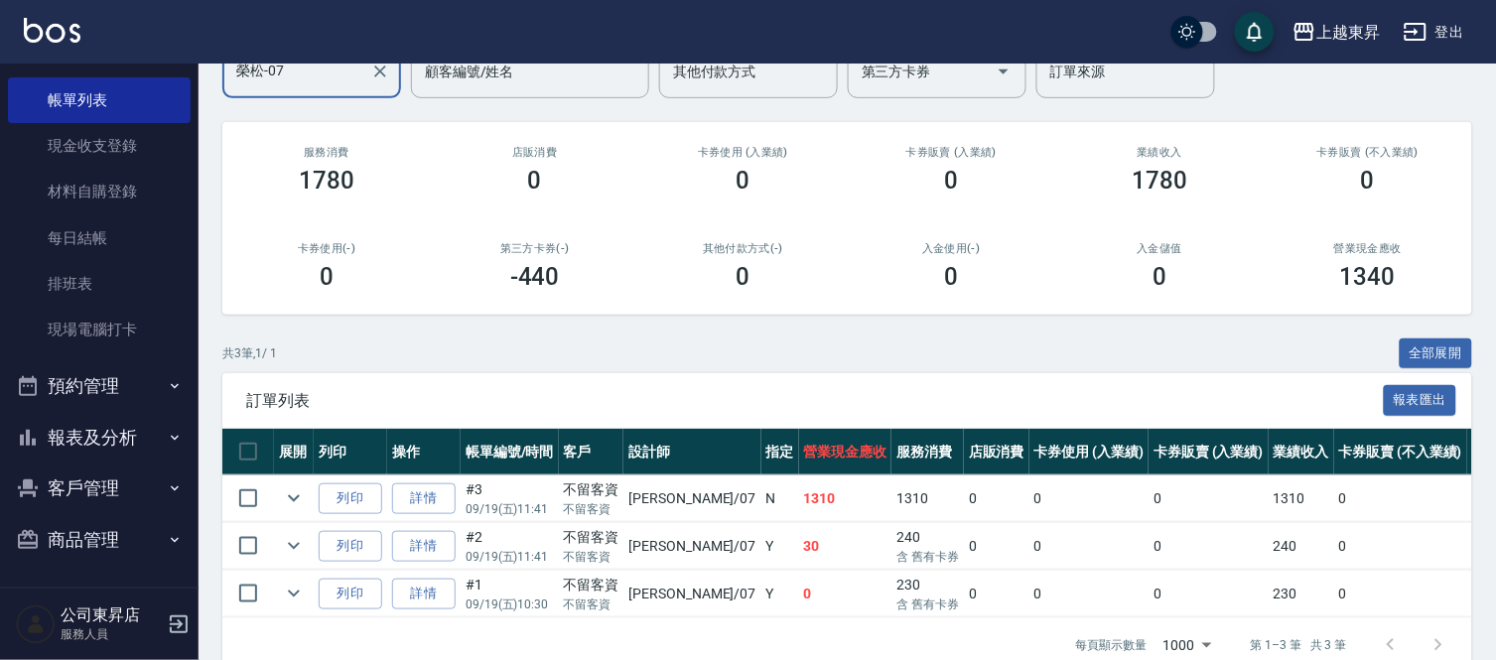
scroll to position [236, 0]
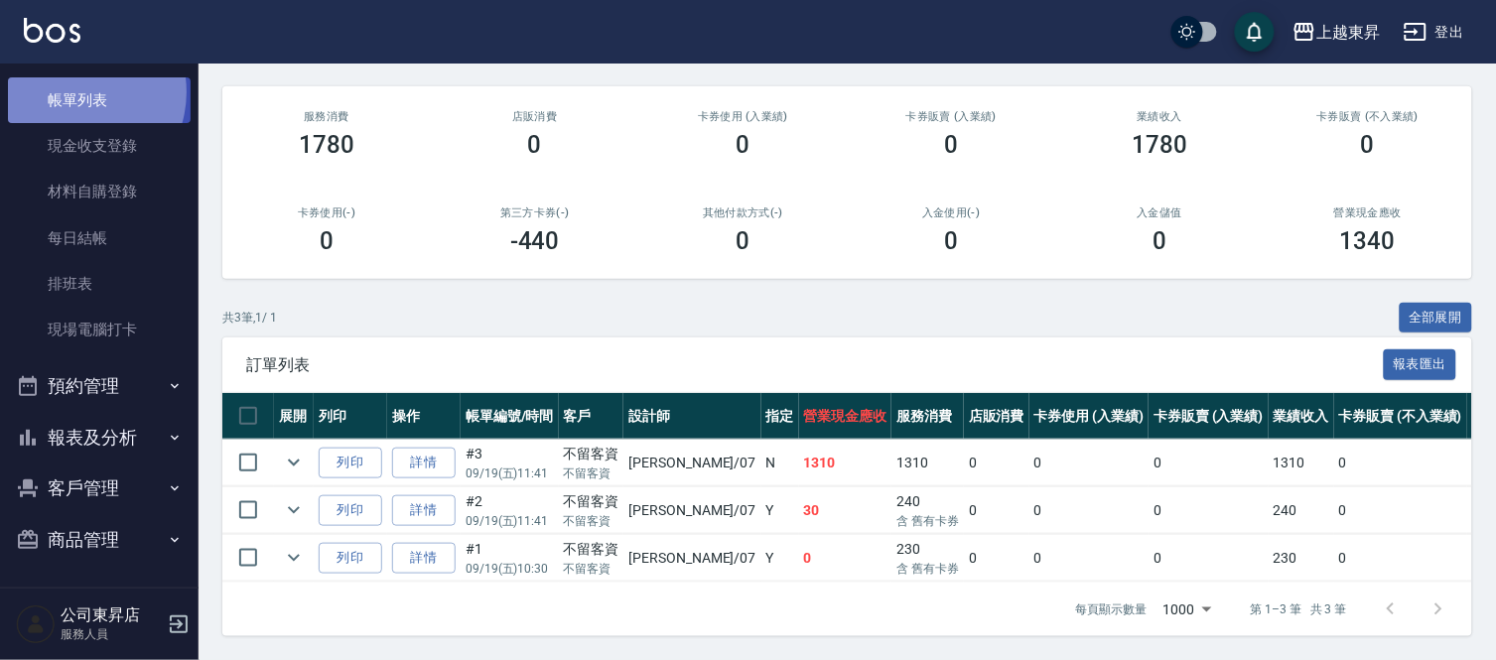
click at [71, 92] on link "帳單列表" at bounding box center [99, 100] width 183 height 46
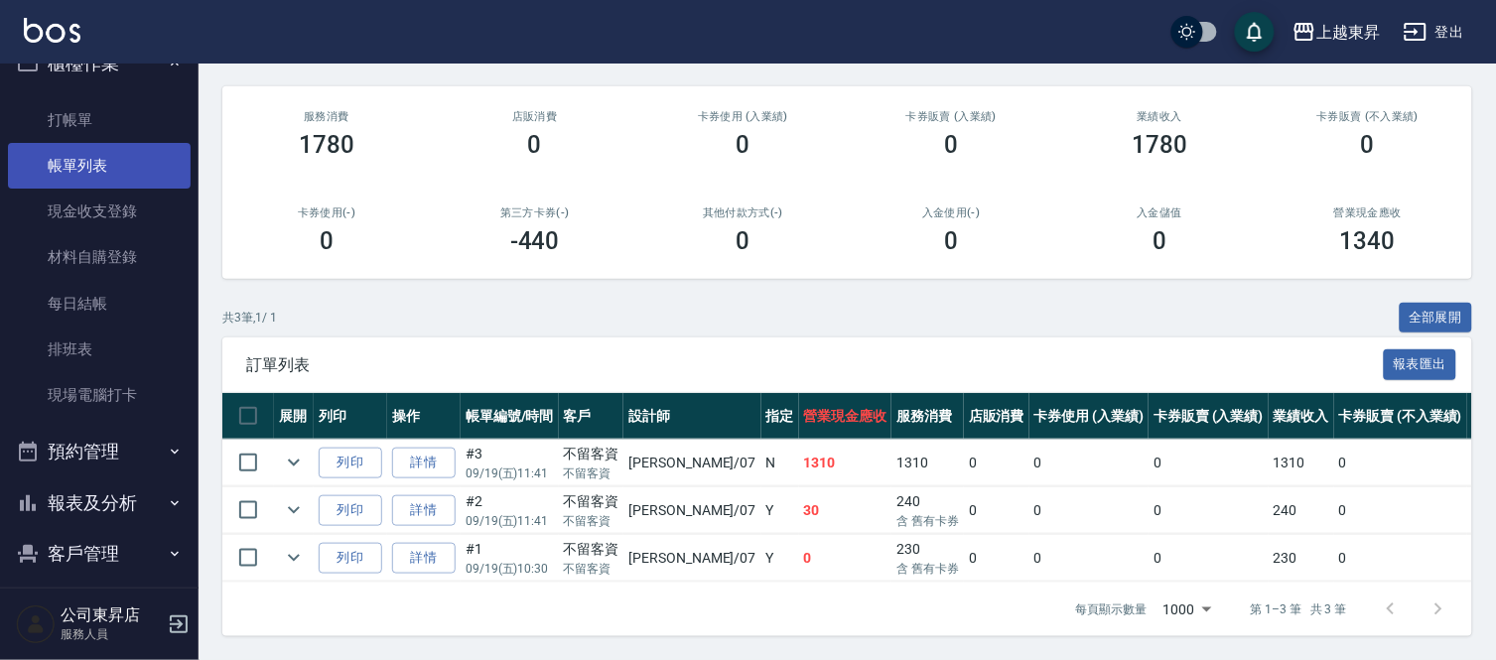
scroll to position [0, 0]
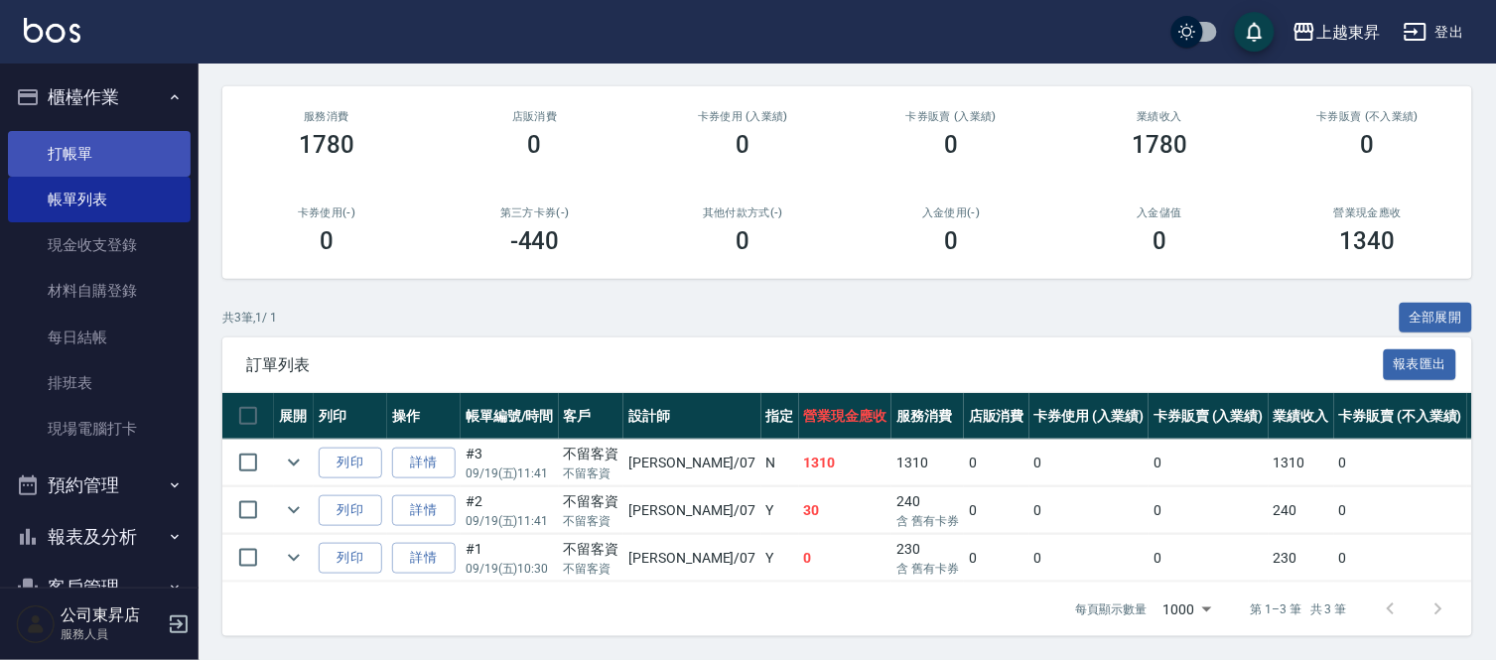
click at [84, 150] on link "打帳單" at bounding box center [99, 154] width 183 height 46
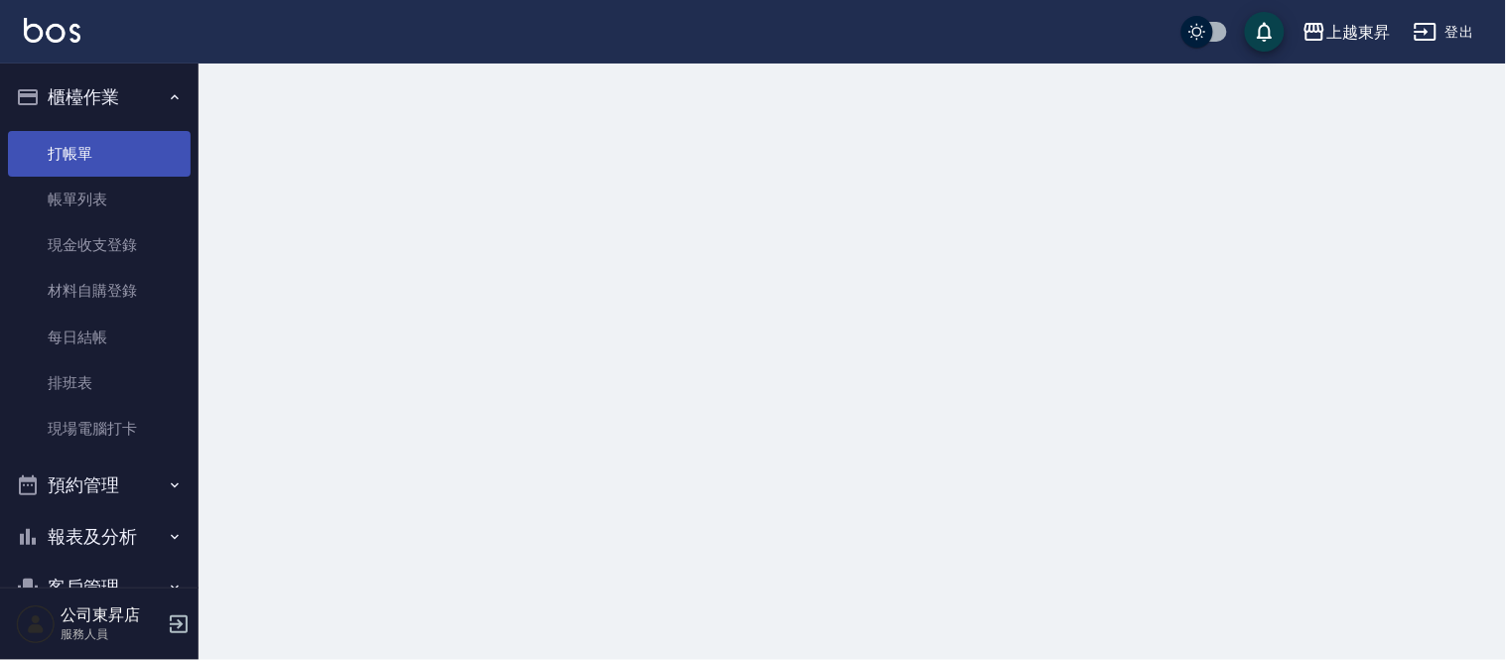
click at [82, 146] on link "打帳單" at bounding box center [99, 154] width 183 height 46
